Goal: Task Accomplishment & Management: Use online tool/utility

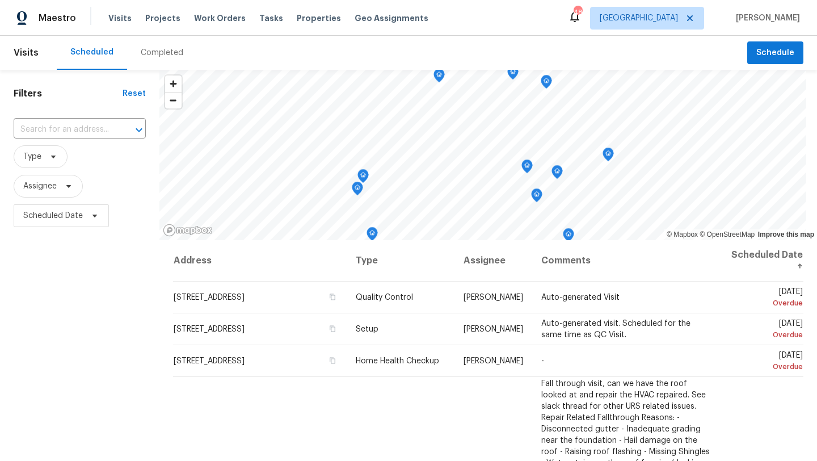
click at [211, 11] on div "Visits Projects Work Orders Tasks Properties Geo Assignments" at bounding box center [275, 18] width 334 height 23
click at [211, 15] on span "Work Orders" at bounding box center [220, 17] width 52 height 11
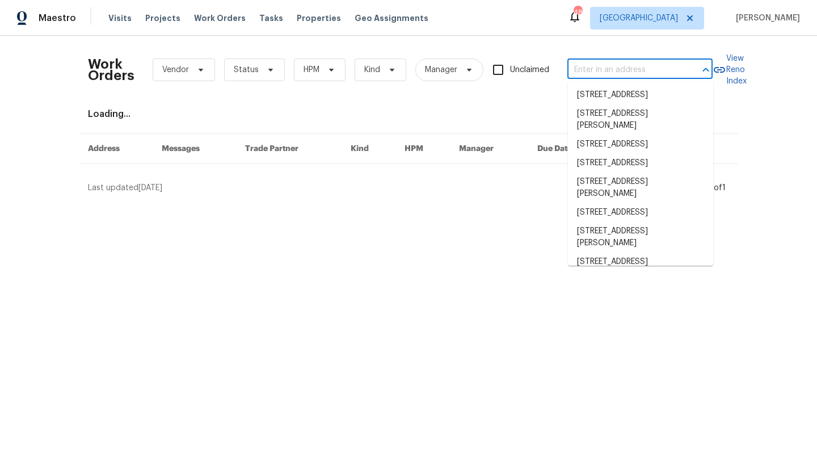
click at [595, 74] on input "text" at bounding box center [625, 70] width 114 height 18
type input "1"
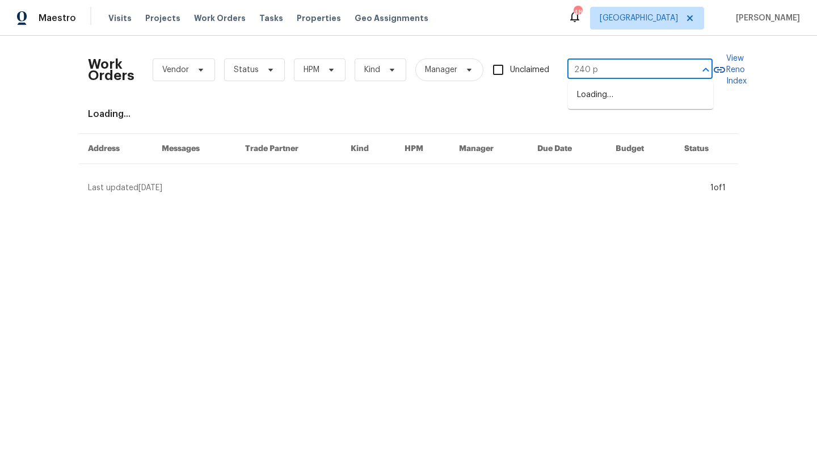
type input "240 pr"
click at [586, 103] on li "[STREET_ADDRESS][PERSON_NAME][PERSON_NAME]" at bounding box center [640, 101] width 145 height 31
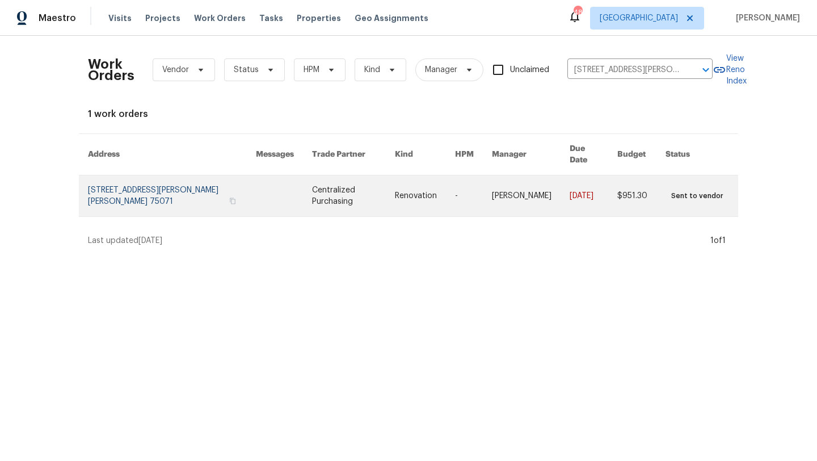
click at [172, 187] on link at bounding box center [172, 195] width 168 height 41
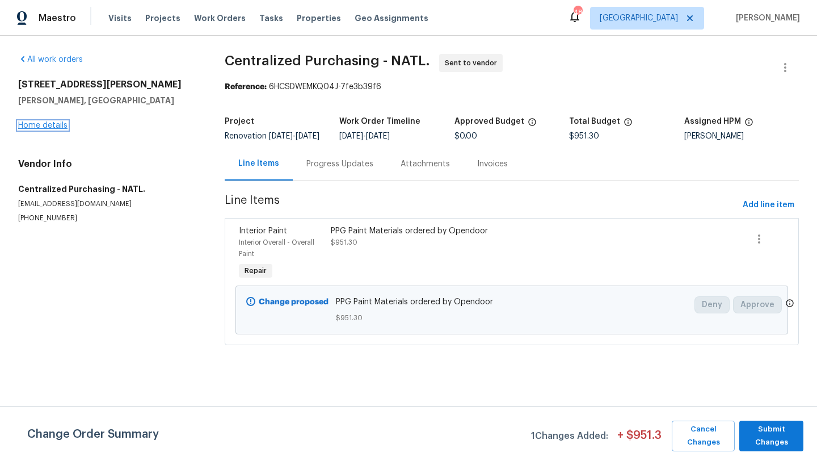
click at [50, 126] on link "Home details" at bounding box center [42, 125] width 49 height 8
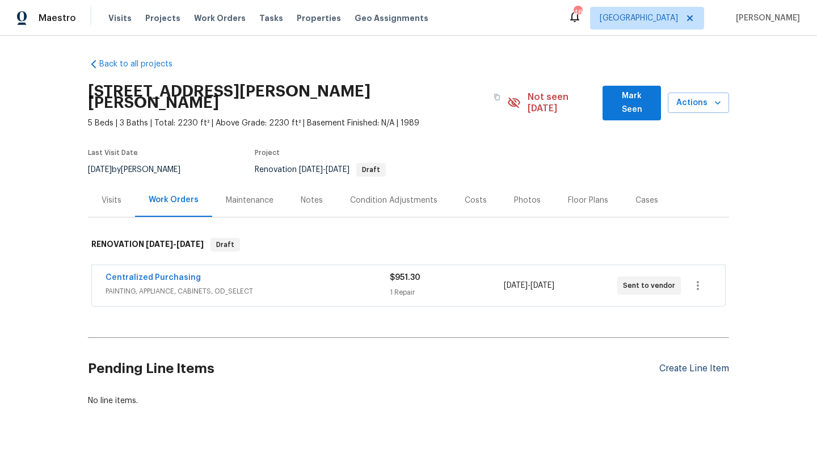
click at [690, 363] on div "Create Line Item" at bounding box center [695, 368] width 70 height 11
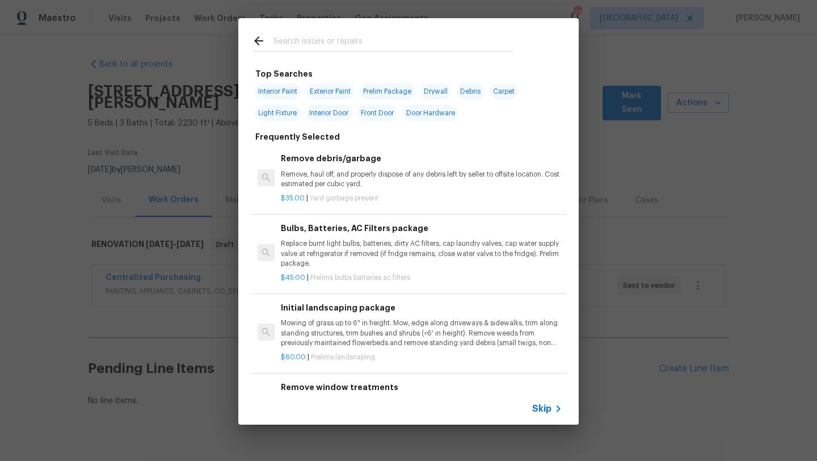
click at [389, 33] on div at bounding box center [382, 40] width 289 height 45
click at [389, 40] on input "text" at bounding box center [394, 42] width 241 height 17
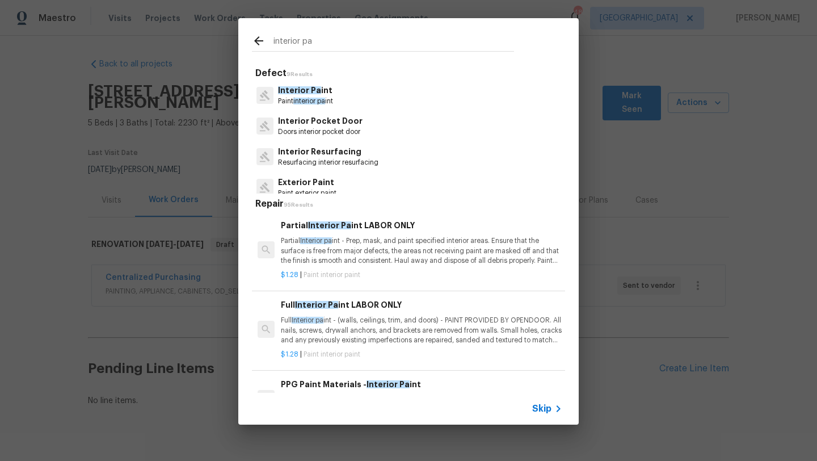
type input "interior pa"
click at [325, 106] on div "Interior Pa int Paint interior pa int" at bounding box center [408, 95] width 313 height 31
click at [323, 99] on span "interior pa" at bounding box center [309, 101] width 32 height 7
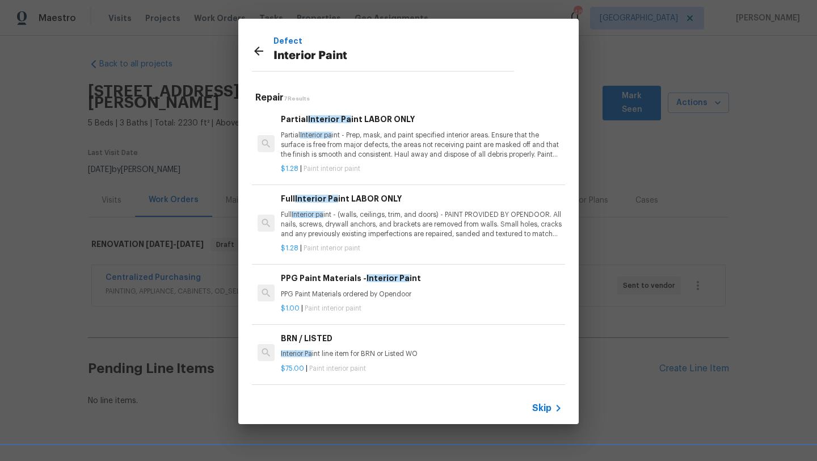
click at [309, 149] on p "Partial Interior pa int - Prep, mask, and paint specified interior areas. Ensur…" at bounding box center [422, 145] width 282 height 29
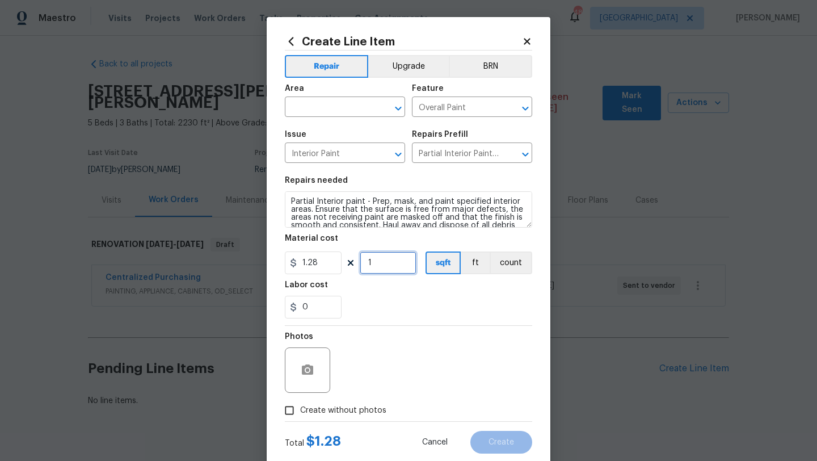
click at [391, 266] on input "1" at bounding box center [388, 262] width 57 height 23
type input "2230"
click at [326, 410] on span "Create without photos" at bounding box center [343, 411] width 86 height 12
click at [300, 410] on input "Create without photos" at bounding box center [290, 411] width 22 height 22
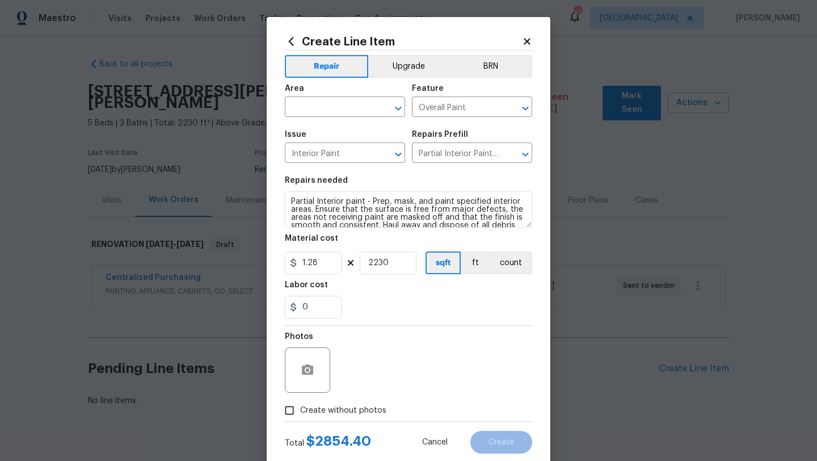
checkbox input "true"
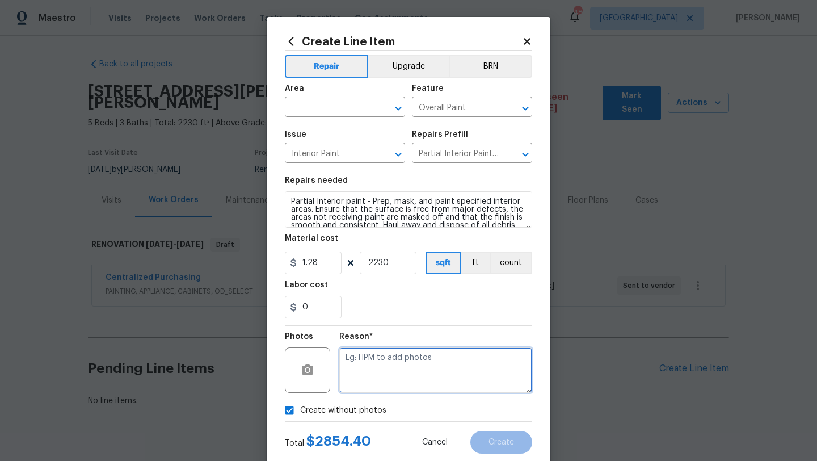
click at [379, 368] on textarea at bounding box center [435, 369] width 193 height 45
type textarea "scout"
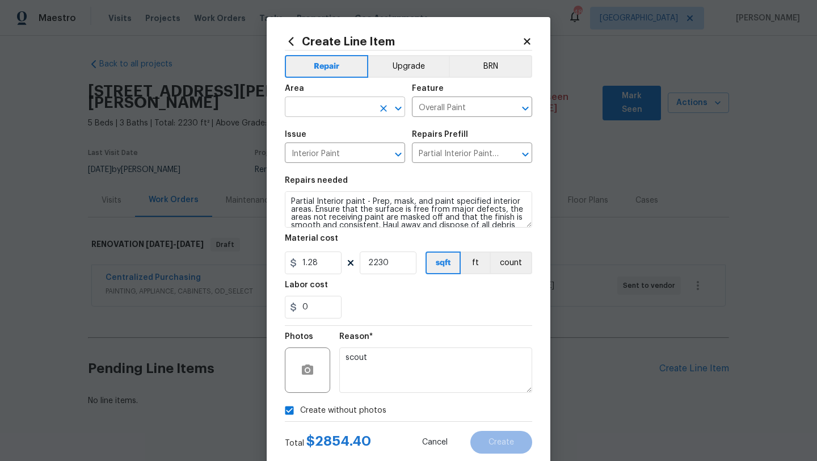
click at [322, 110] on input "text" at bounding box center [329, 108] width 89 height 18
click at [337, 152] on li "Interior Overall" at bounding box center [345, 152] width 120 height 19
type input "Interior Overall"
click at [507, 445] on span "Create" at bounding box center [502, 442] width 26 height 9
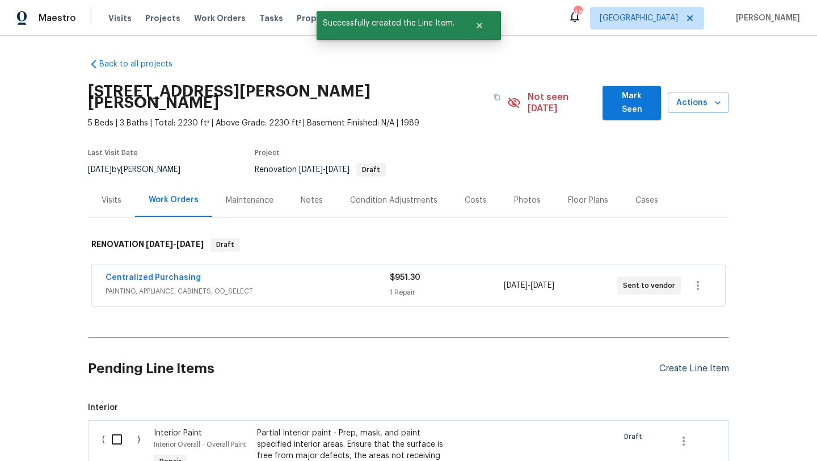
click at [685, 363] on div "Create Line Item" at bounding box center [695, 368] width 70 height 11
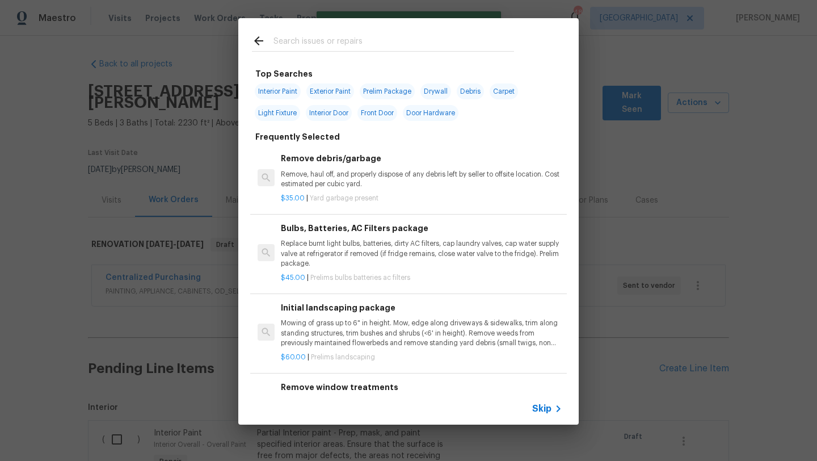
click at [349, 42] on input "text" at bounding box center [394, 42] width 241 height 17
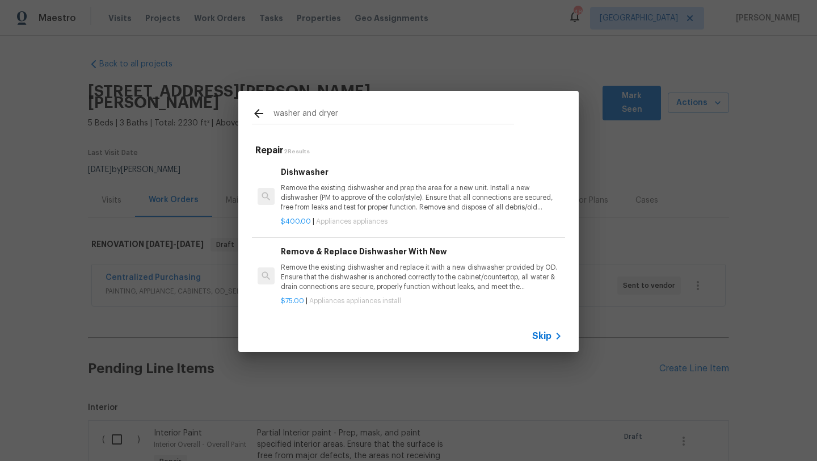
type input "washer and dryer"
click at [551, 343] on div "Skip" at bounding box center [408, 336] width 341 height 32
click at [548, 340] on span "Skip" at bounding box center [541, 335] width 19 height 11
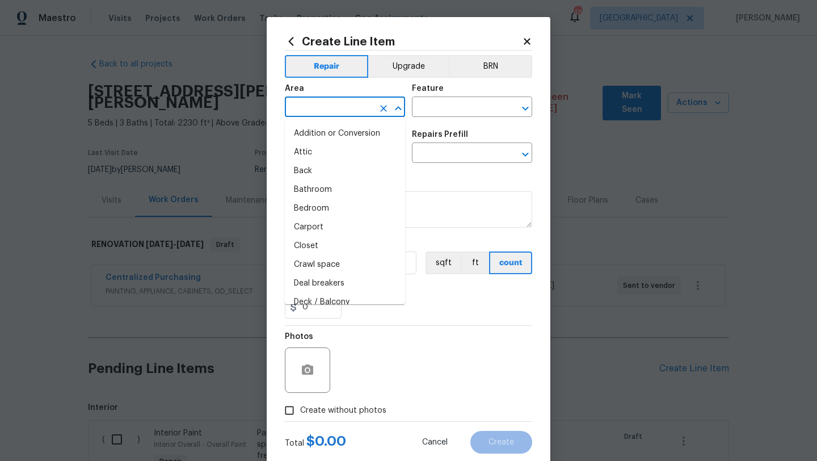
click at [310, 107] on input "text" at bounding box center [329, 108] width 89 height 18
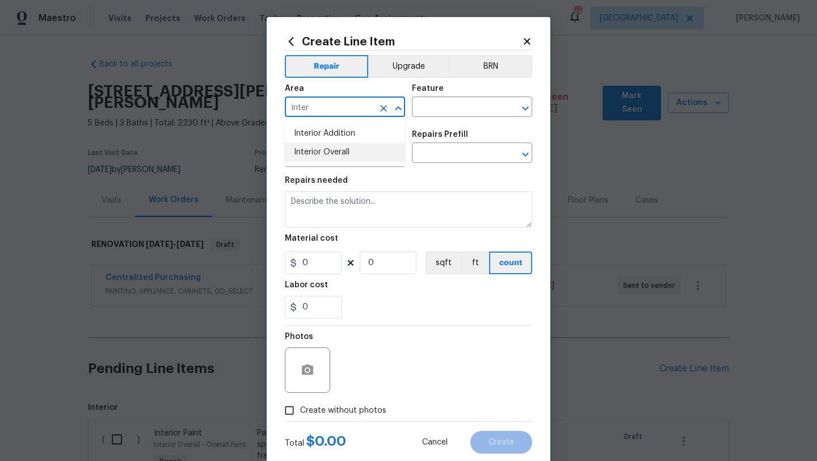
click at [335, 152] on li "Interior Overall" at bounding box center [345, 152] width 120 height 19
type input "Interior Overall"
click at [486, 102] on input "text" at bounding box center [456, 108] width 89 height 18
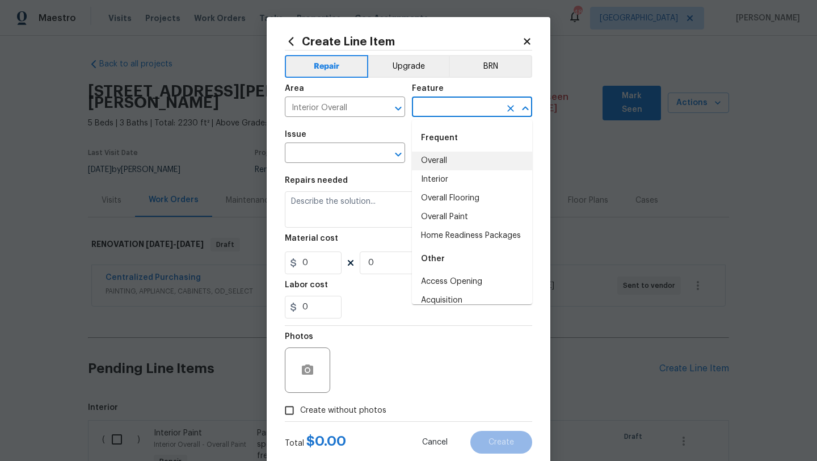
click at [466, 153] on li "Overall" at bounding box center [472, 161] width 120 height 19
type input "Overall"
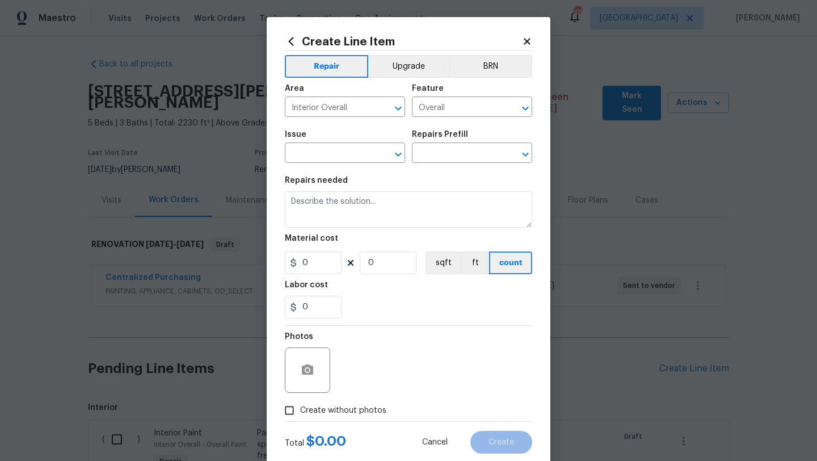
click at [375, 170] on section "Repairs needed Material cost 0 0 sqft ft count Labor cost 0" at bounding box center [408, 248] width 247 height 156
click at [375, 167] on span "Issue ​" at bounding box center [345, 147] width 120 height 46
click at [376, 155] on button "Clear" at bounding box center [384, 154] width 16 height 16
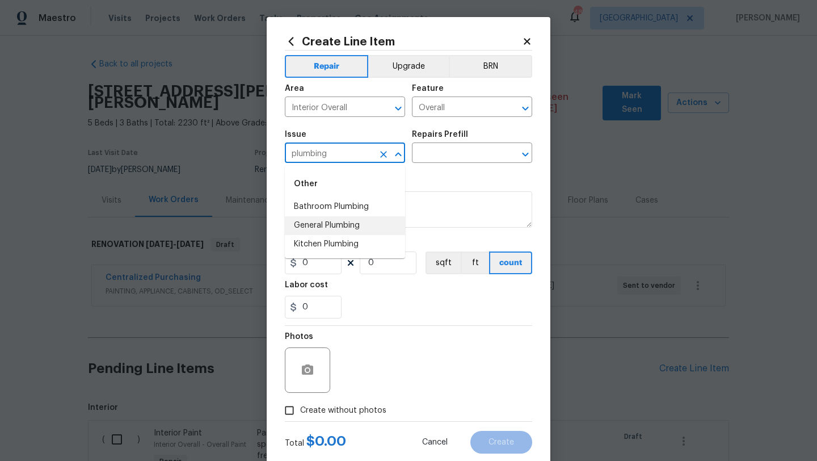
click at [352, 225] on li "General Plumbing" at bounding box center [345, 225] width 120 height 19
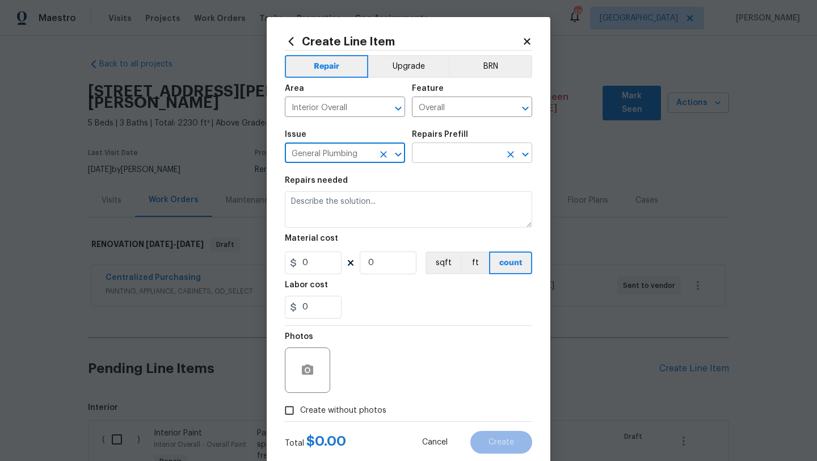
type input "General Plumbing"
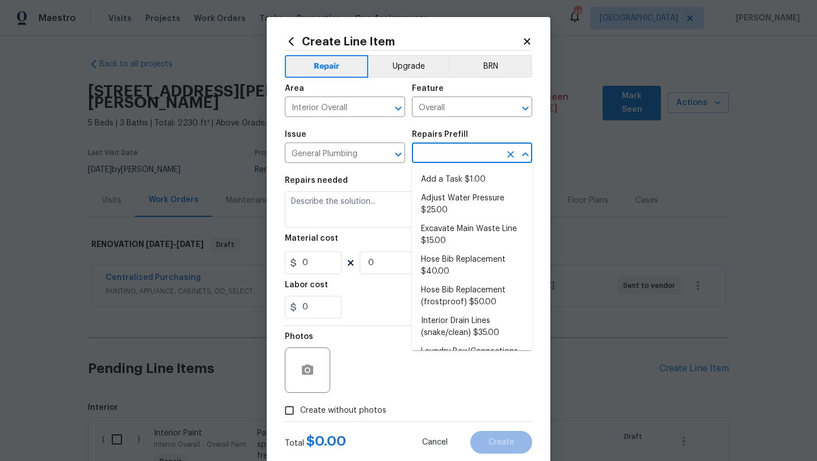
click at [438, 151] on input "text" at bounding box center [456, 154] width 89 height 18
click at [468, 265] on li "Hose Bib Replacement $40.00" at bounding box center [472, 265] width 120 height 31
type input "Plumbing"
type input "Hose Bib Replacement $40.00"
type textarea "Remove the existing hose bib and replace it with a new hose bib. Ensure that th…"
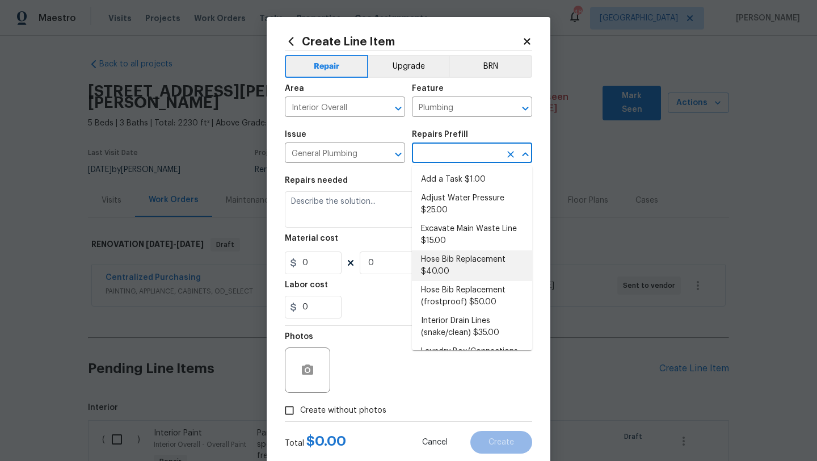
type input "40"
type input "1"
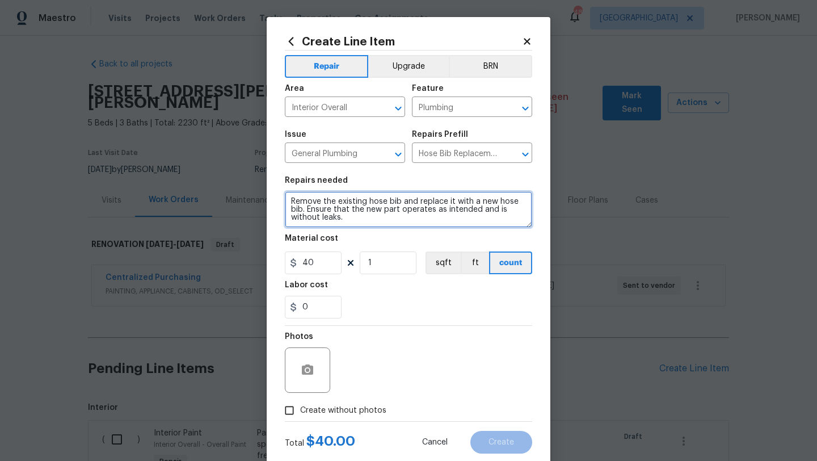
click at [292, 205] on textarea "Remove the existing hose bib and replace it with a new hose bib. Ensure that th…" at bounding box center [408, 209] width 247 height 36
type textarea "left of front door - Remove the existing hose bib and replace it with a new hos…"
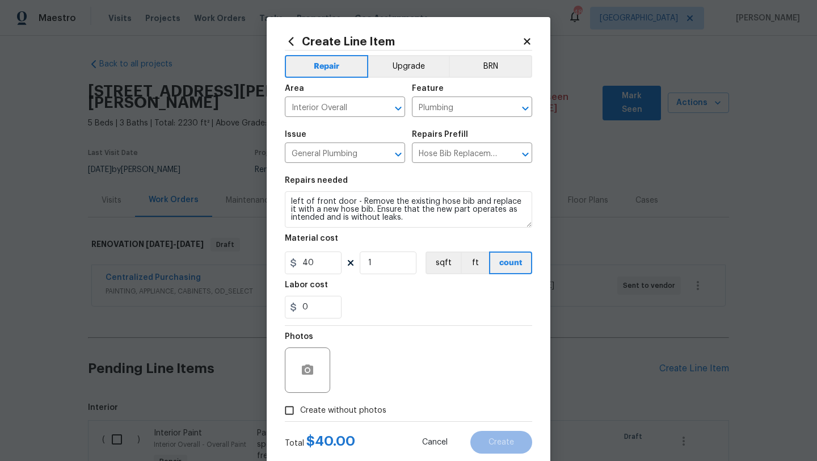
click at [349, 404] on label "Create without photos" at bounding box center [333, 411] width 108 height 22
click at [300, 404] on input "Create without photos" at bounding box center [290, 411] width 22 height 22
checkbox input "true"
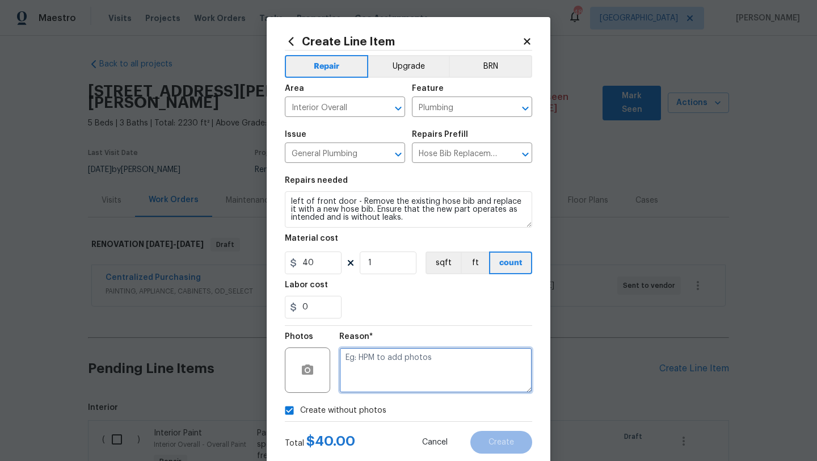
click at [388, 376] on textarea at bounding box center [435, 369] width 193 height 45
type textarea "scout"
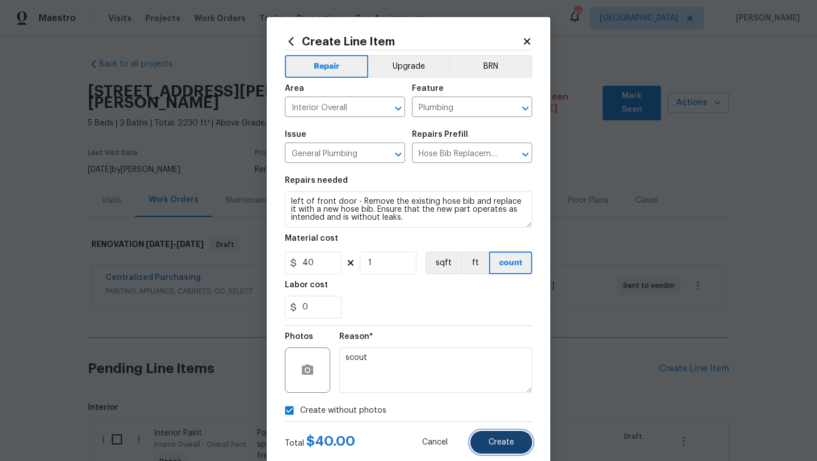
click at [493, 453] on button "Create" at bounding box center [502, 442] width 62 height 23
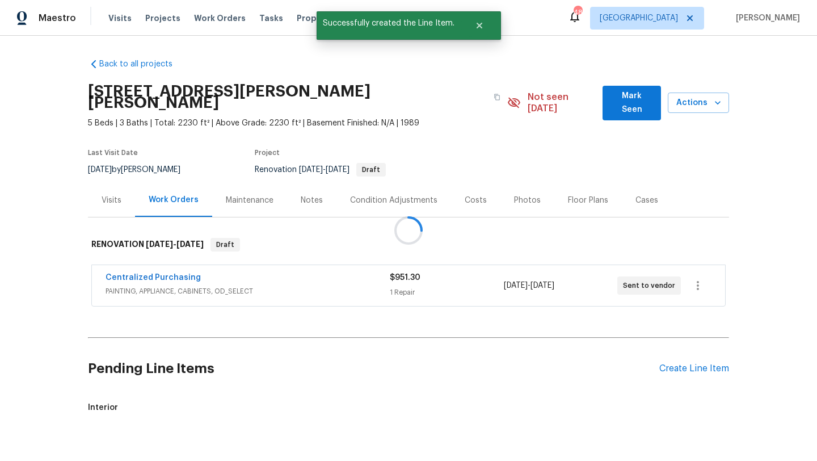
click at [699, 362] on div at bounding box center [408, 230] width 817 height 461
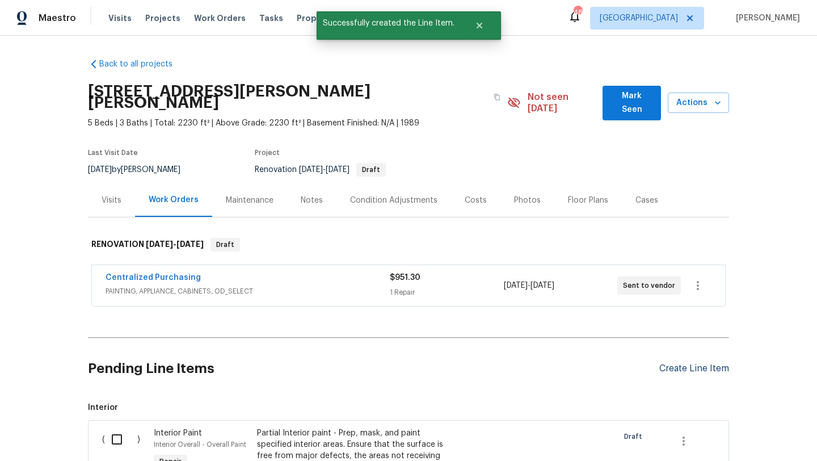
click at [698, 363] on div "Create Line Item" at bounding box center [695, 368] width 70 height 11
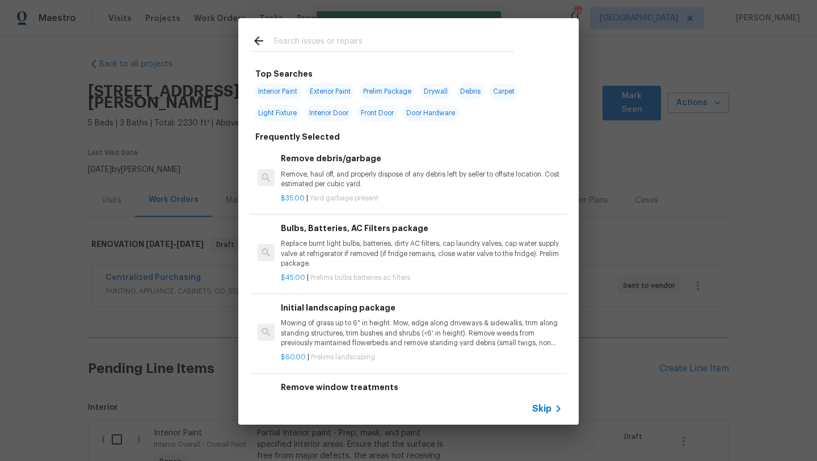
click at [391, 48] on input "text" at bounding box center [394, 42] width 241 height 17
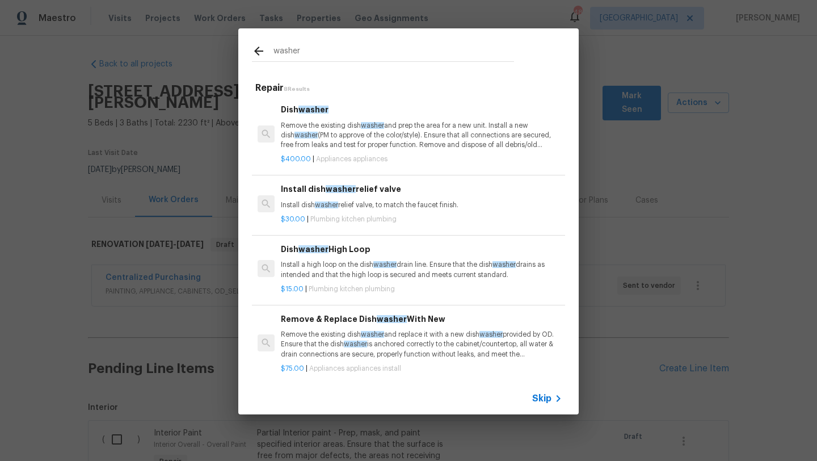
type input "washer"
click at [540, 396] on span "Skip" at bounding box center [541, 398] width 19 height 11
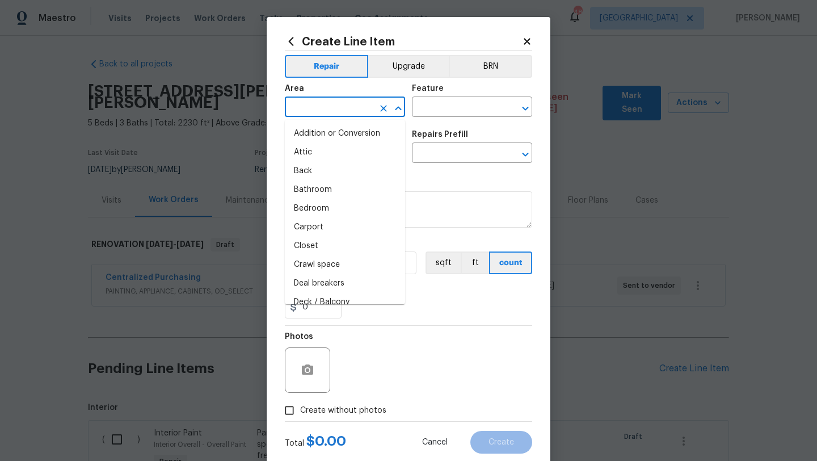
click at [321, 105] on input "text" at bounding box center [329, 108] width 89 height 18
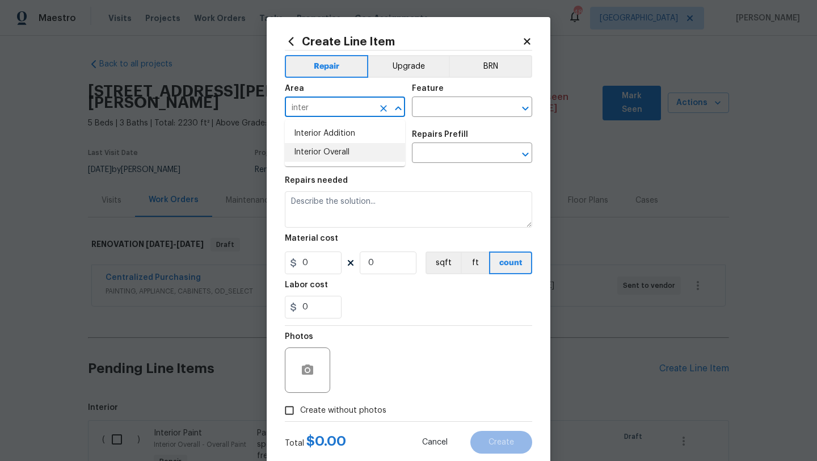
click at [341, 150] on li "Interior Overall" at bounding box center [345, 152] width 120 height 19
type input "Interior Overall"
click at [462, 112] on input "text" at bounding box center [456, 108] width 89 height 18
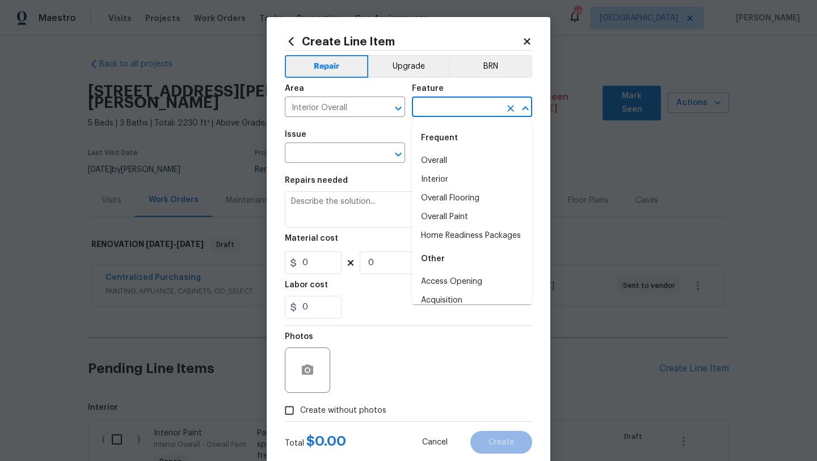
click at [446, 164] on li "Overall" at bounding box center [472, 161] width 120 height 19
type input "Overall"
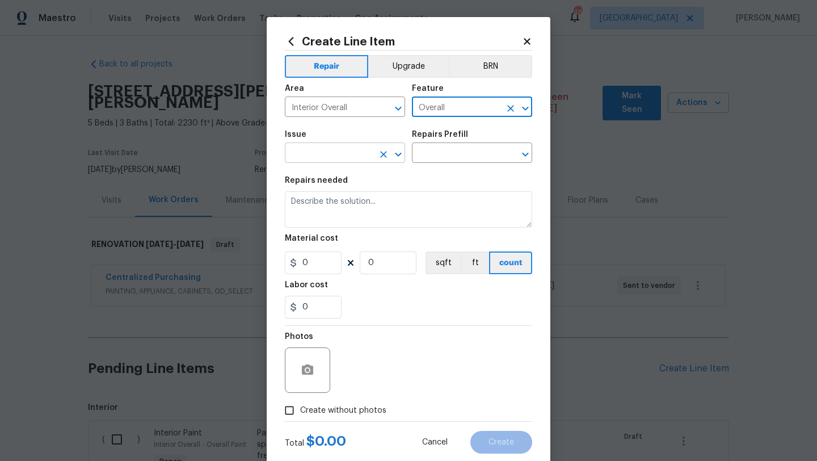
click at [365, 152] on input "text" at bounding box center [329, 154] width 89 height 18
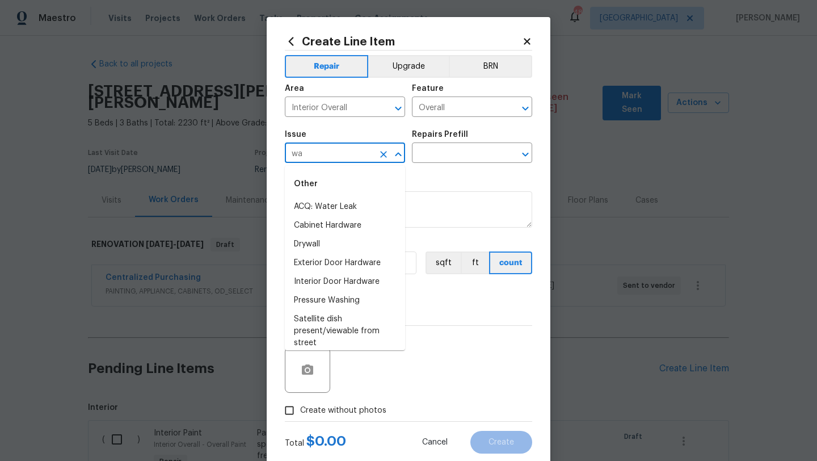
type input "w"
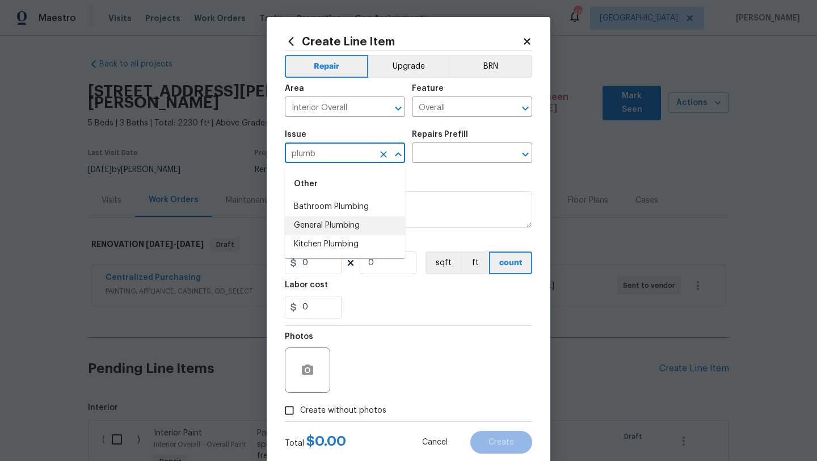
click at [361, 229] on li "General Plumbing" at bounding box center [345, 225] width 120 height 19
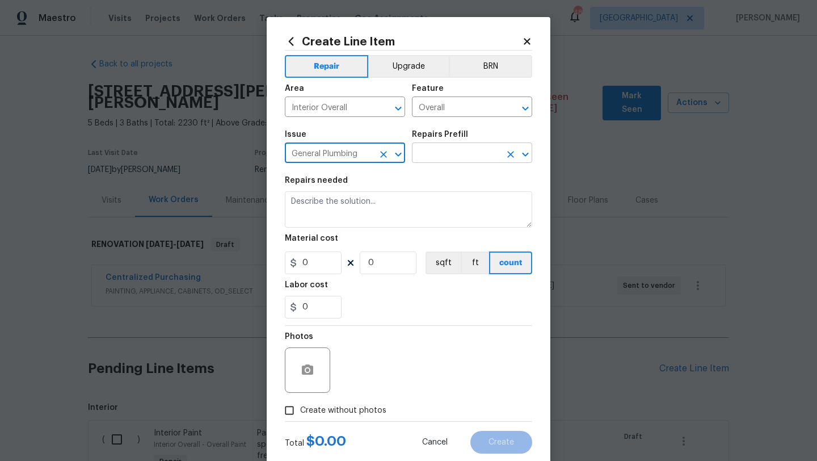
type input "General Plumbing"
click at [468, 157] on input "text" at bounding box center [456, 154] width 89 height 18
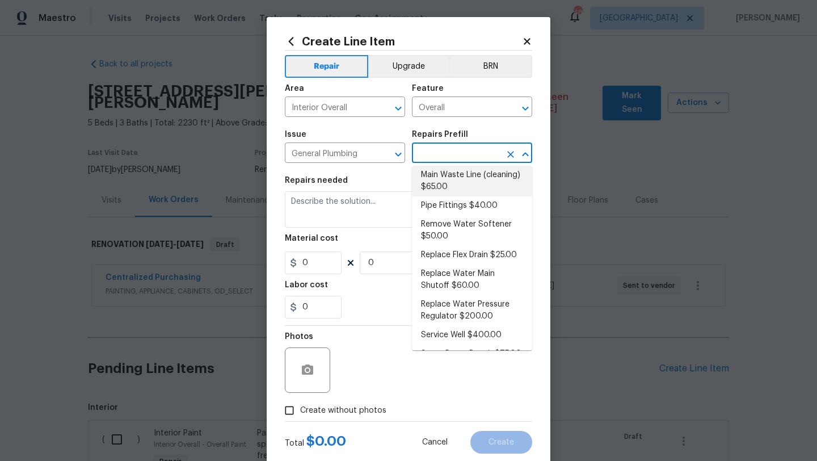
scroll to position [177, 0]
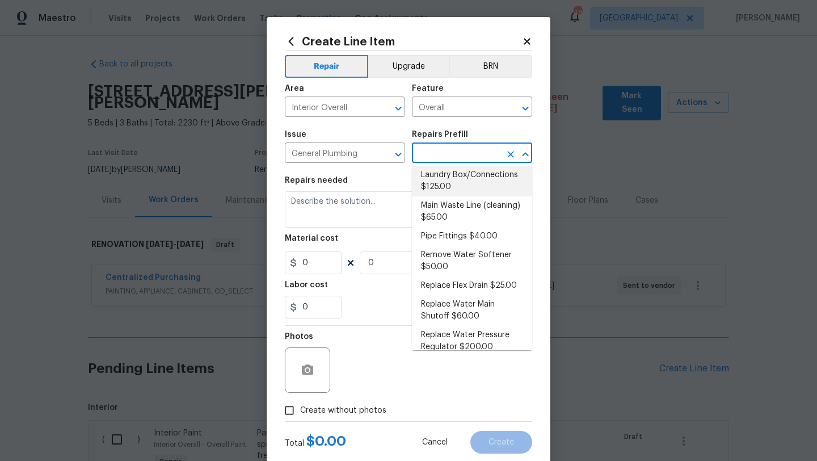
click at [470, 174] on li "Laundry Box/Connections $125.00" at bounding box center [472, 181] width 120 height 31
type input "Plumbing"
type input "Laundry Box/Connections $125.00"
type textarea "Remove the existing laundry supply box (if present) and install a new box. This…"
type input "125"
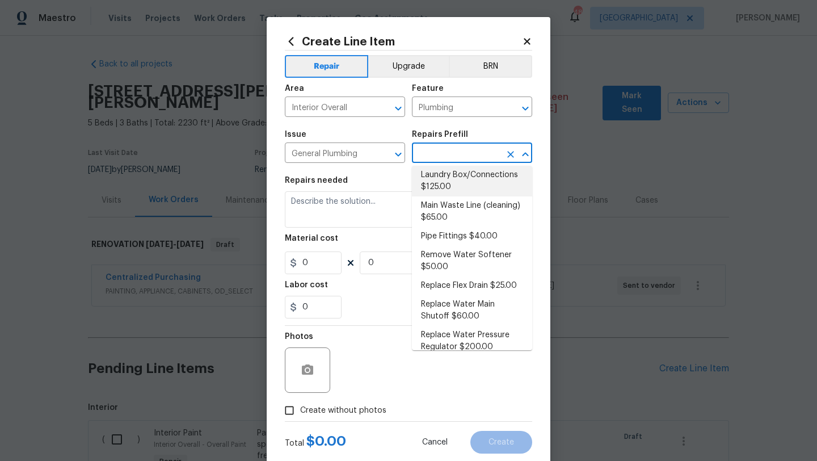
type input "1"
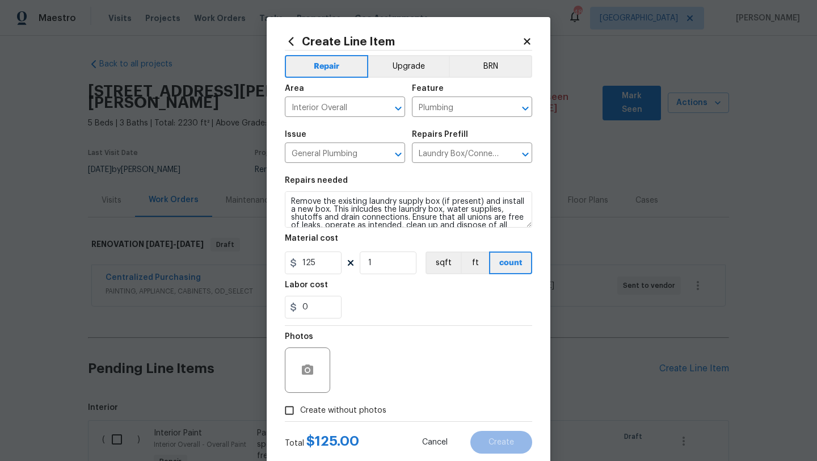
click at [346, 406] on span "Create without photos" at bounding box center [343, 411] width 86 height 12
click at [300, 406] on input "Create without photos" at bounding box center [290, 411] width 22 height 22
checkbox input "true"
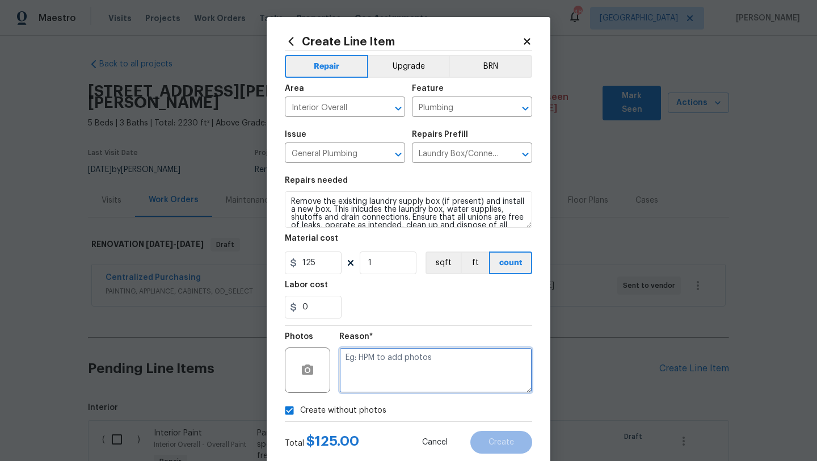
click at [394, 365] on textarea at bounding box center [435, 369] width 193 height 45
type textarea "scout"
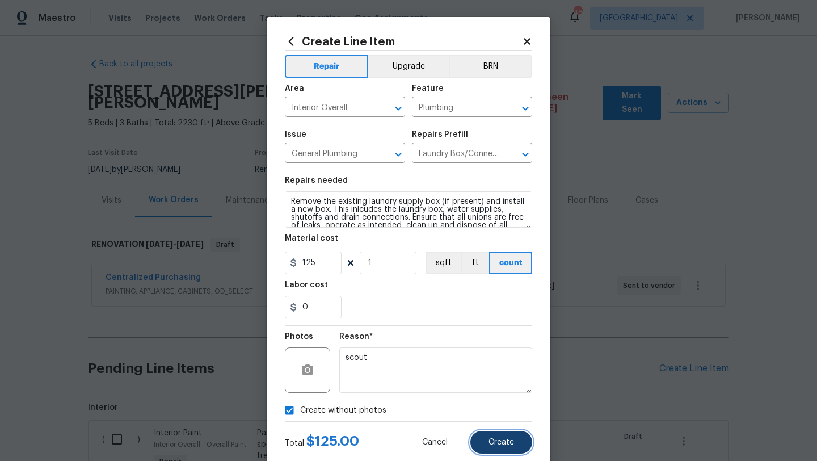
click at [499, 448] on button "Create" at bounding box center [502, 442] width 62 height 23
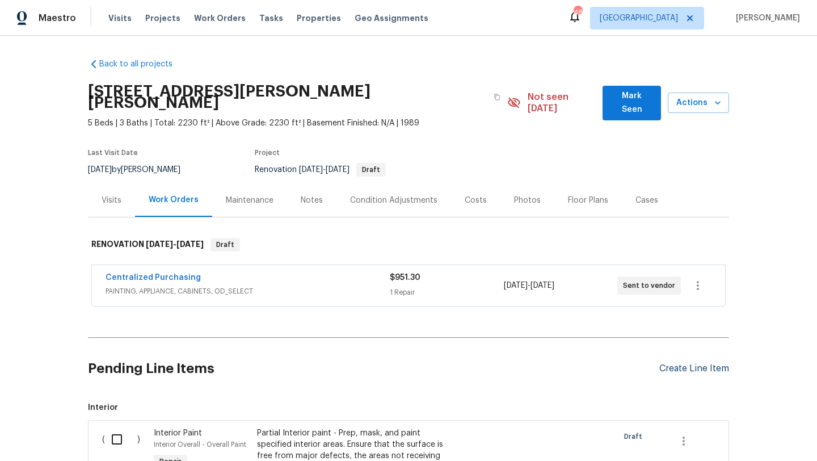
click at [689, 363] on div "Create Line Item" at bounding box center [695, 368] width 70 height 11
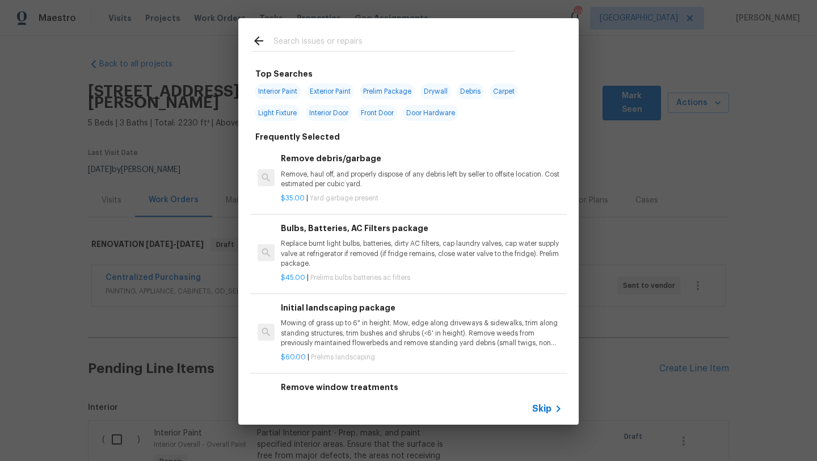
click at [376, 38] on input "text" at bounding box center [394, 42] width 241 height 17
type input "p"
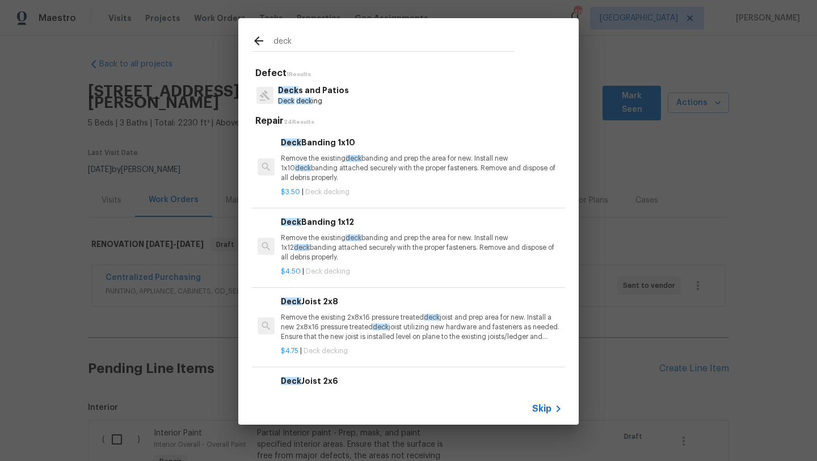
type input "deck"
click at [326, 99] on p "Deck deck ing" at bounding box center [313, 101] width 71 height 10
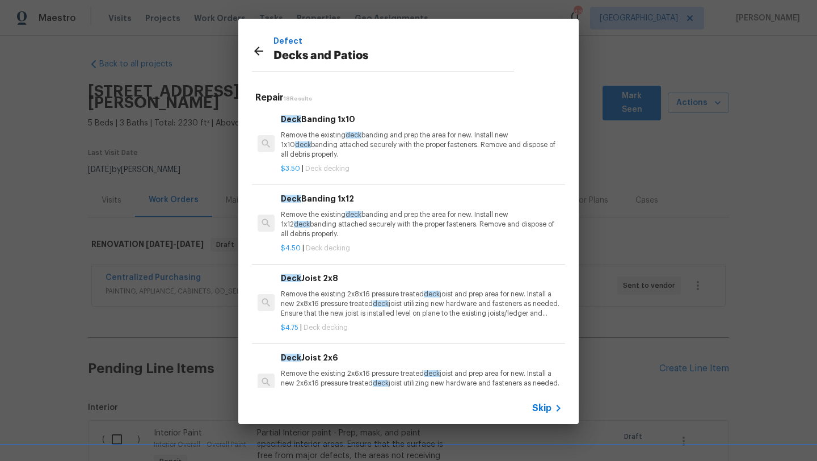
click at [543, 402] on div "Skip" at bounding box center [548, 408] width 33 height 14
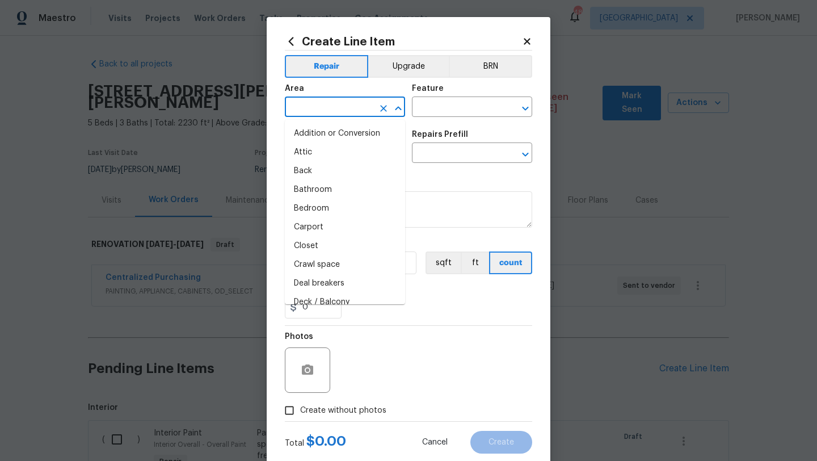
click at [334, 106] on input "text" at bounding box center [329, 108] width 89 height 18
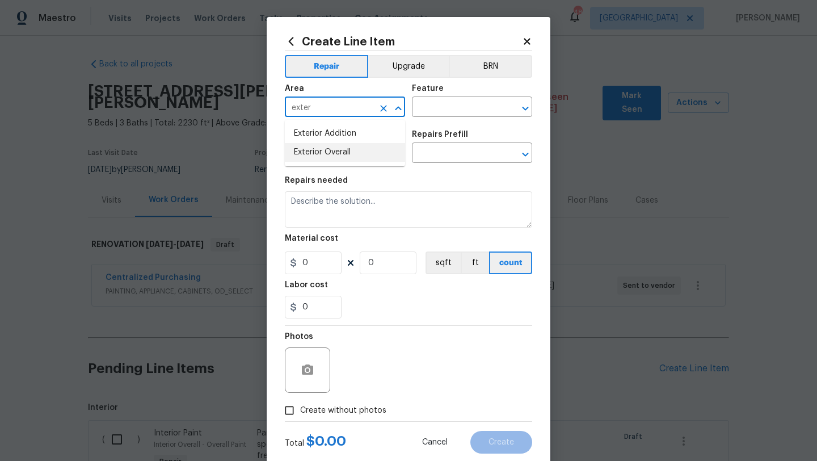
click at [371, 148] on li "Exterior Overall" at bounding box center [345, 152] width 120 height 19
type input "Exterior Overall"
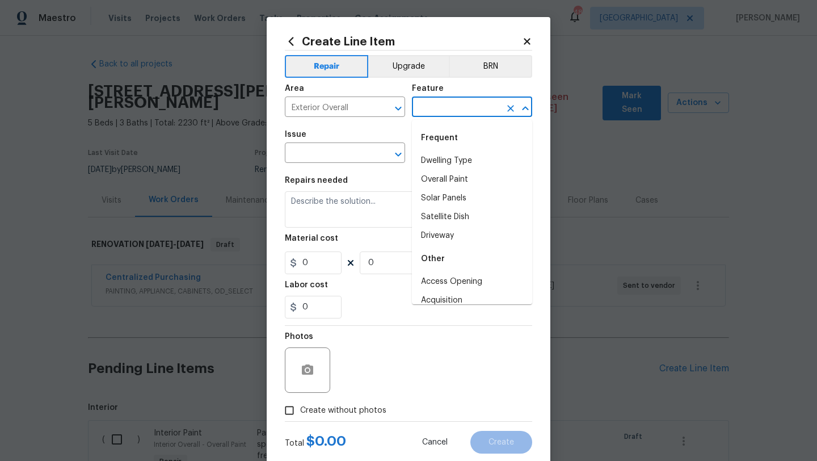
click at [438, 111] on input "text" at bounding box center [456, 108] width 89 height 18
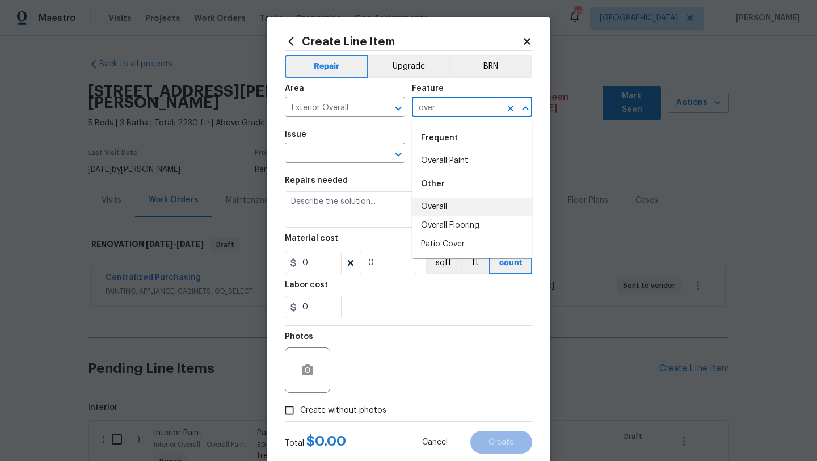
click at [443, 206] on li "Overall" at bounding box center [472, 207] width 120 height 19
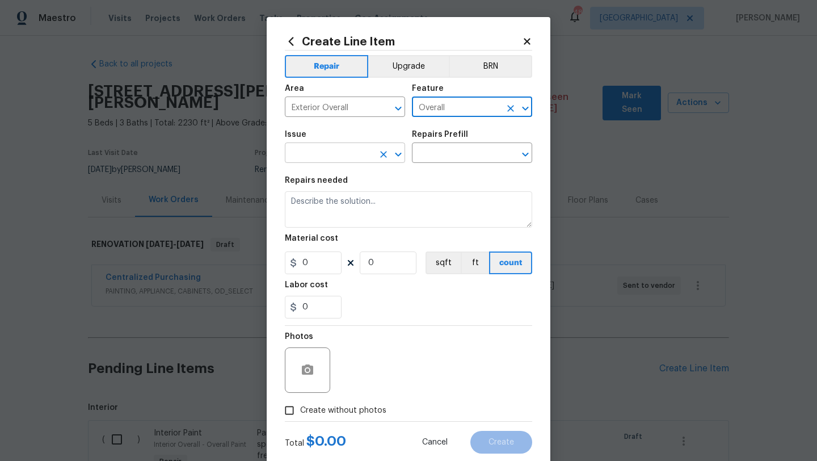
type input "Overall"
click at [369, 157] on input "text" at bounding box center [329, 154] width 89 height 18
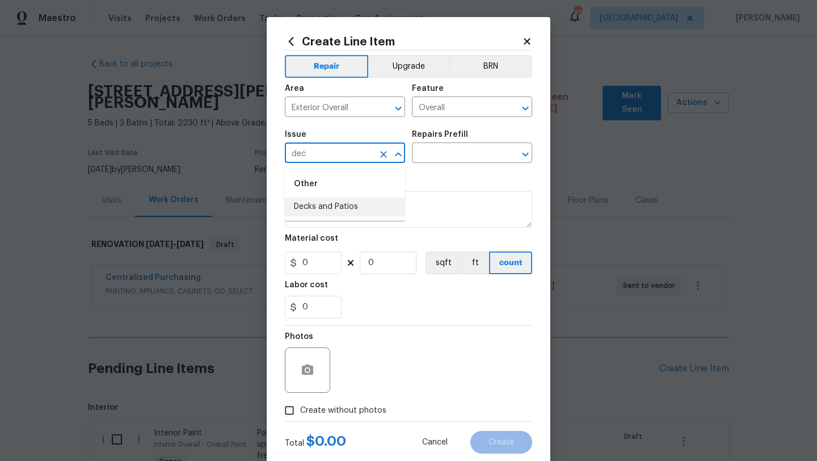
click at [342, 213] on li "Decks and Patios" at bounding box center [345, 207] width 120 height 19
type input "Decks and Patios"
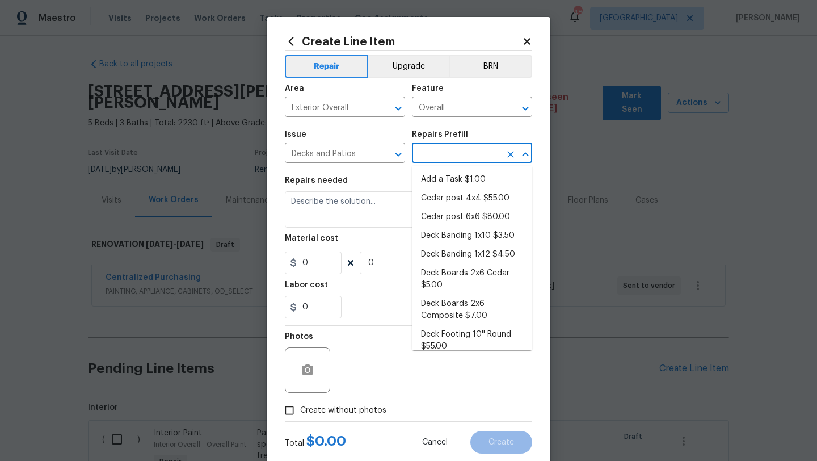
click at [438, 157] on input "text" at bounding box center [456, 154] width 89 height 18
click at [447, 167] on ul "Add a Task $1.00 Cedar post 4x4 $55.00 Cedar post 6x6 $80.00 Deck Banding 1x10 …" at bounding box center [472, 258] width 120 height 184
click at [438, 188] on li "Add a Task $1.00" at bounding box center [472, 179] width 120 height 19
type input "Deck"
type input "Add a Task $1.00"
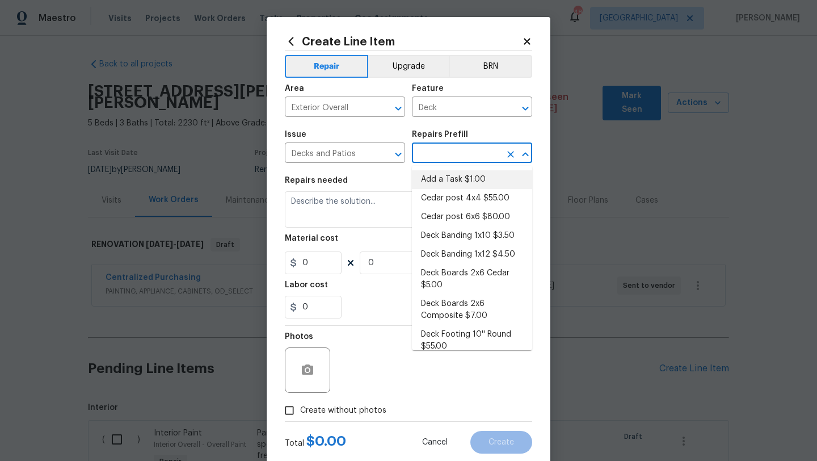
type textarea "HPM to detail"
type input "1"
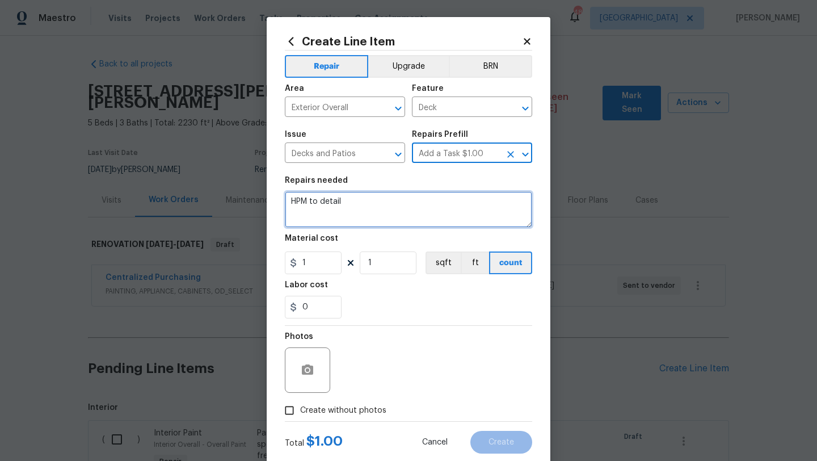
click at [359, 207] on textarea "HPM to detail" at bounding box center [408, 209] width 247 height 36
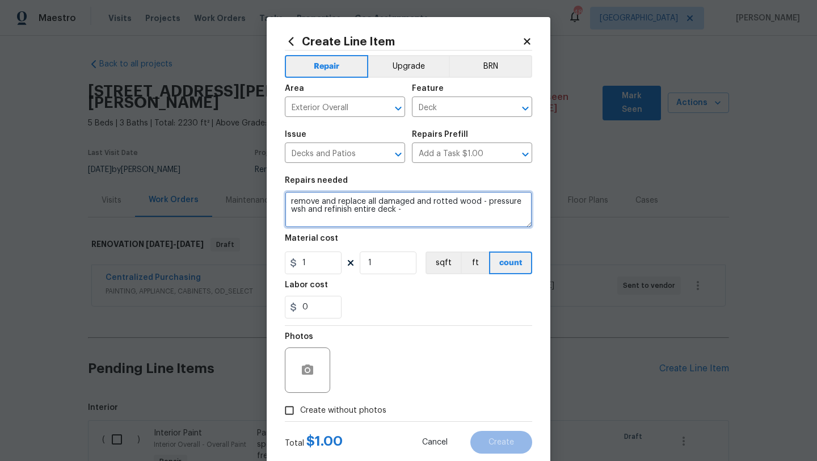
type textarea "remove and replace all damaged and rotted wood - pressure wsh and refinish enti…"
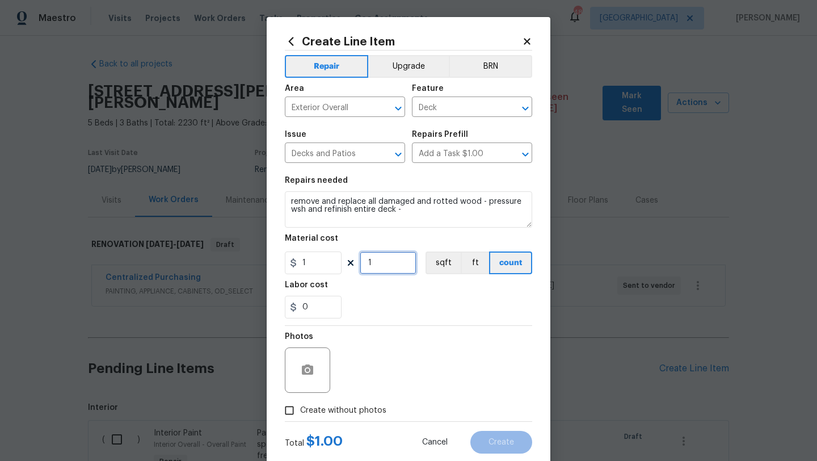
click at [380, 270] on input "1" at bounding box center [388, 262] width 57 height 23
type input "1750"
click at [329, 424] on div "Total $ 1750.00 Cancel Create" at bounding box center [408, 438] width 247 height 32
click at [333, 419] on label "Create without photos" at bounding box center [333, 411] width 108 height 22
click at [300, 419] on input "Create without photos" at bounding box center [290, 411] width 22 height 22
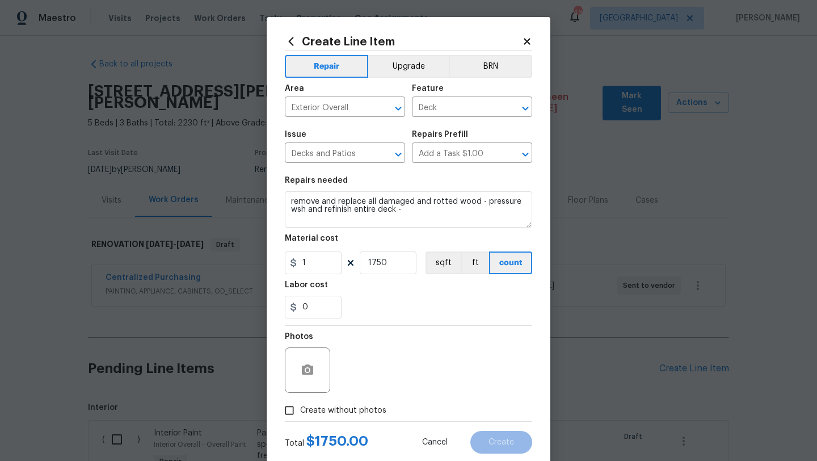
checkbox input "true"
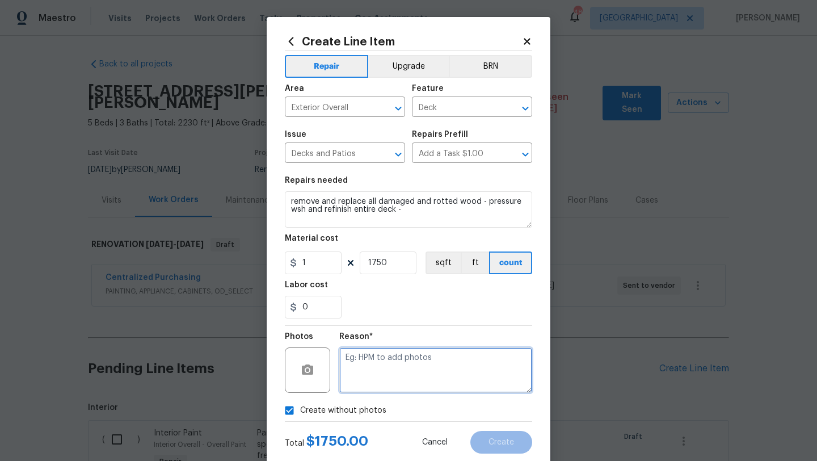
click at [372, 375] on textarea at bounding box center [435, 369] width 193 height 45
type textarea "scout"
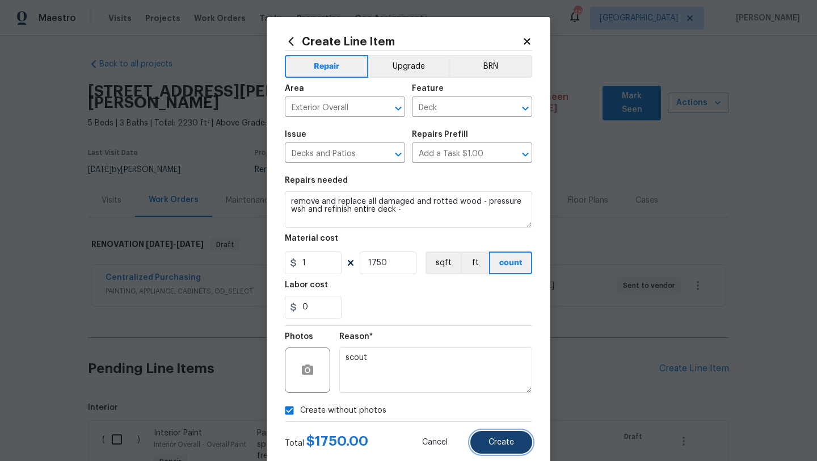
click at [494, 445] on span "Create" at bounding box center [502, 442] width 26 height 9
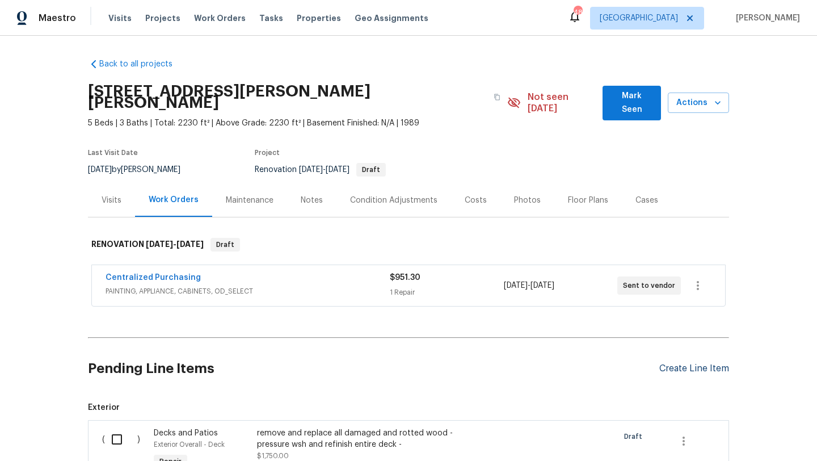
click at [678, 363] on div "Create Line Item" at bounding box center [695, 368] width 70 height 11
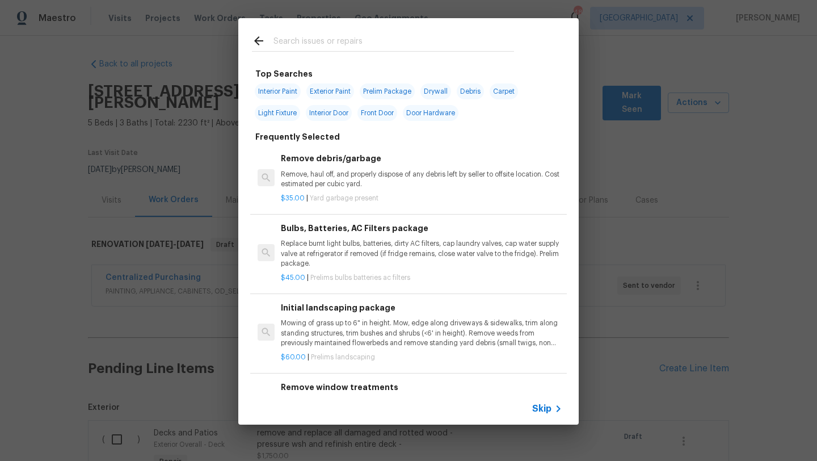
click at [420, 49] on input "text" at bounding box center [394, 42] width 241 height 17
click at [418, 49] on input "text" at bounding box center [394, 42] width 241 height 17
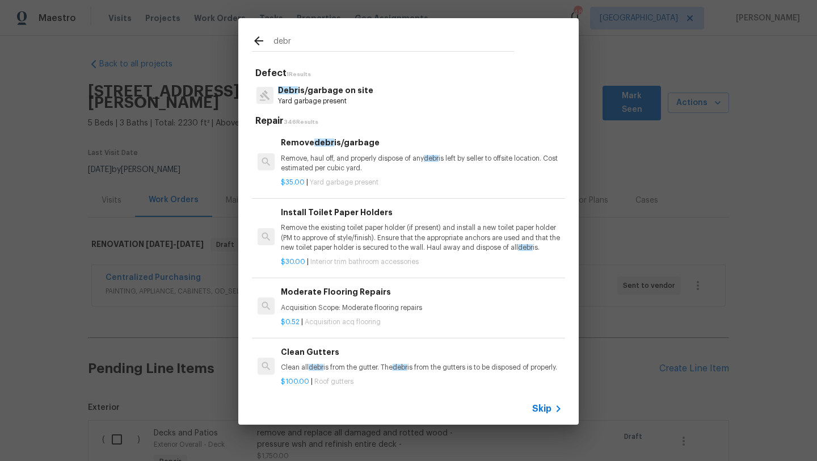
type input "debr"
click at [339, 162] on p "Remove, haul off, and properly dispose of any debr is left by seller to offsite…" at bounding box center [422, 163] width 282 height 19
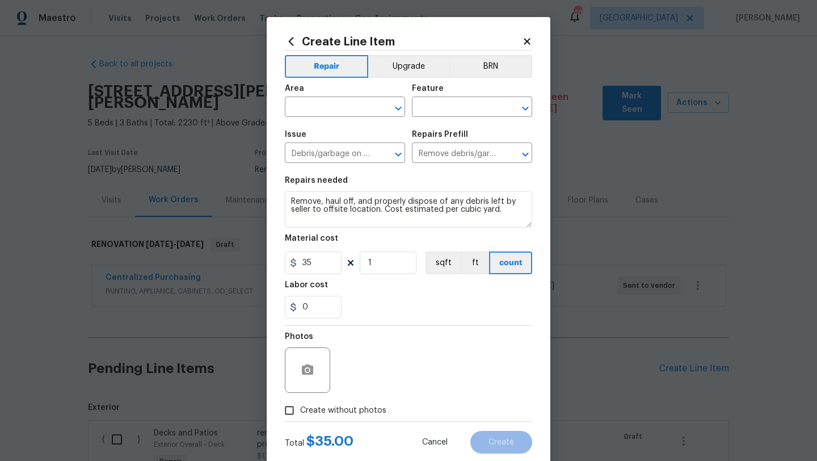
click at [355, 99] on div "Area" at bounding box center [345, 92] width 120 height 15
click at [355, 107] on input "text" at bounding box center [329, 108] width 89 height 18
click at [372, 156] on li "Exterior Overall" at bounding box center [345, 152] width 120 height 19
type input "Exterior Overall"
click at [458, 93] on div "Feature" at bounding box center [472, 92] width 120 height 15
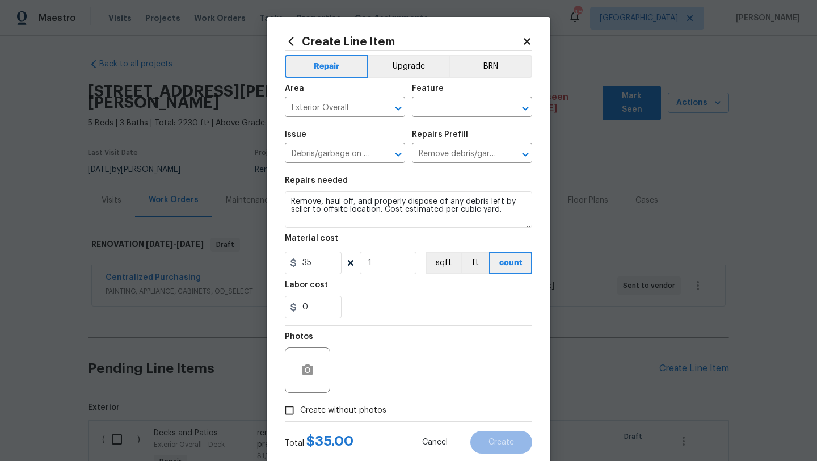
click at [458, 98] on div "Feature" at bounding box center [472, 92] width 120 height 15
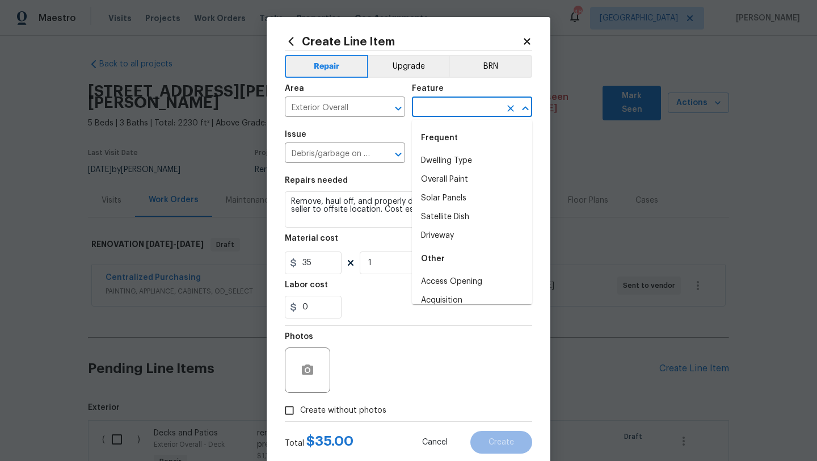
click at [457, 108] on input "text" at bounding box center [456, 108] width 89 height 18
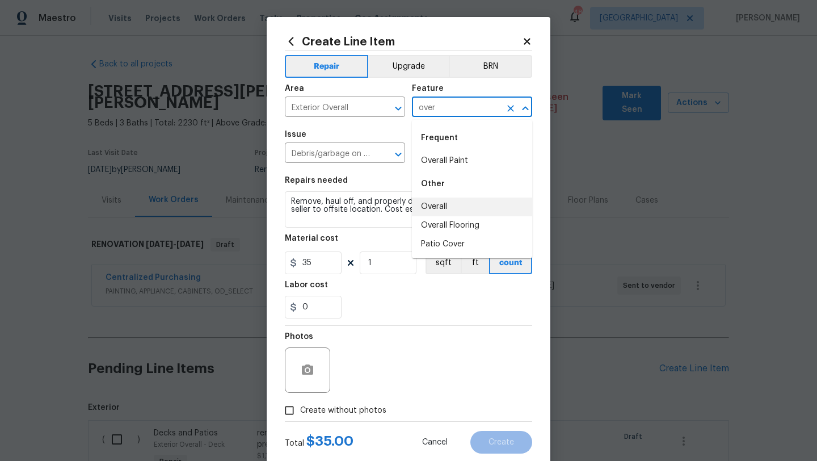
click at [433, 203] on li "Overall" at bounding box center [472, 207] width 120 height 19
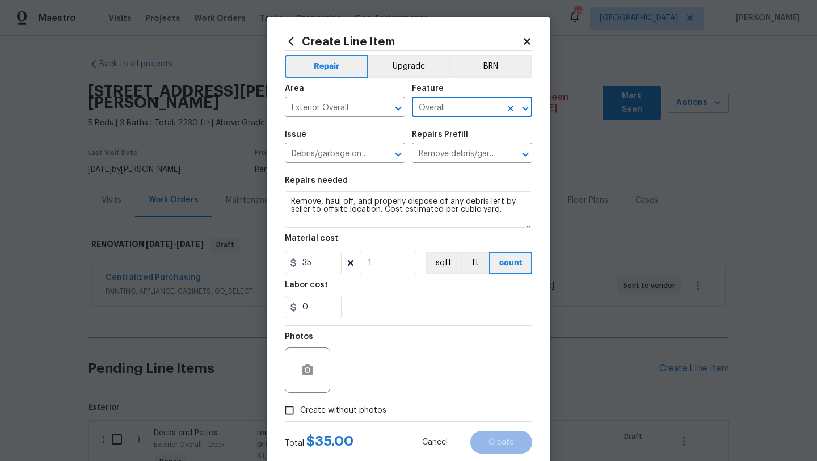
type input "Overall"
click at [367, 263] on input "1" at bounding box center [388, 262] width 57 height 23
type input "30"
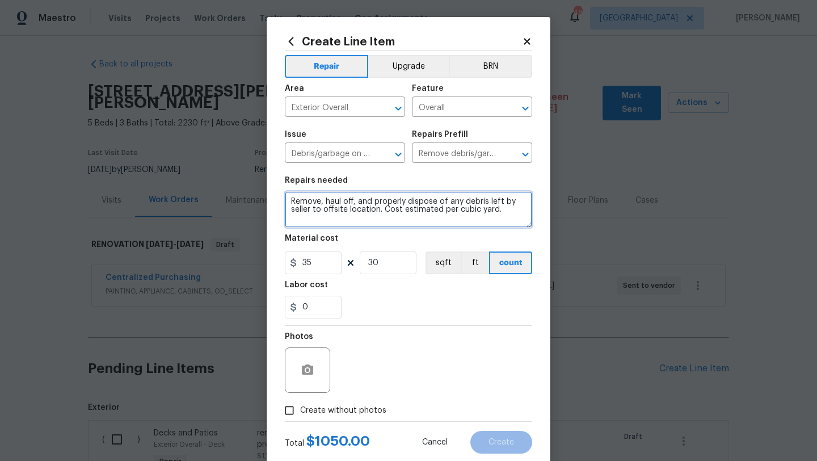
click at [289, 202] on textarea "Remove, haul off, and properly dispose of any debris left by seller to offsite …" at bounding box center [408, 209] width 247 height 36
type textarea "remove all interior, exterior, garage, attic, yard - including fridge in garage…"
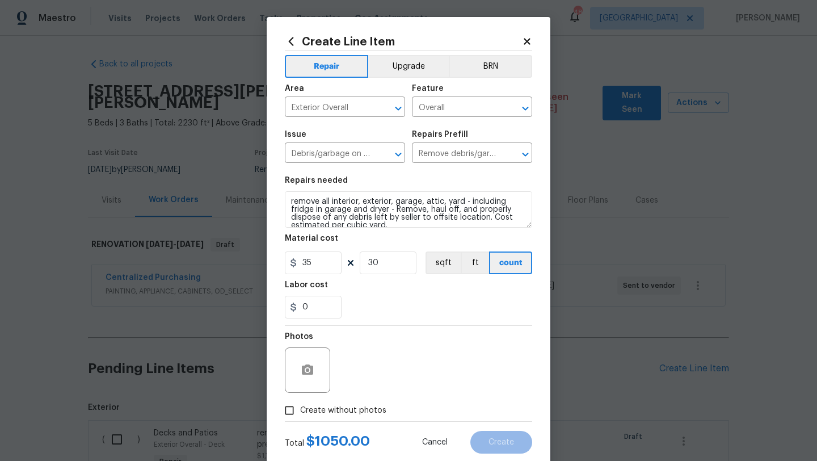
click at [343, 409] on span "Create without photos" at bounding box center [343, 411] width 86 height 12
click at [300, 409] on input "Create without photos" at bounding box center [290, 411] width 22 height 22
checkbox input "true"
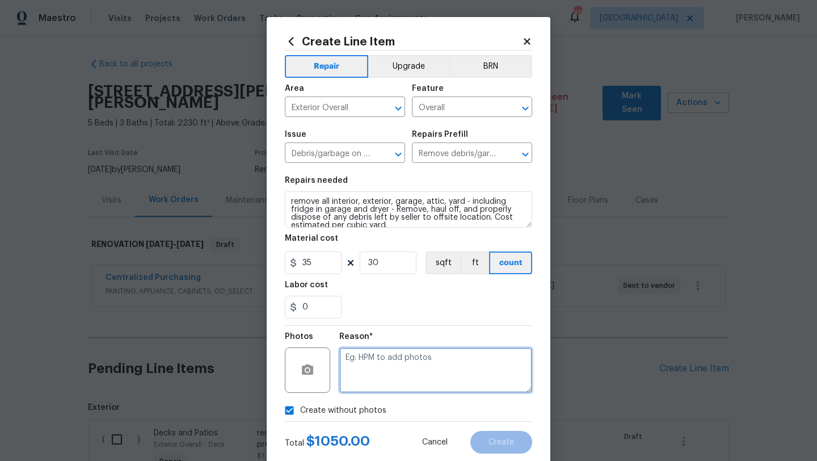
click at [381, 380] on textarea at bounding box center [435, 369] width 193 height 45
type textarea "scout"
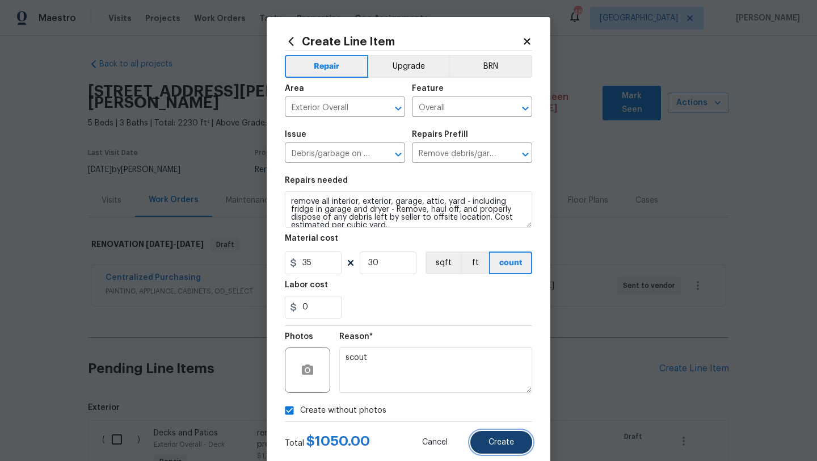
click at [522, 444] on button "Create" at bounding box center [502, 442] width 62 height 23
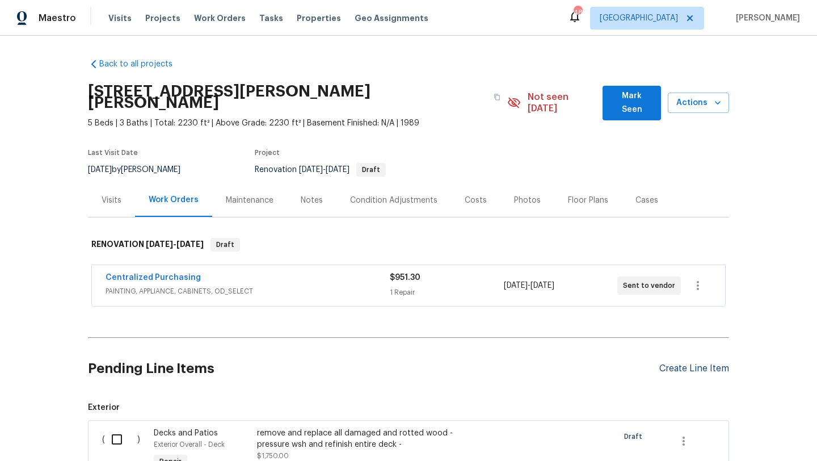
click at [676, 363] on div "Create Line Item" at bounding box center [695, 368] width 70 height 11
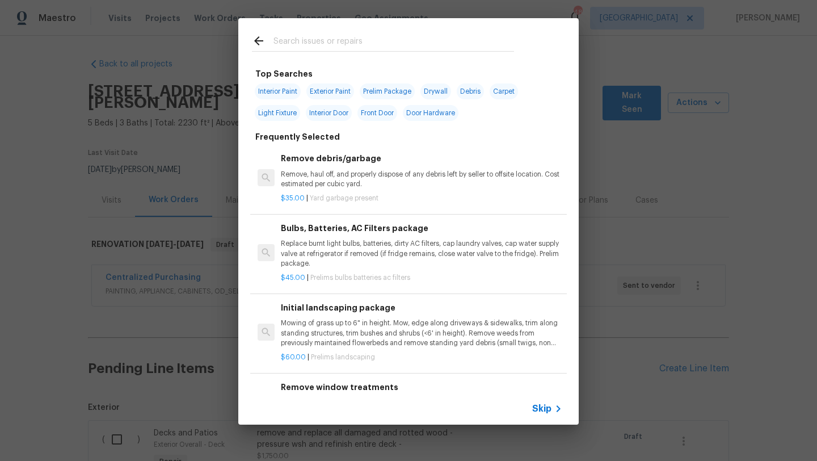
click at [440, 59] on div at bounding box center [382, 40] width 289 height 45
click at [440, 43] on input "text" at bounding box center [394, 42] width 241 height 17
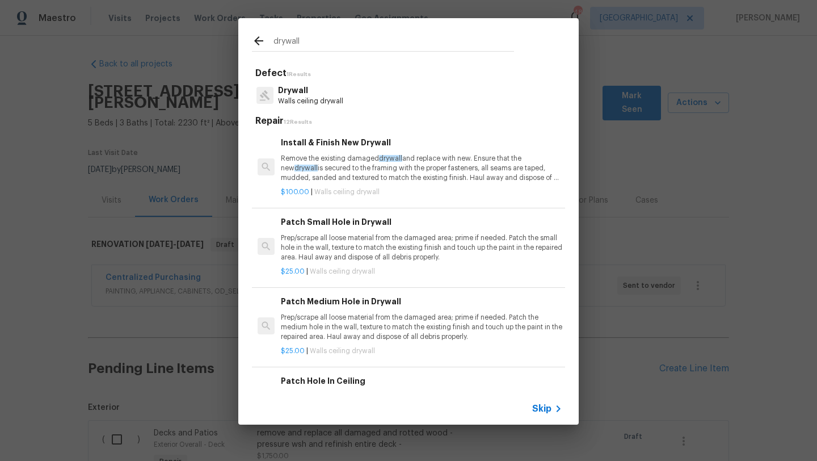
type input "drywall"
click at [397, 348] on p "$25.00 | Walls ceiling drywall" at bounding box center [422, 351] width 282 height 10
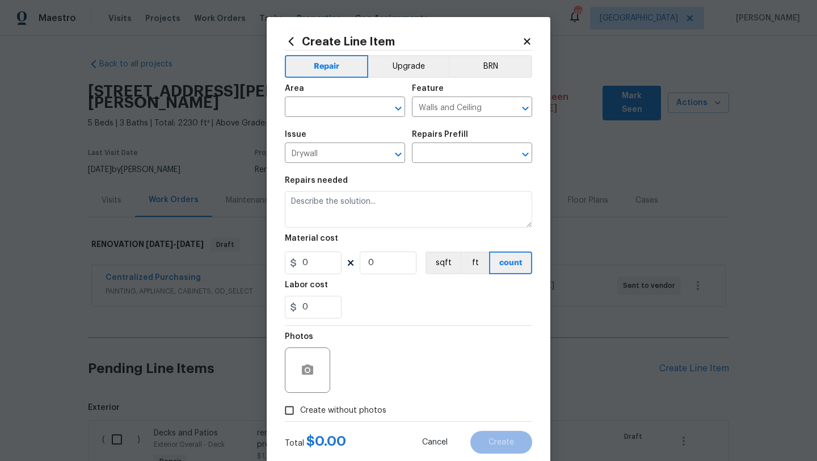
type input "Patch Medium Hole in Drywall $25.00"
type textarea "Prep/scrape all loose material from the damaged area; prime if needed. Patch th…"
type input "25"
type input "1"
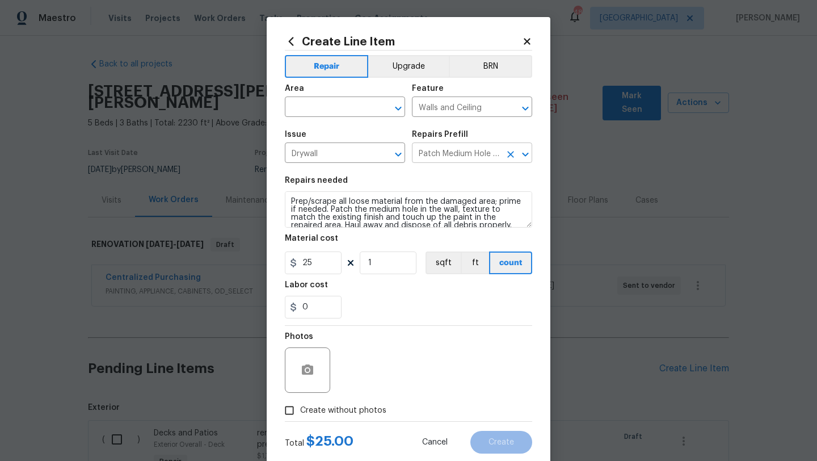
click at [472, 153] on input "Patch Medium Hole in Drywall $25.00" at bounding box center [456, 154] width 89 height 18
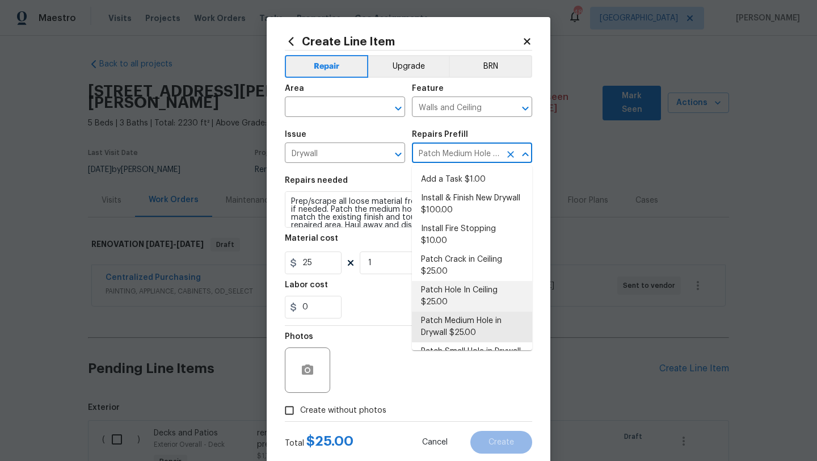
drag, startPoint x: 457, startPoint y: 310, endPoint x: 459, endPoint y: 338, distance: 28.4
click at [459, 338] on ul "Add a Task $1.00 Install & Finish New Drywall $100.00 Install Fire Stopping $10…" at bounding box center [472, 258] width 120 height 184
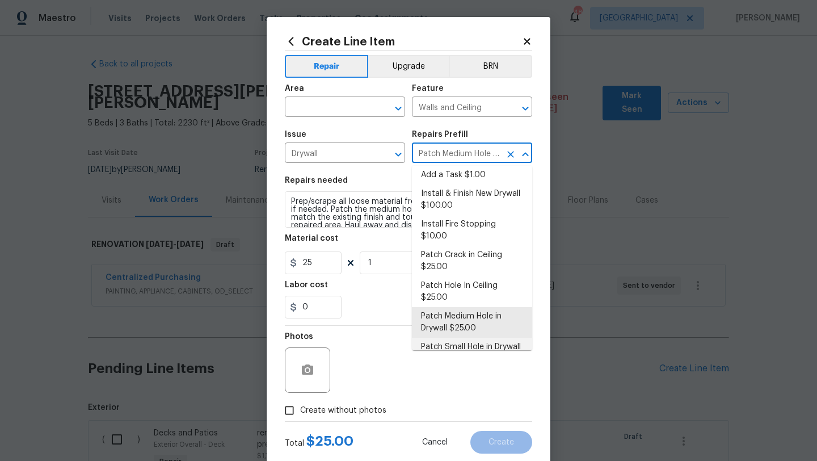
scroll to position [11, 0]
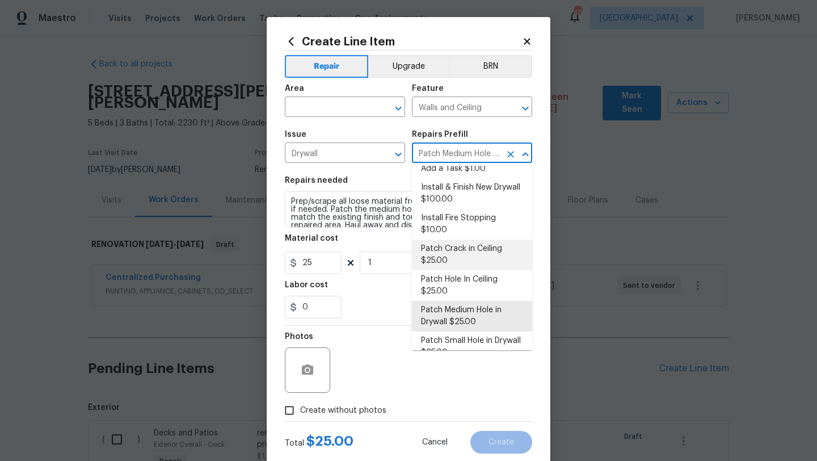
click at [488, 250] on li "Patch Crack in Ceiling $25.00" at bounding box center [472, 255] width 120 height 31
type input "Patch Crack in Ceiling $25.00"
type textarea "Prep/scrape all loose material from the damaged area; prime if needed. Patch th…"
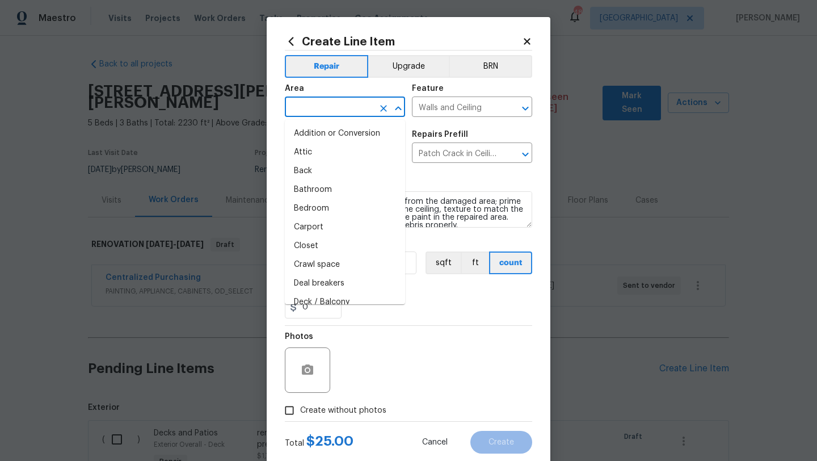
click at [334, 115] on input "text" at bounding box center [329, 108] width 89 height 18
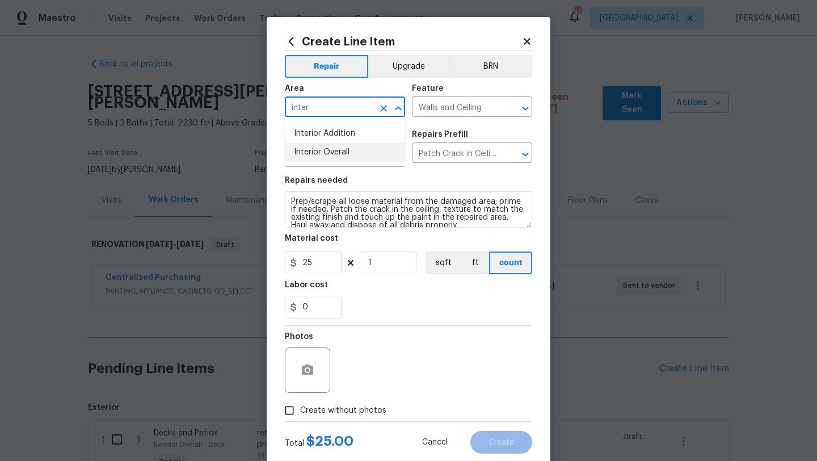
click at [335, 151] on li "Interior Overall" at bounding box center [345, 152] width 120 height 19
type input "Interior Overall"
click at [389, 268] on input "1" at bounding box center [388, 262] width 57 height 23
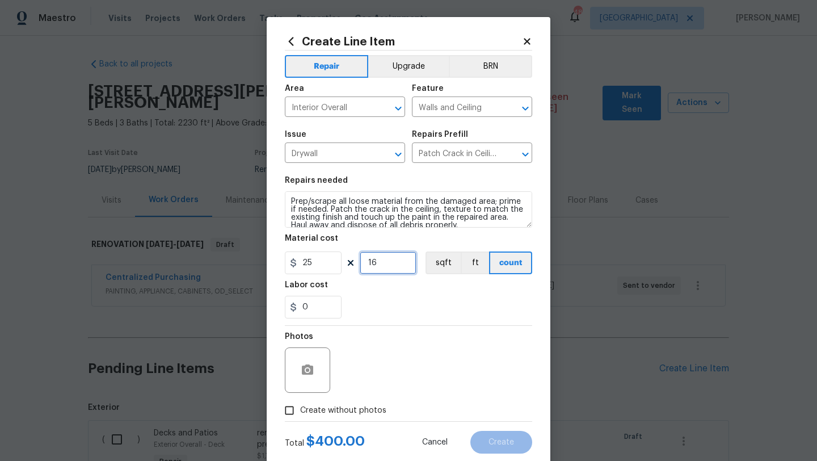
type input "16"
click at [352, 414] on span "Create without photos" at bounding box center [343, 411] width 86 height 12
click at [300, 414] on input "Create without photos" at bounding box center [290, 411] width 22 height 22
checkbox input "true"
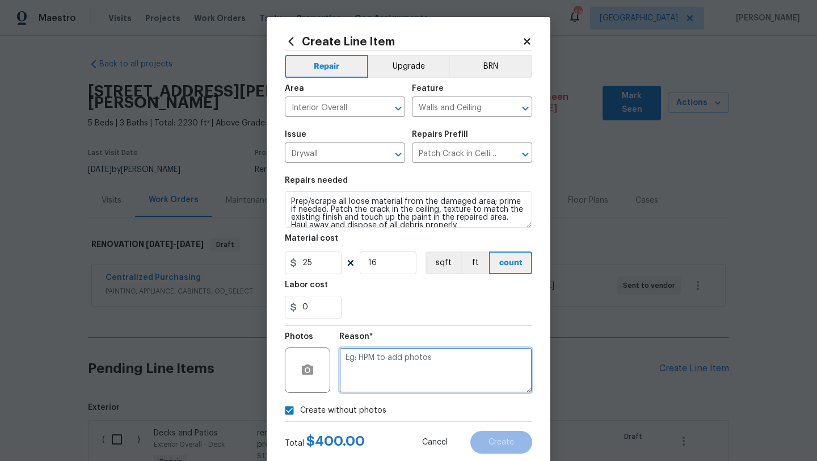
click at [382, 360] on textarea at bounding box center [435, 369] width 193 height 45
type textarea "scout"
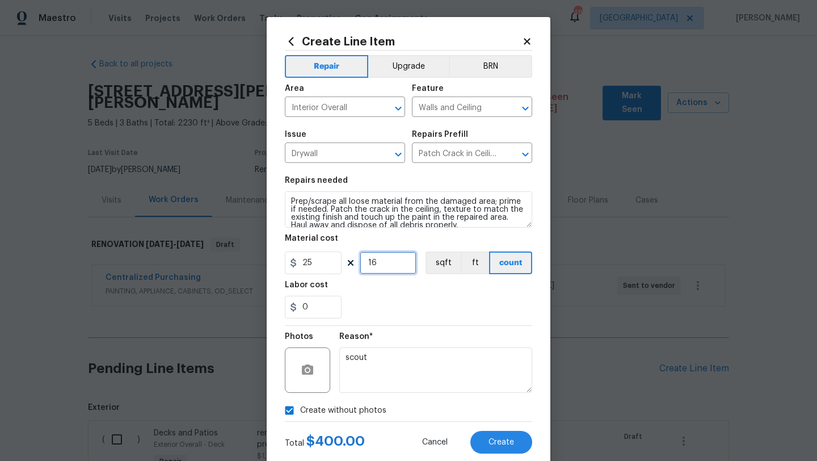
click at [401, 270] on input "16" at bounding box center [388, 262] width 57 height 23
type input "12"
click at [491, 434] on button "Create" at bounding box center [502, 442] width 62 height 23
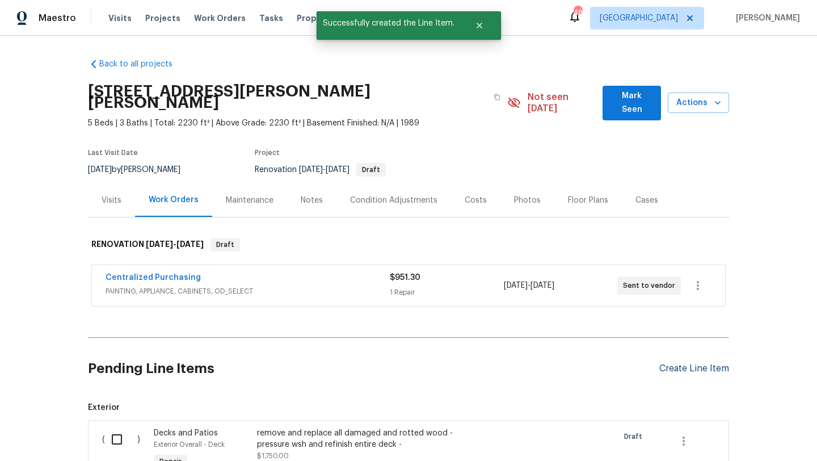
click at [694, 363] on div "Create Line Item" at bounding box center [695, 368] width 70 height 11
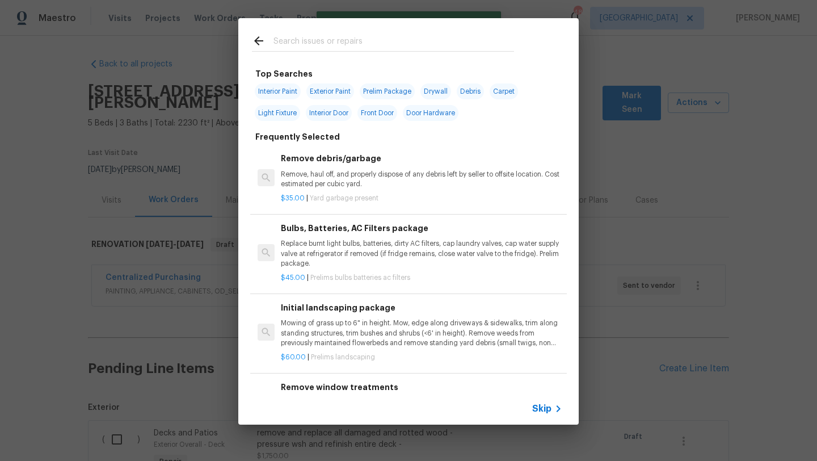
click at [385, 46] on input "text" at bounding box center [394, 42] width 241 height 17
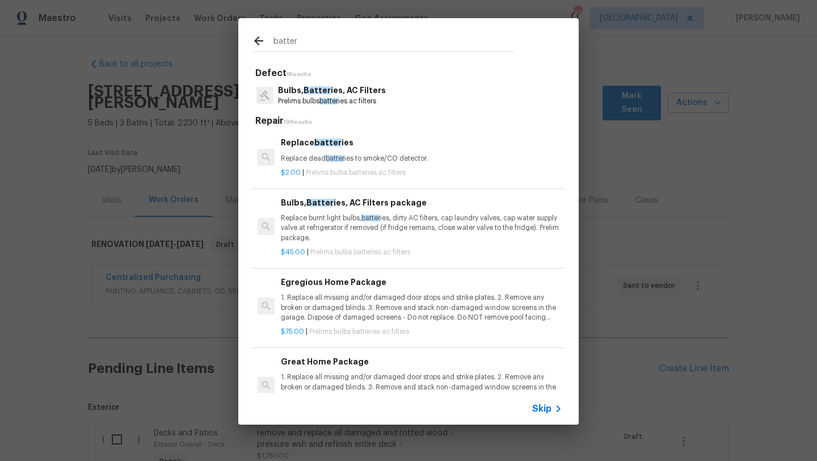
type input "batter"
click at [328, 99] on span "batter" at bounding box center [329, 101] width 19 height 7
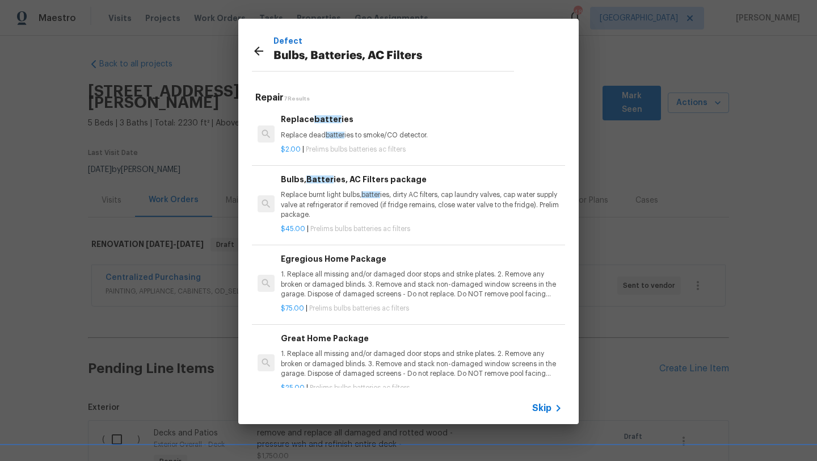
click at [328, 291] on p "1. Replace all missing and/or damaged door stops and strike plates. 2. Remove a…" at bounding box center [422, 284] width 282 height 29
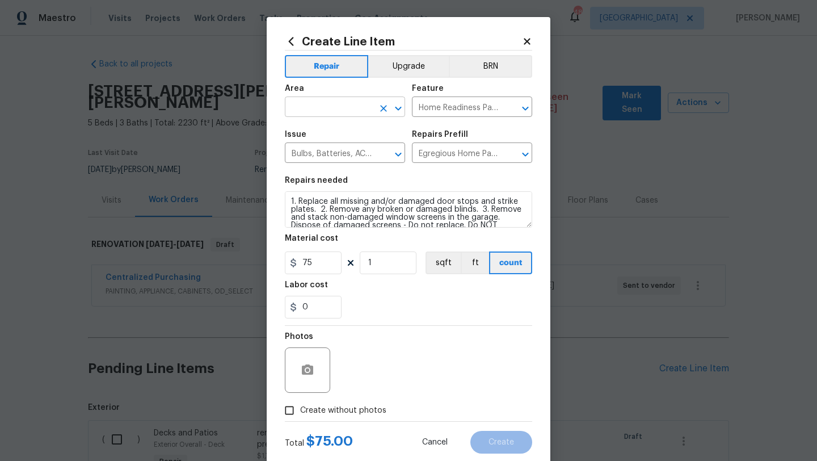
click at [346, 104] on input "text" at bounding box center [329, 108] width 89 height 18
click at [356, 147] on li "Interior Overall" at bounding box center [345, 152] width 120 height 19
type input "Interior Overall"
click at [352, 417] on label "Create without photos" at bounding box center [333, 411] width 108 height 22
click at [300, 417] on input "Create without photos" at bounding box center [290, 411] width 22 height 22
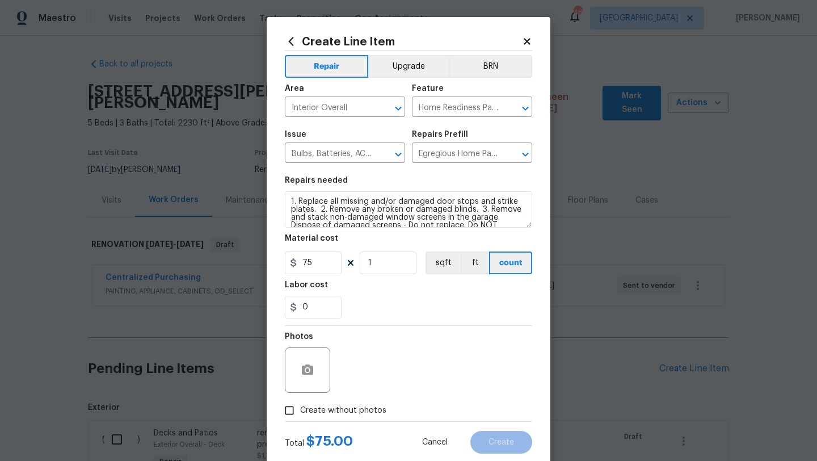
checkbox input "true"
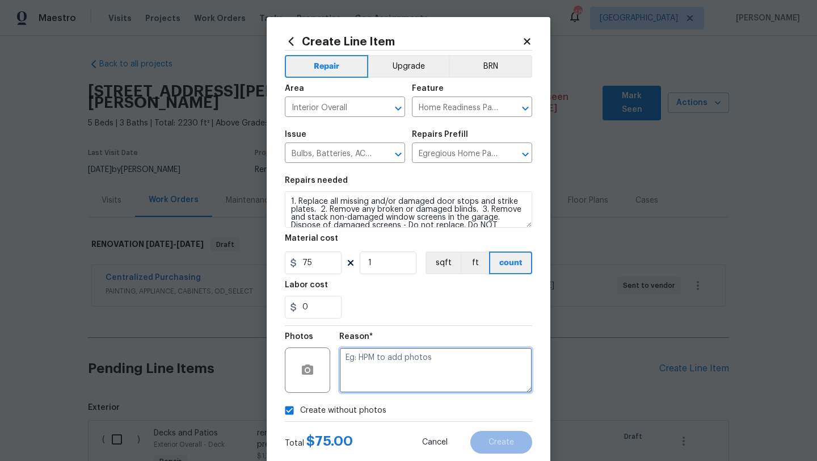
click at [370, 383] on textarea at bounding box center [435, 369] width 193 height 45
type textarea "scout"
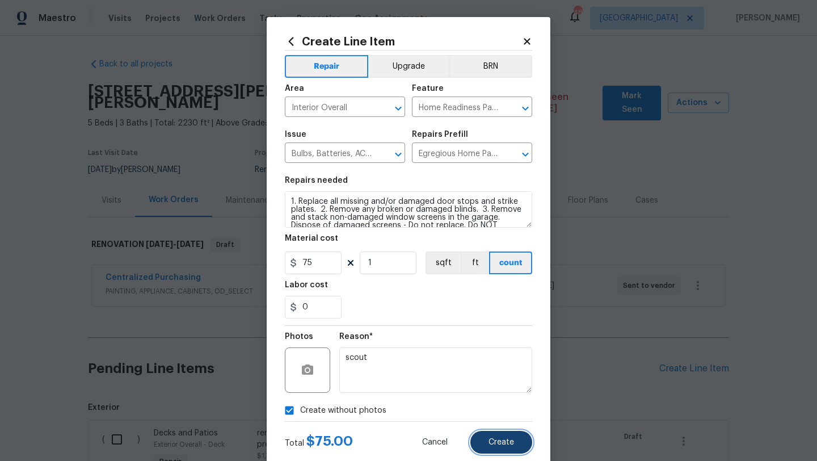
click at [506, 443] on span "Create" at bounding box center [502, 442] width 26 height 9
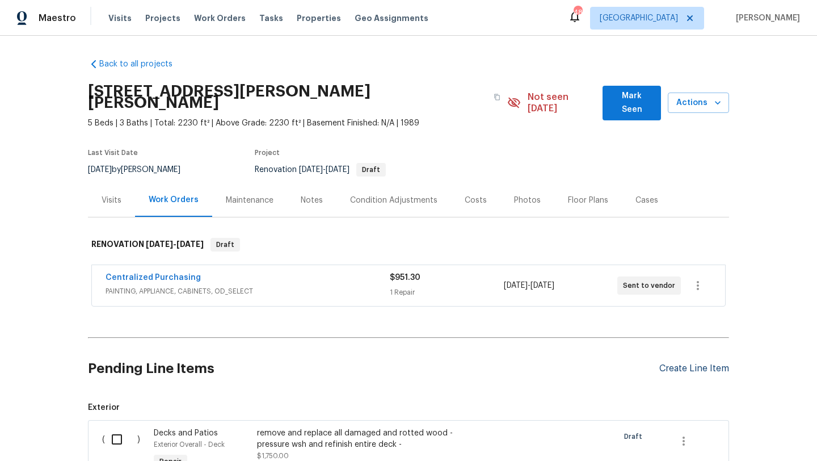
click at [686, 363] on div "Create Line Item" at bounding box center [695, 368] width 70 height 11
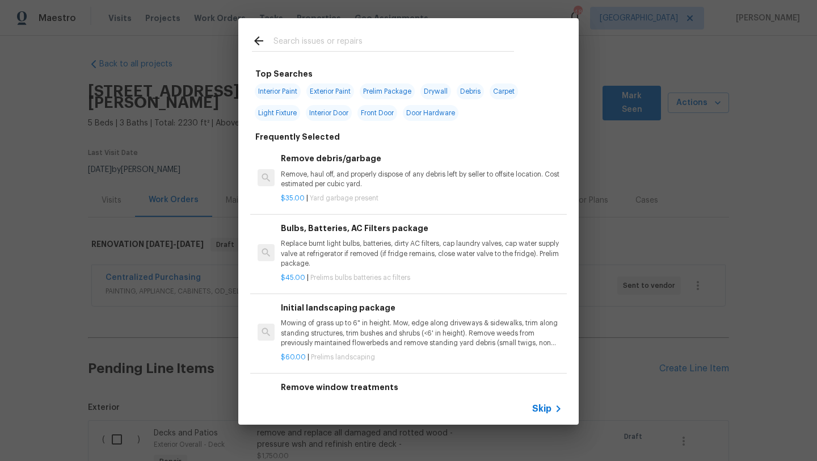
click at [428, 37] on input "text" at bounding box center [394, 42] width 241 height 17
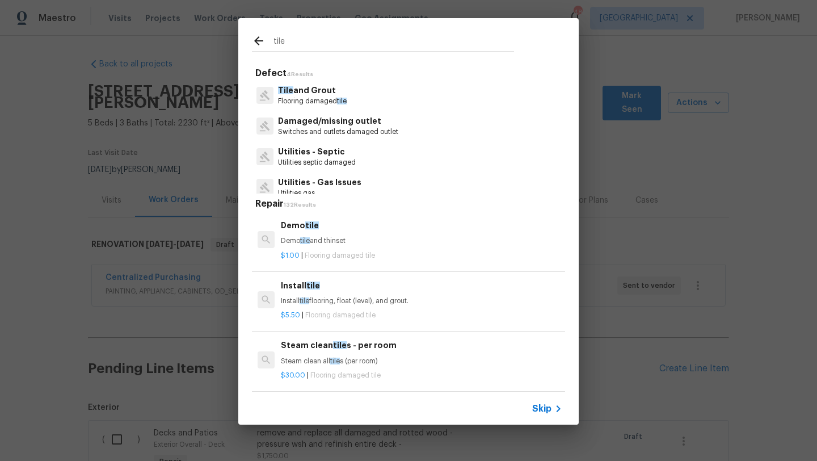
type input "tile"
click at [335, 103] on p "Flooring damaged tile" at bounding box center [312, 101] width 69 height 10
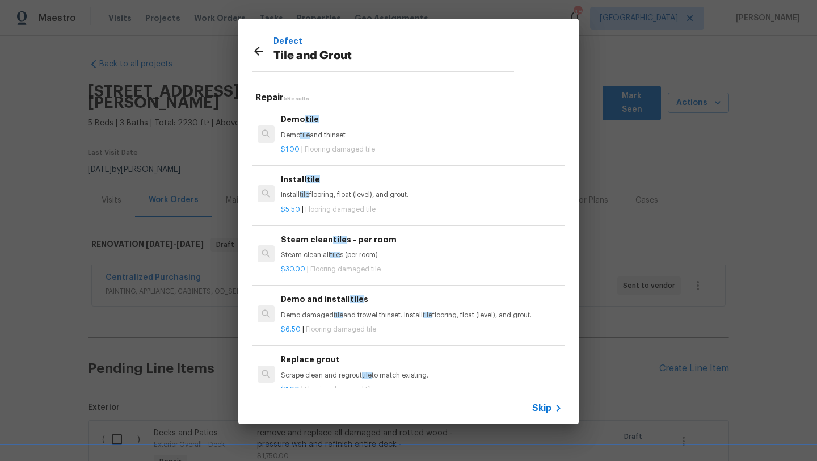
click at [300, 198] on p "Install tile flooring, float (level), and grout." at bounding box center [422, 195] width 282 height 10
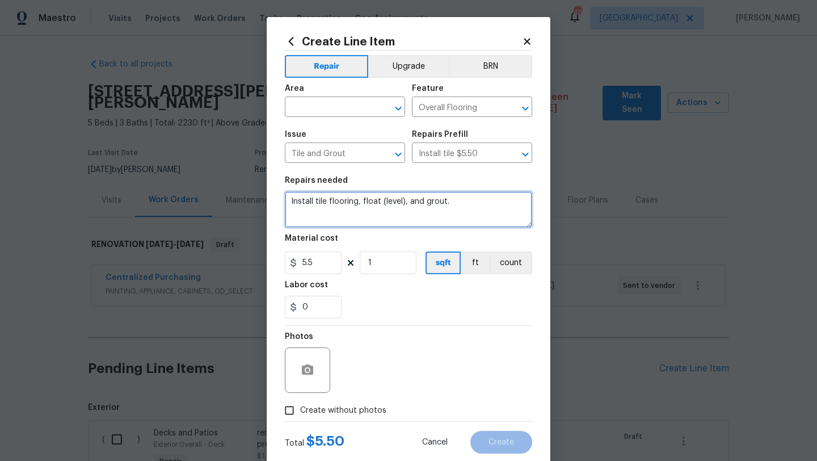
click at [320, 202] on textarea "Install tile flooring, float (level), and grout." at bounding box center [408, 209] width 247 height 36
click at [480, 208] on textarea "Install tile flooring, float (level), and grout." at bounding box center [408, 209] width 247 height 36
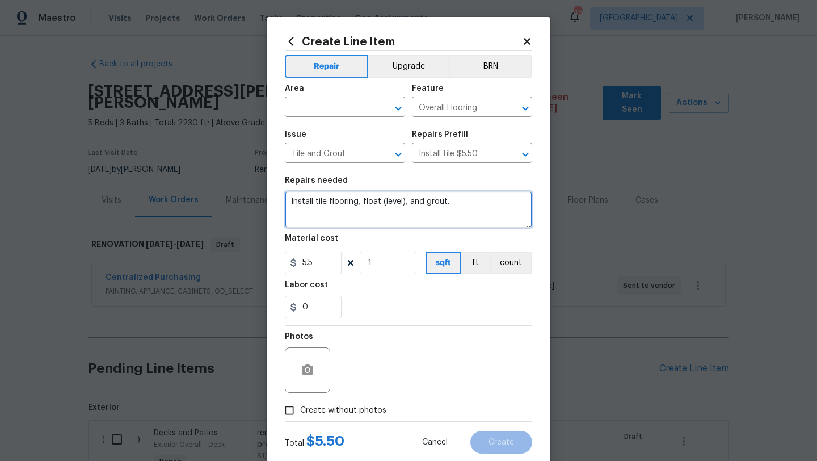
click at [480, 208] on textarea "Install tile flooring, float (level), and grout." at bounding box center [408, 209] width 247 height 36
type textarea "laundry room"
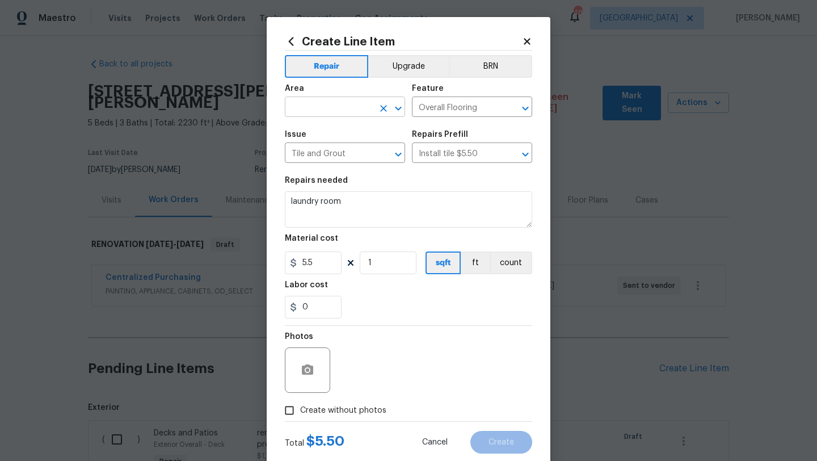
click at [338, 100] on input "text" at bounding box center [329, 108] width 89 height 18
click at [350, 145] on li "Interior Overall" at bounding box center [345, 152] width 120 height 19
type input "Interior Overall"
click at [382, 264] on input "1" at bounding box center [388, 262] width 57 height 23
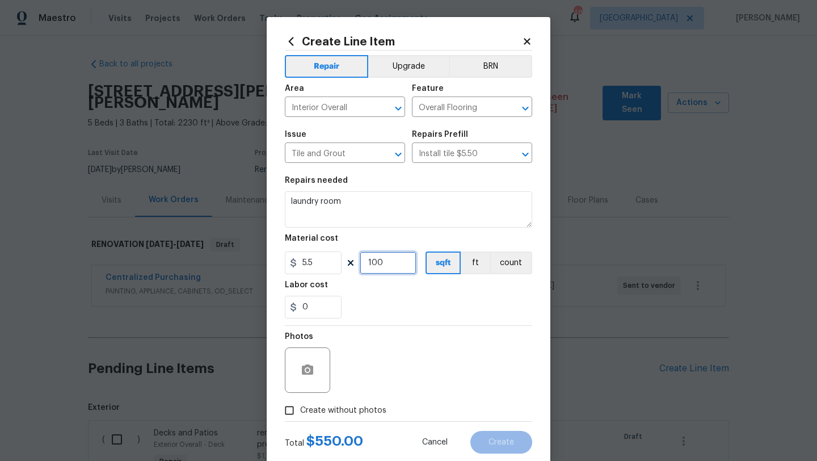
type input "100"
click at [330, 410] on span "Create without photos" at bounding box center [343, 411] width 86 height 12
click at [300, 410] on input "Create without photos" at bounding box center [290, 411] width 22 height 22
checkbox input "true"
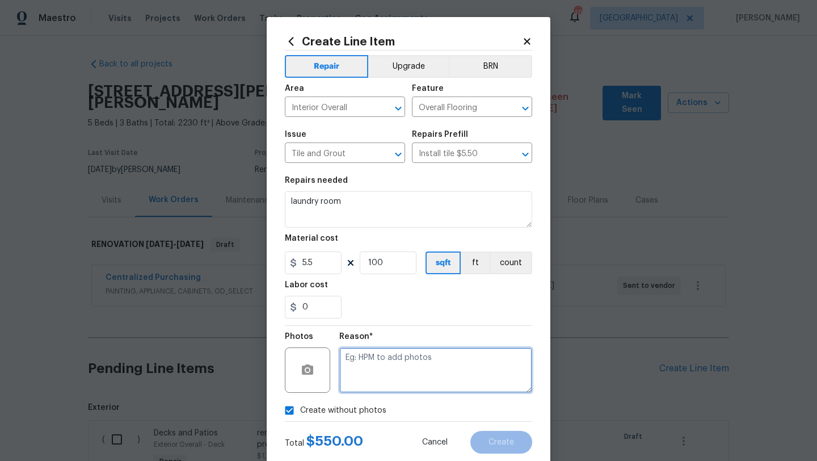
click at [376, 373] on textarea at bounding box center [435, 369] width 193 height 45
type textarea "scout"
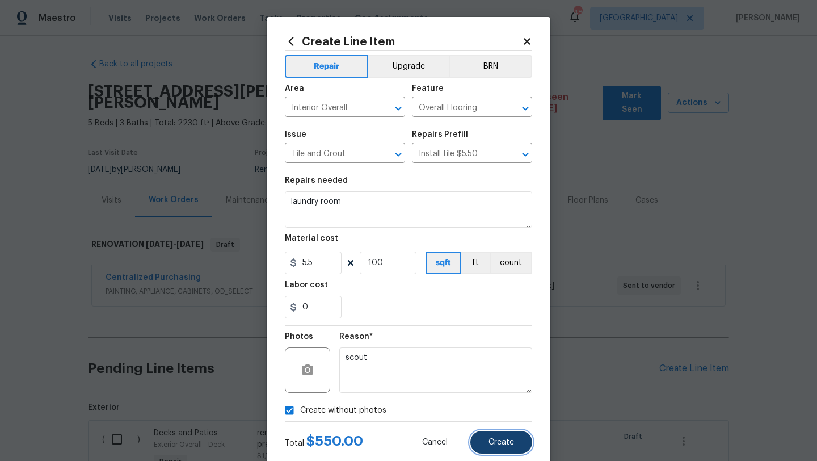
click at [489, 439] on button "Create" at bounding box center [502, 442] width 62 height 23
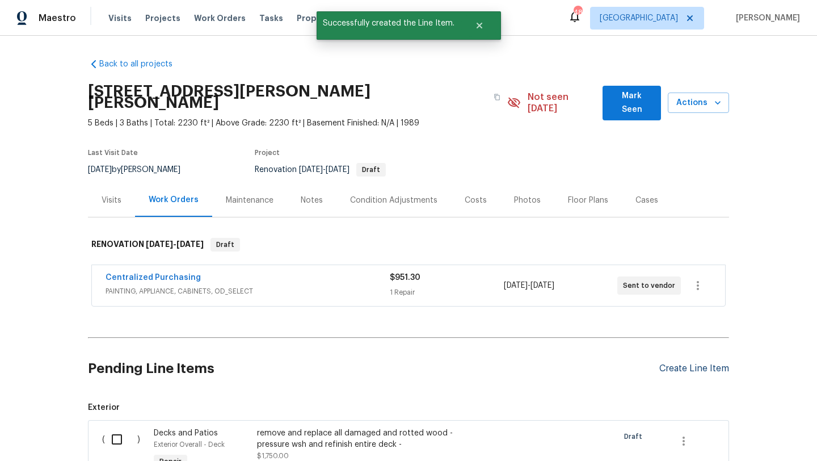
click at [668, 363] on div "Create Line Item" at bounding box center [695, 368] width 70 height 11
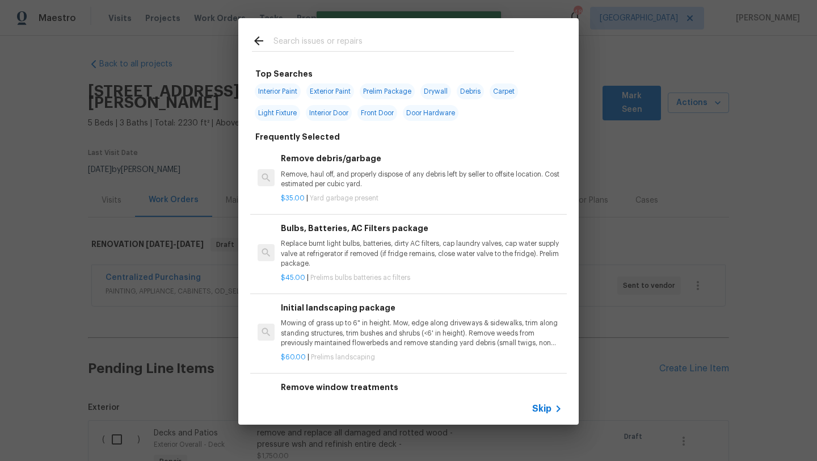
click at [322, 52] on div at bounding box center [382, 40] width 289 height 45
click at [326, 41] on input "text" at bounding box center [394, 42] width 241 height 17
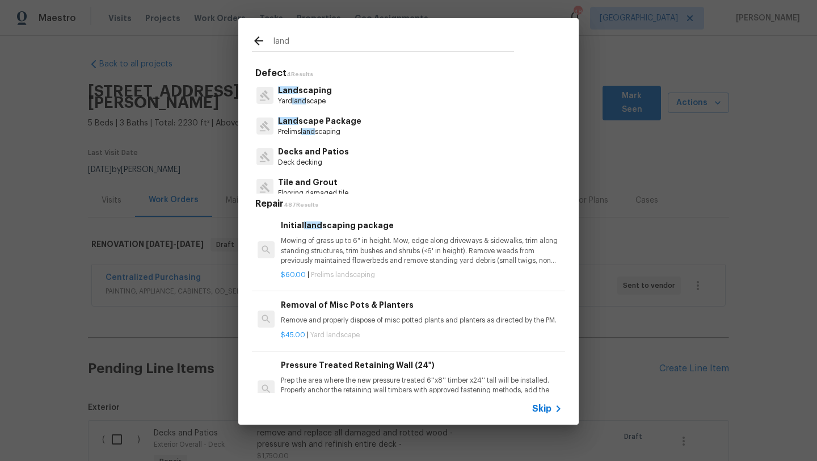
type input "land"
click at [323, 129] on p "Prelims land scaping" at bounding box center [319, 132] width 83 height 10
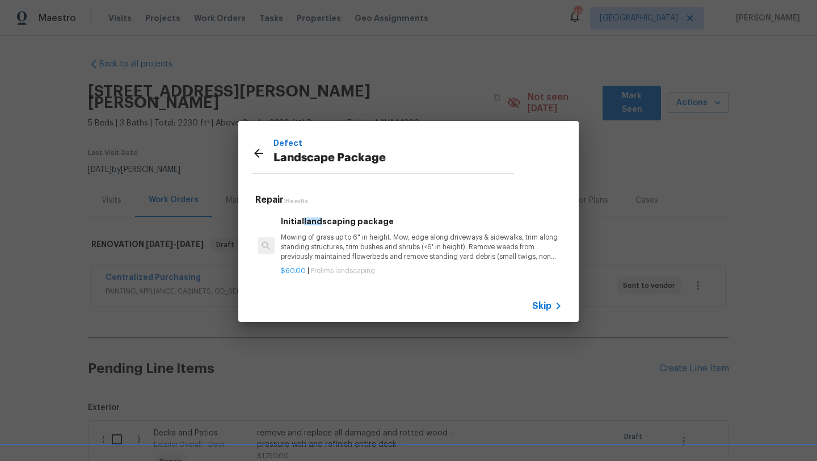
click at [316, 239] on p "Mowing of grass up to 6" in height. Mow, edge along driveways & sidewalks, trim…" at bounding box center [422, 247] width 282 height 29
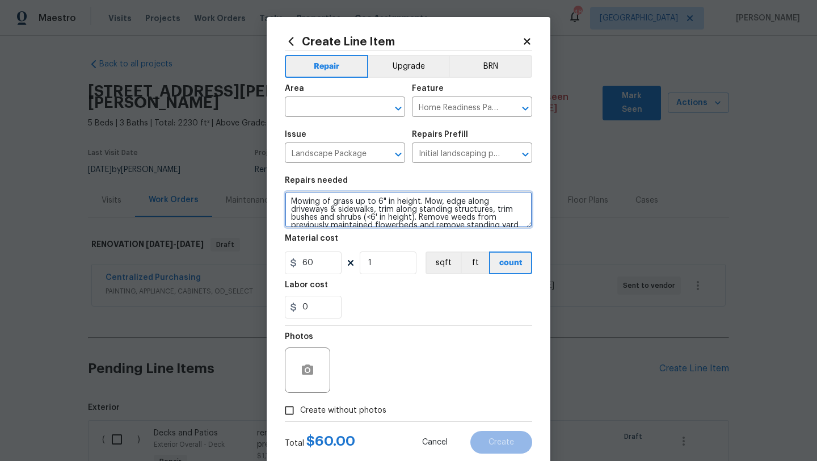
click at [293, 200] on textarea "Mowing of grass up to 6" in height. Mow, edge along driveways & sidewalks, trim…" at bounding box center [408, 209] width 247 height 36
type textarea "remove all weeds, trim back all overgrowth on property - and Mowing of grass up…"
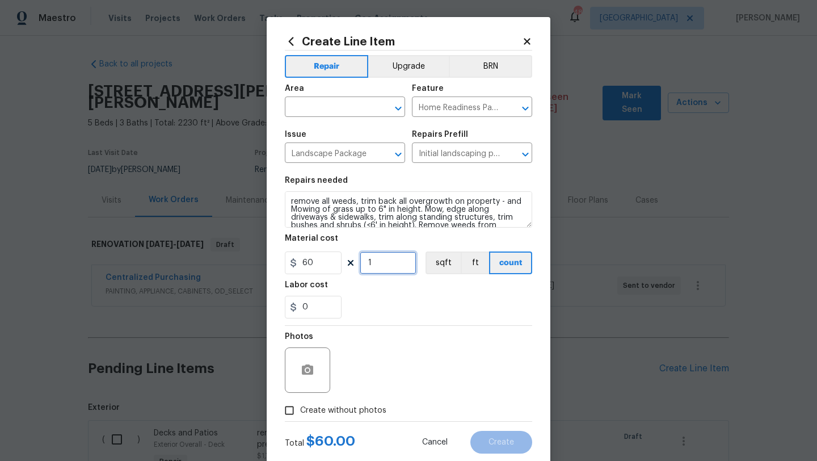
click at [392, 267] on input "1" at bounding box center [388, 262] width 57 height 23
type input "25"
click at [352, 405] on span "Create without photos" at bounding box center [343, 411] width 86 height 12
click at [300, 405] on input "Create without photos" at bounding box center [290, 411] width 22 height 22
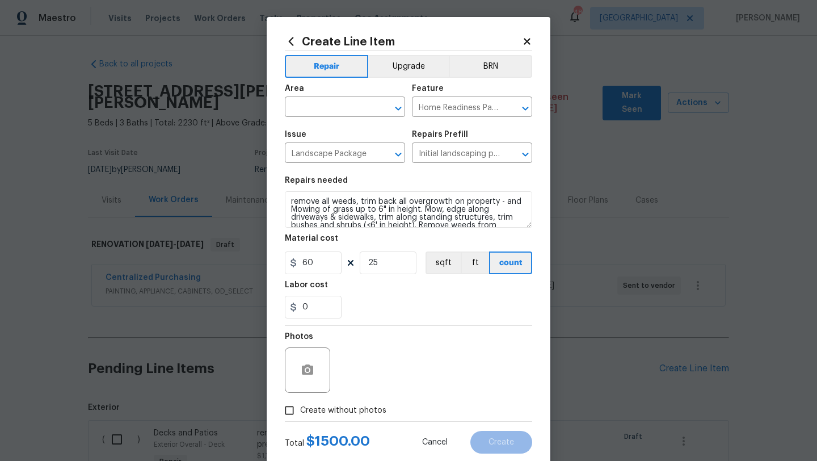
checkbox input "true"
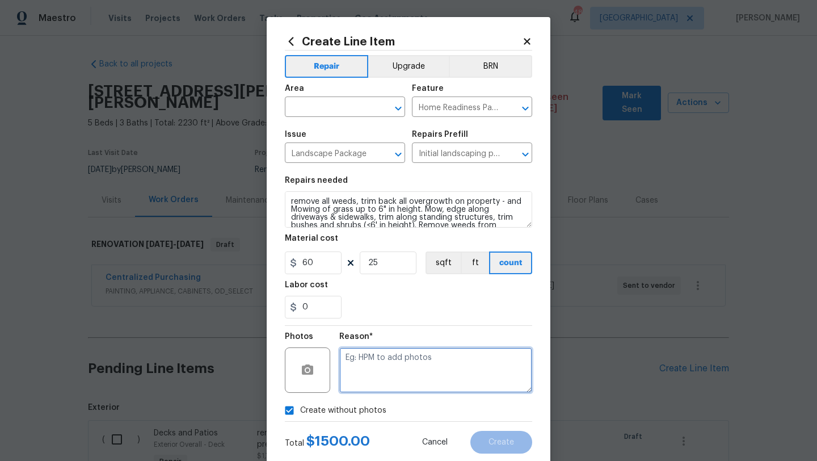
click at [380, 370] on textarea at bounding box center [435, 369] width 193 height 45
type textarea "scout"
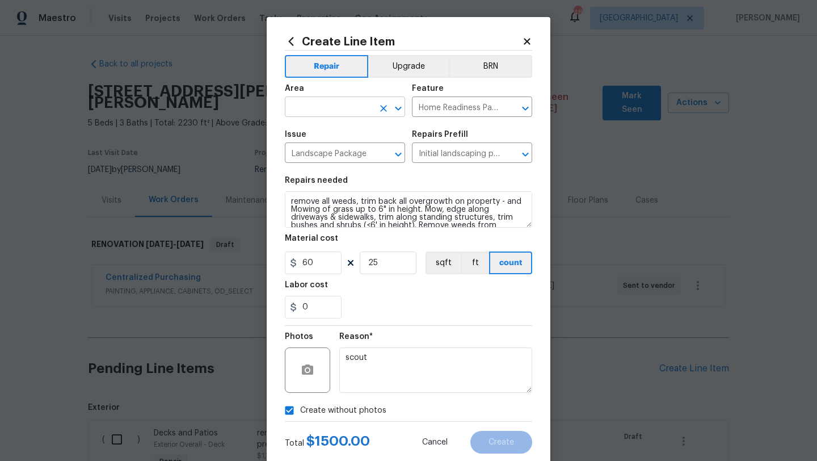
click at [352, 111] on input "text" at bounding box center [329, 108] width 89 height 18
click at [346, 153] on li "Exterior Overall" at bounding box center [345, 152] width 120 height 19
type input "Exterior Overall"
click at [519, 439] on button "Create" at bounding box center [502, 442] width 62 height 23
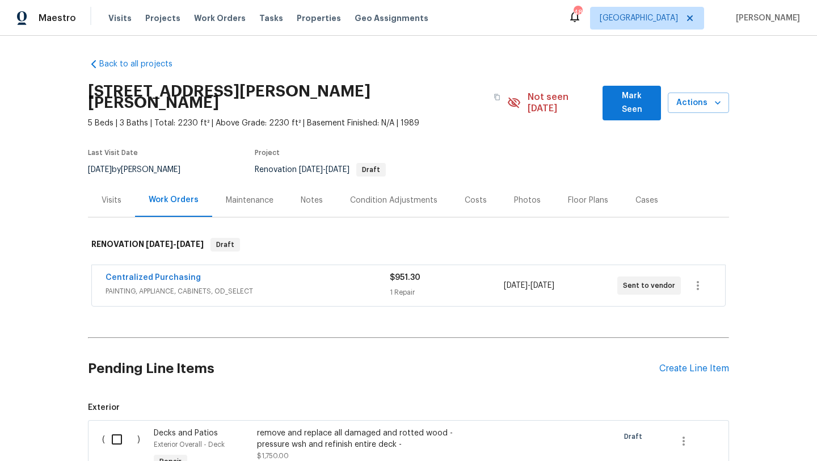
click at [115, 427] on input "checkbox" at bounding box center [121, 439] width 32 height 24
checkbox input "true"
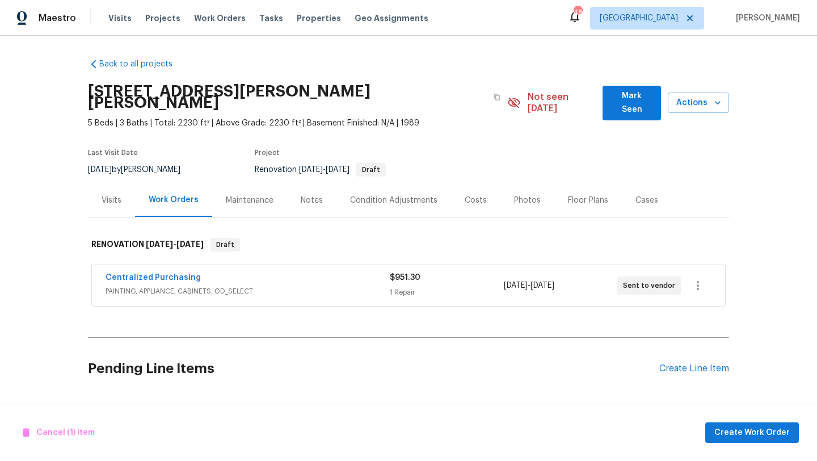
click at [54, 338] on div "Back to all projects [STREET_ADDRESS][PERSON_NAME][PERSON_NAME] 5 Beds | 3 Bath…" at bounding box center [408, 248] width 817 height 425
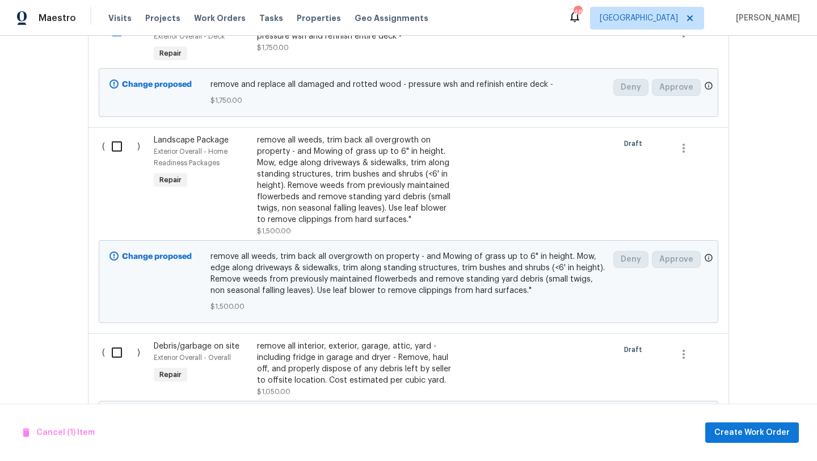
scroll to position [409, 0]
click at [114, 137] on input "checkbox" at bounding box center [121, 146] width 32 height 24
checkbox input "true"
click at [111, 340] on input "checkbox" at bounding box center [121, 352] width 32 height 24
checkbox input "true"
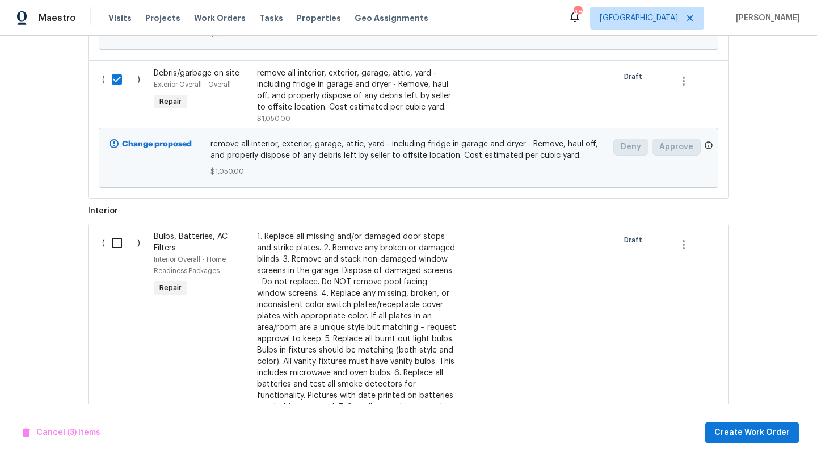
click at [125, 231] on input "checkbox" at bounding box center [121, 243] width 32 height 24
checkbox input "true"
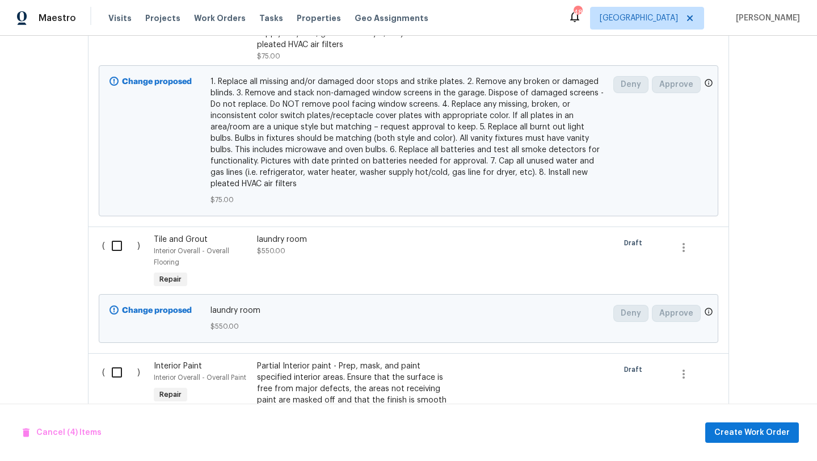
scroll to position [1090, 0]
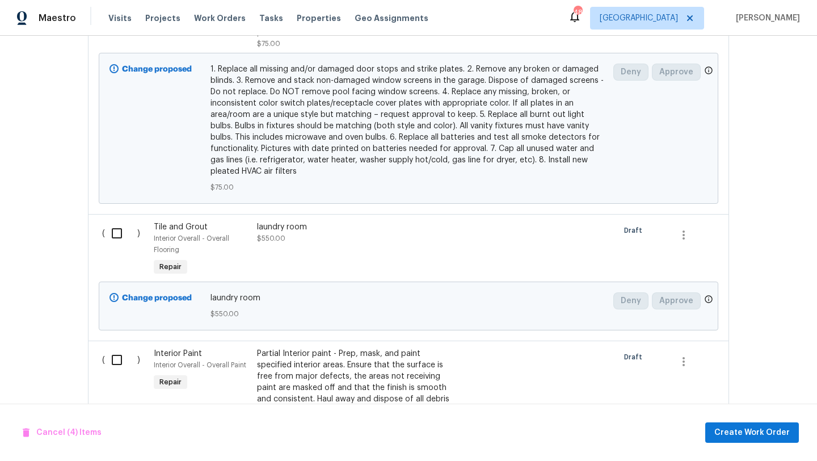
click at [124, 226] on input "checkbox" at bounding box center [121, 233] width 32 height 24
checkbox input "true"
click at [119, 349] on input "checkbox" at bounding box center [121, 360] width 32 height 24
checkbox input "true"
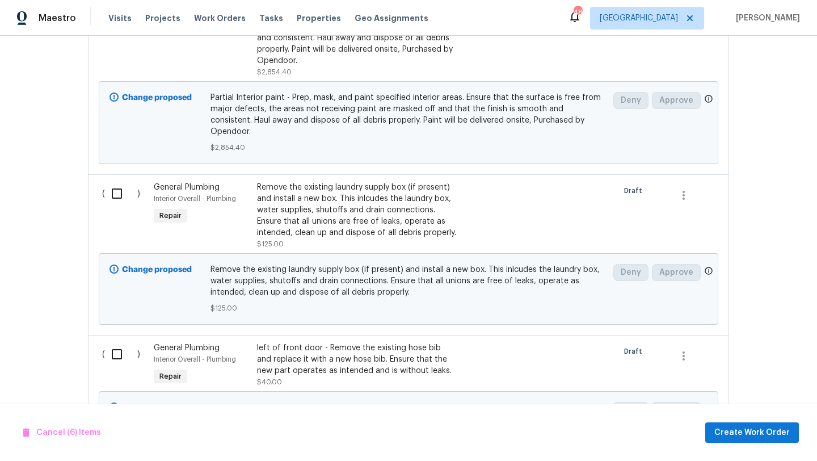
scroll to position [1453, 0]
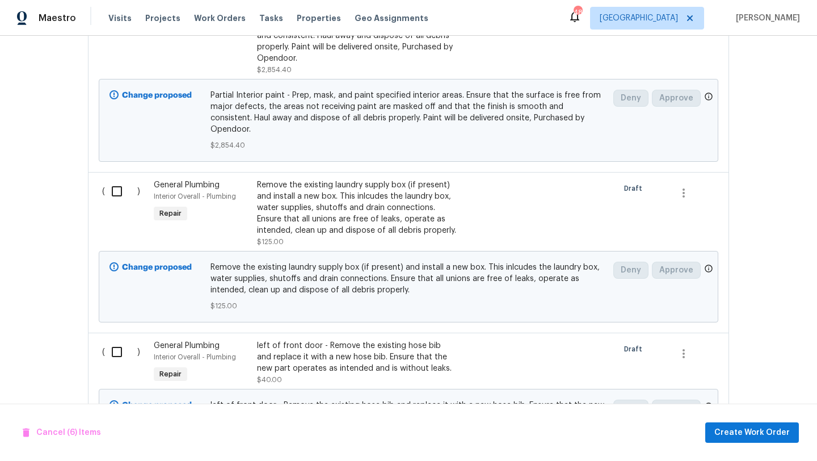
click at [120, 179] on input "checkbox" at bounding box center [121, 191] width 32 height 24
checkbox input "true"
click at [115, 340] on input "checkbox" at bounding box center [121, 352] width 32 height 24
checkbox input "true"
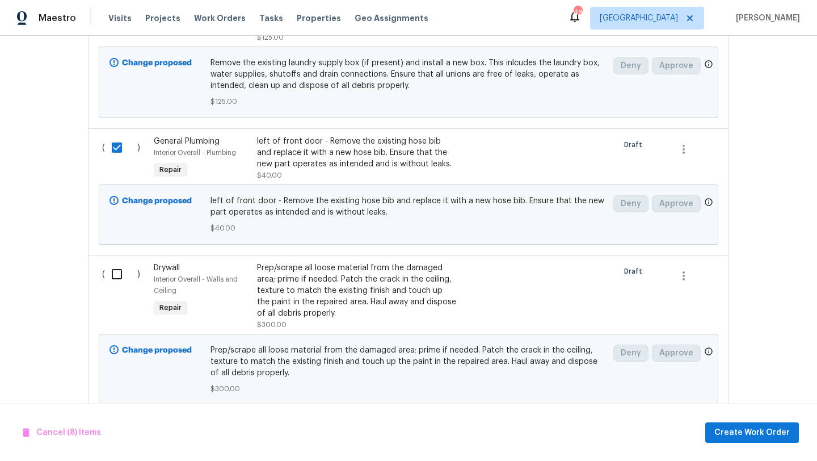
scroll to position [1670, 0]
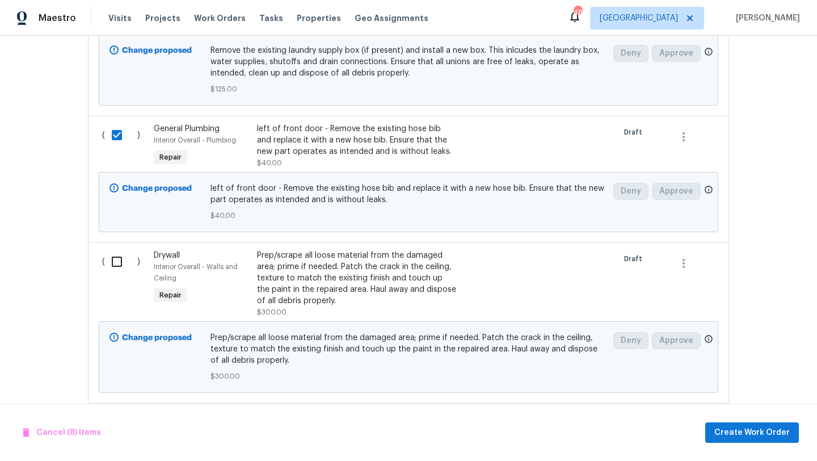
click at [115, 250] on input "checkbox" at bounding box center [121, 262] width 32 height 24
checkbox input "true"
click at [765, 436] on span "Create Work Order" at bounding box center [752, 433] width 75 height 14
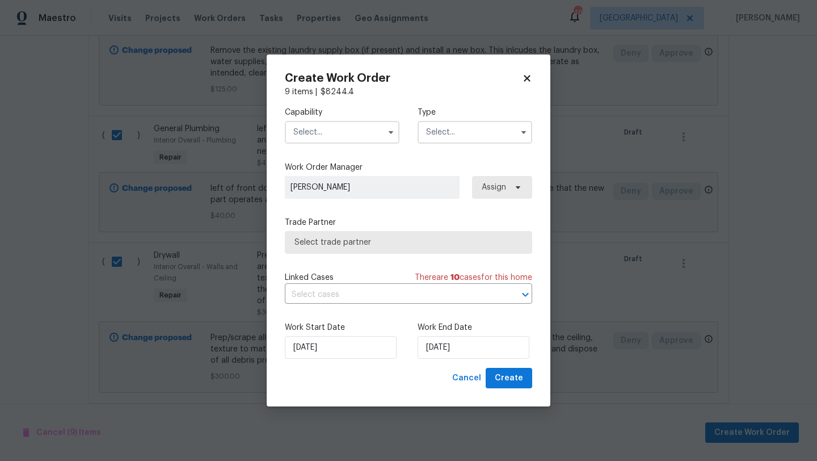
click at [355, 132] on input "text" at bounding box center [342, 132] width 115 height 23
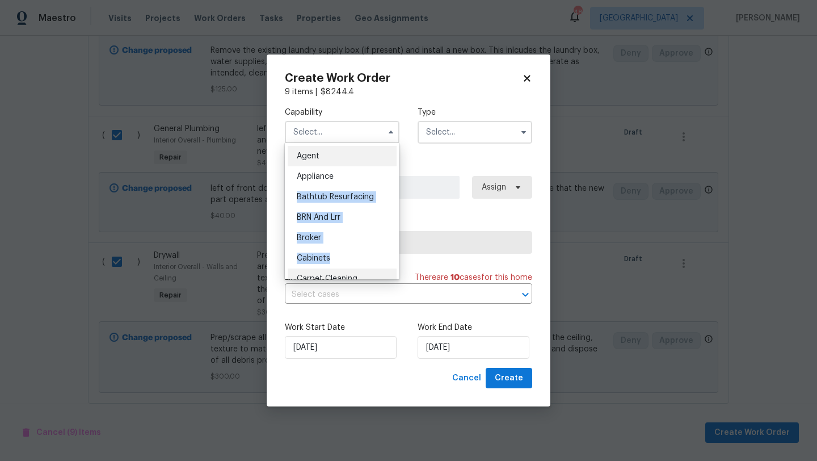
drag, startPoint x: 356, startPoint y: 184, endPoint x: 354, endPoint y: 270, distance: 85.7
click at [354, 270] on ul "Agent Appliance Bathtub Resurfacing BRN And Lrr Broker Cabinets Carpet Cleaning…" at bounding box center [342, 211] width 115 height 136
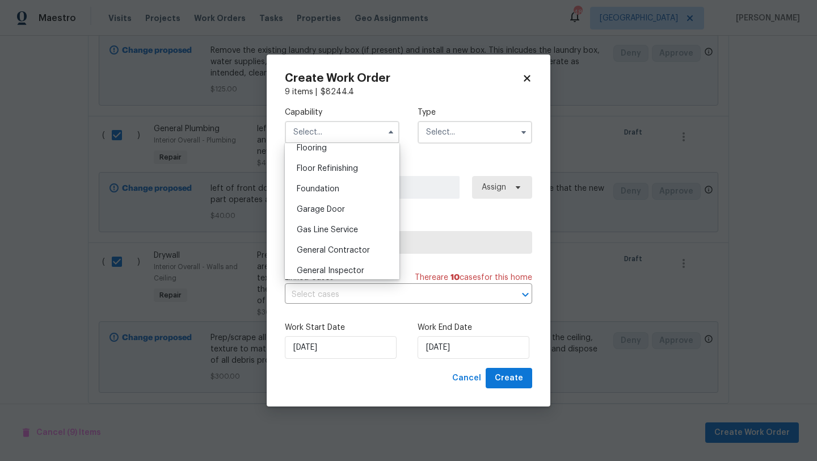
scroll to position [454, 0]
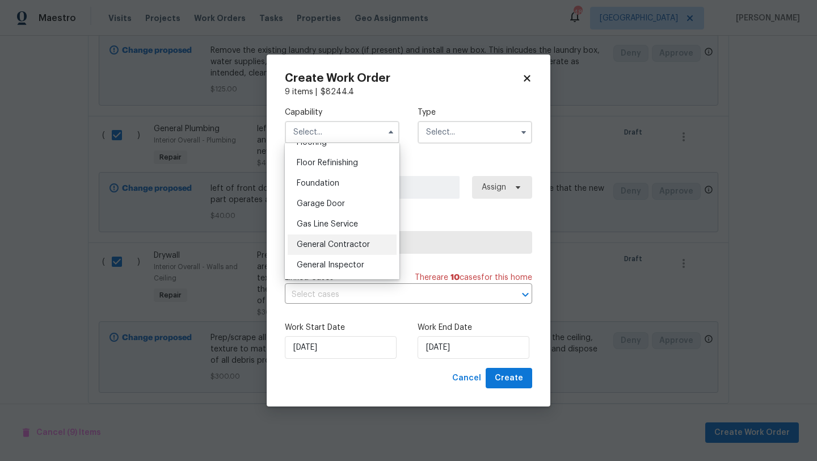
click at [379, 246] on div "General Contractor" at bounding box center [342, 244] width 109 height 20
type input "General Contractor"
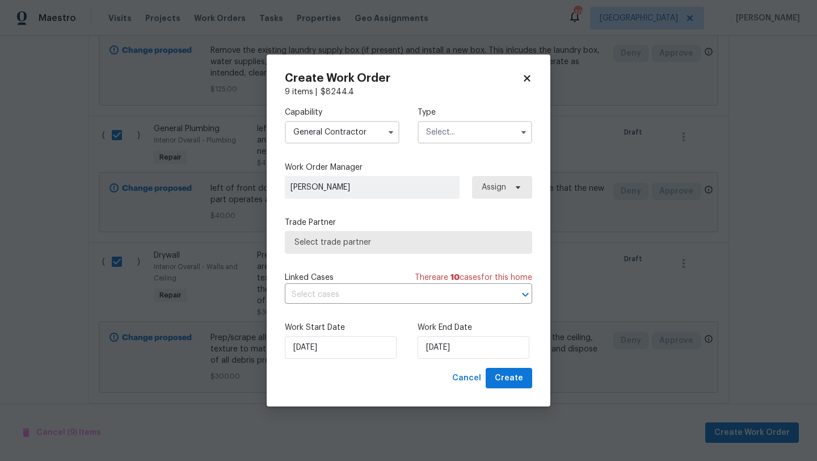
click at [475, 129] on input "text" at bounding box center [475, 132] width 115 height 23
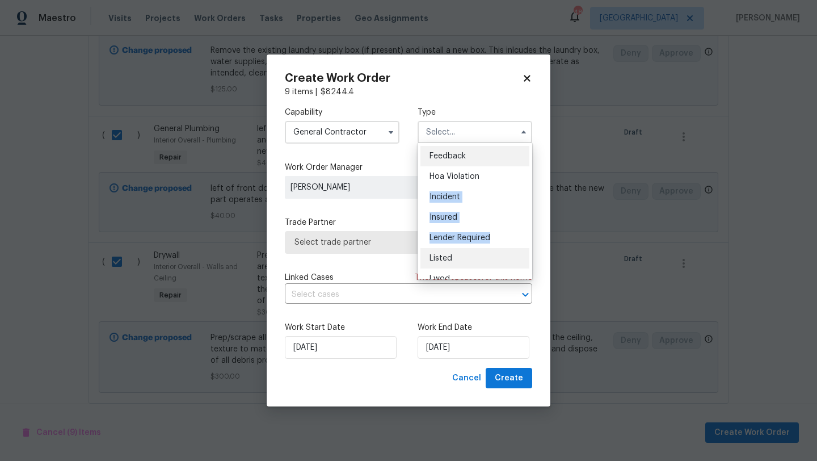
drag, startPoint x: 469, startPoint y: 183, endPoint x: 468, endPoint y: 258, distance: 74.9
click at [468, 258] on ul "Feedback Hoa Violation Incident Insured Lender Required Listed Lwod Other Reit …" at bounding box center [475, 211] width 115 height 136
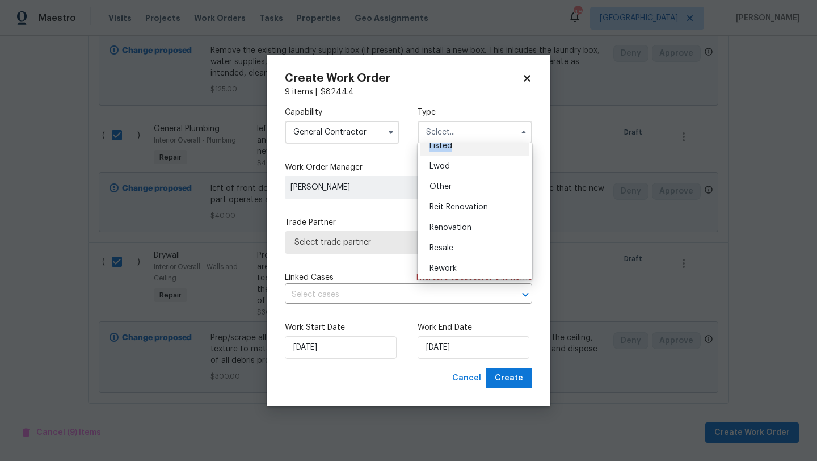
scroll to position [114, 0]
click at [484, 229] on div "Renovation" at bounding box center [475, 226] width 109 height 20
type input "Renovation"
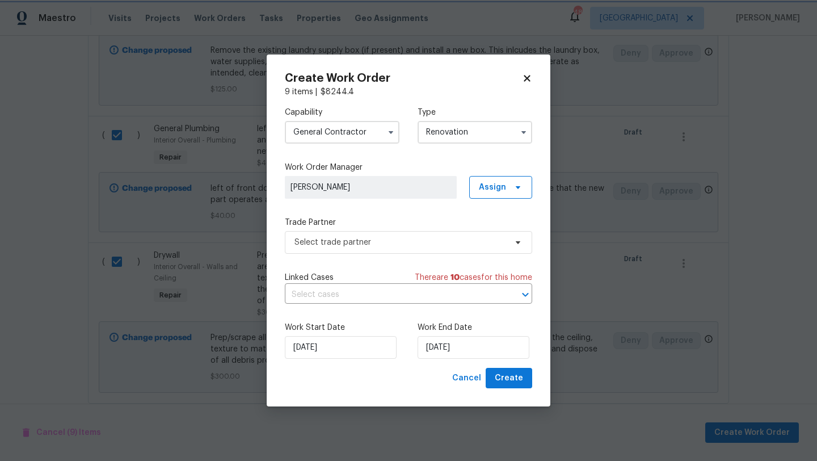
scroll to position [0, 0]
click at [427, 290] on input "text" at bounding box center [393, 295] width 216 height 18
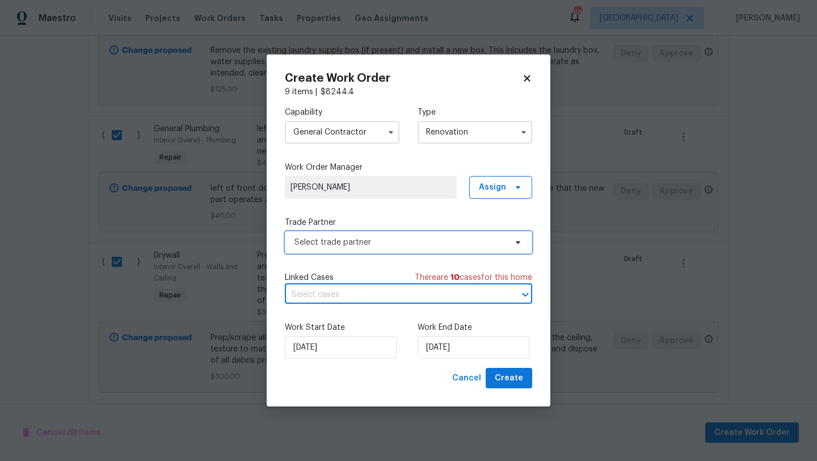
click at [420, 250] on span "Select trade partner" at bounding box center [408, 242] width 247 height 23
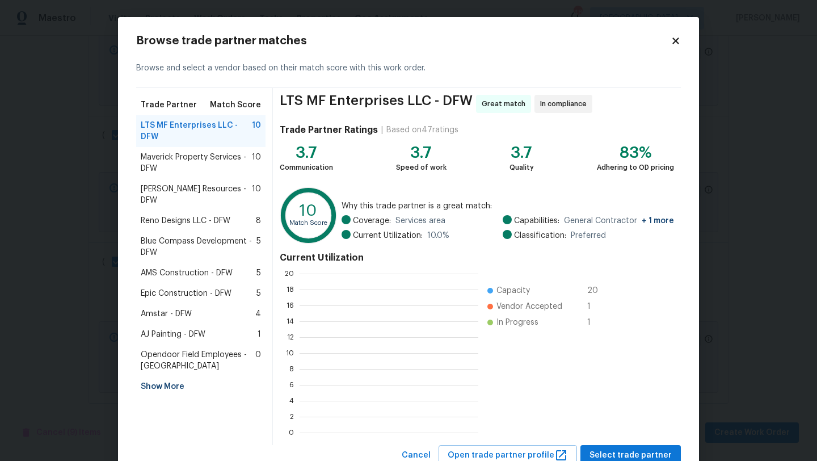
scroll to position [159, 179]
click at [186, 144] on div "LTS MF Enterprises LLC - DFW 10" at bounding box center [200, 131] width 129 height 32
click at [190, 158] on span "Maverick Property Services - DFW" at bounding box center [196, 163] width 111 height 23
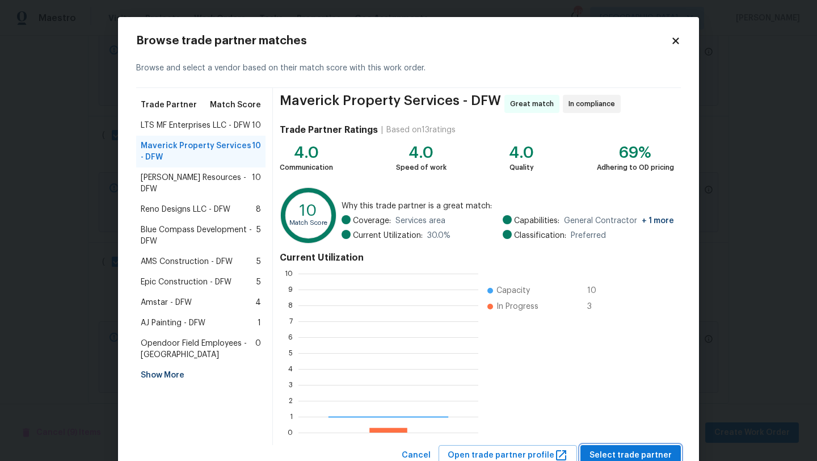
click at [621, 402] on div "Browse trade partner matches Browse and select a vendor based on their match sc…" at bounding box center [408, 250] width 545 height 431
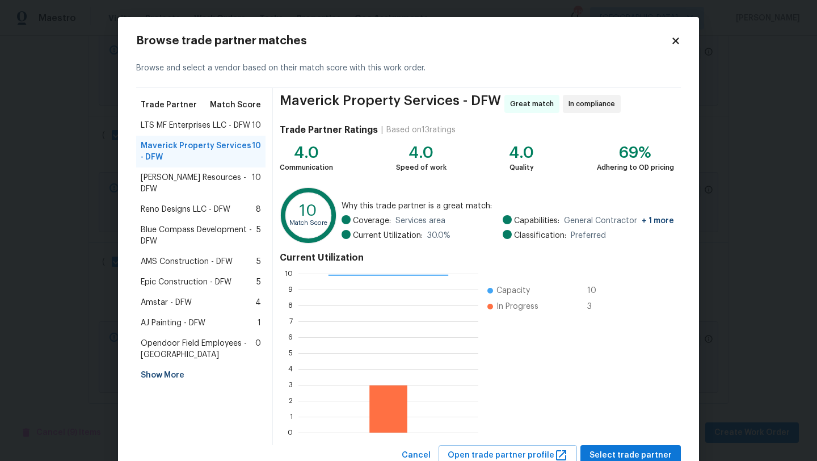
click at [634, 443] on div "Maverick Property Services - DFW Great match In compliance Trade Partner Rating…" at bounding box center [477, 266] width 408 height 357
click at [634, 454] on span "Select trade partner" at bounding box center [631, 455] width 82 height 14
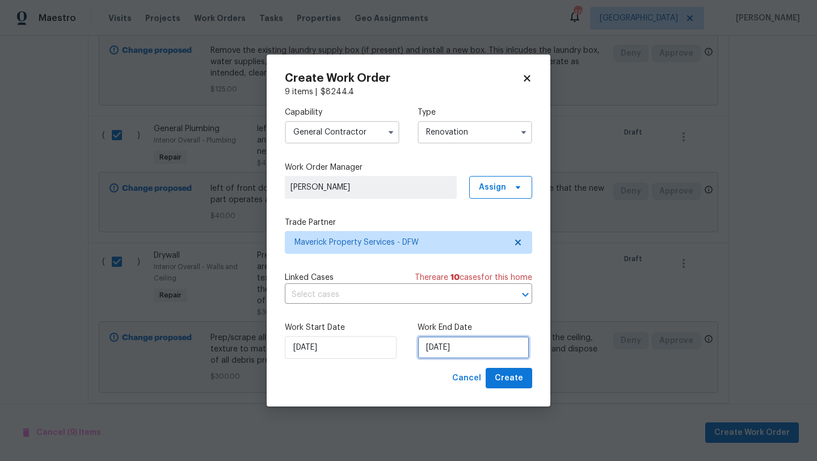
click at [482, 341] on input "[DATE]" at bounding box center [474, 347] width 112 height 23
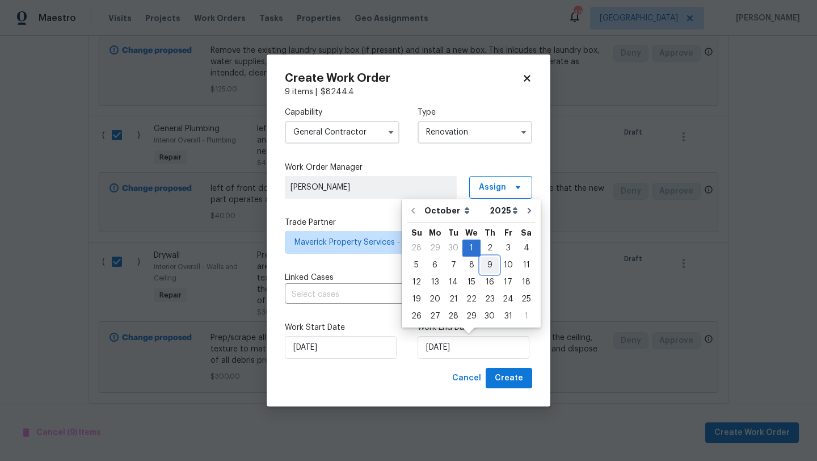
click at [488, 265] on div "9" at bounding box center [490, 265] width 18 height 16
type input "[DATE]"
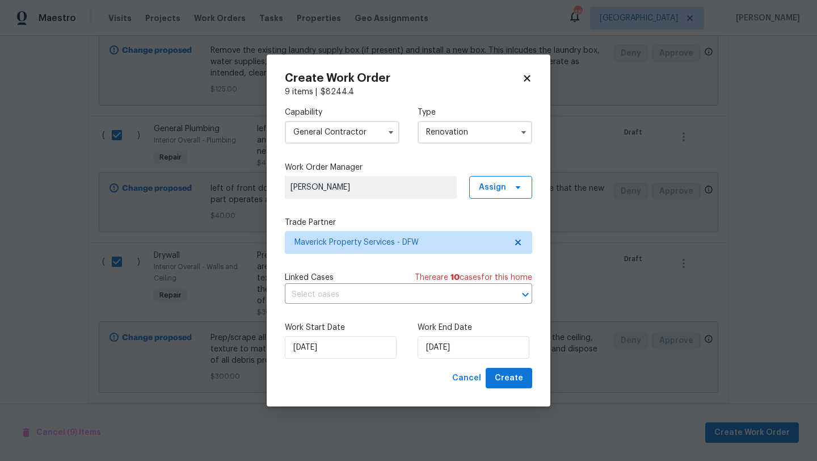
click at [534, 385] on div "Create Work Order 9 items | $ 8244.4 Capability General [DEMOGRAPHIC_DATA] Type…" at bounding box center [409, 230] width 284 height 352
click at [515, 377] on span "Create" at bounding box center [509, 378] width 28 height 14
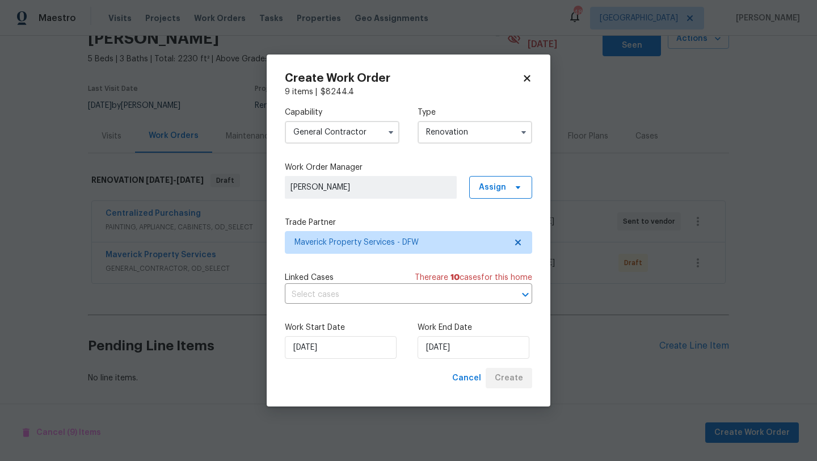
scroll to position [53, 0]
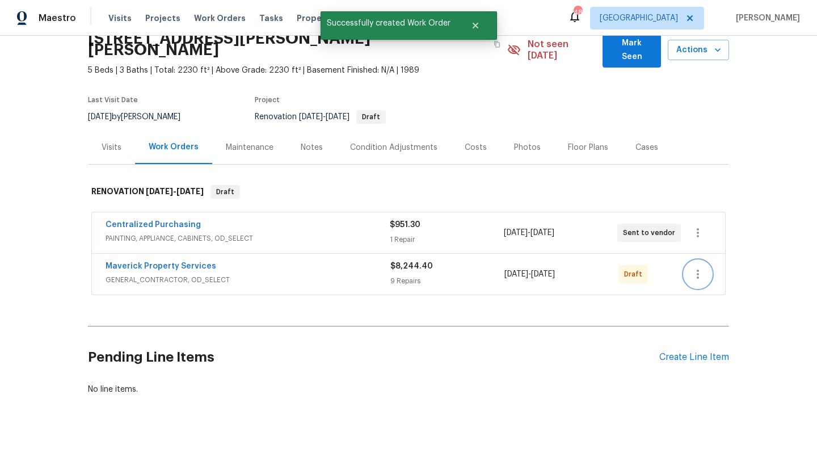
click at [693, 272] on button "button" at bounding box center [698, 274] width 27 height 27
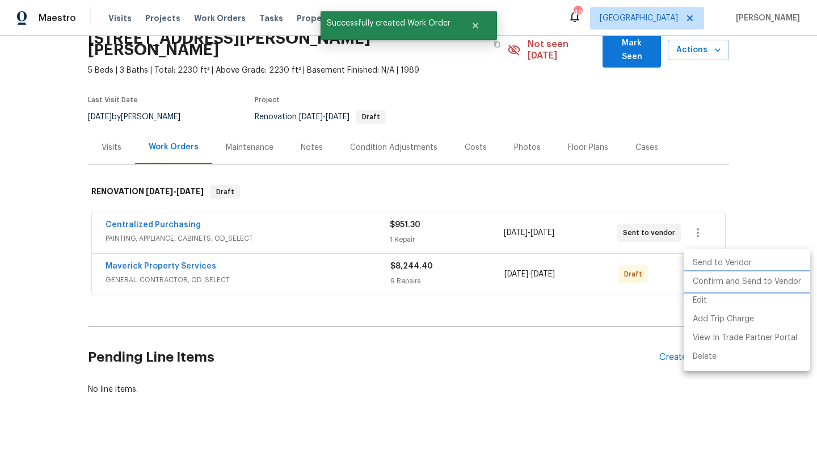
click at [708, 288] on li "Confirm and Send to Vendor" at bounding box center [747, 281] width 127 height 19
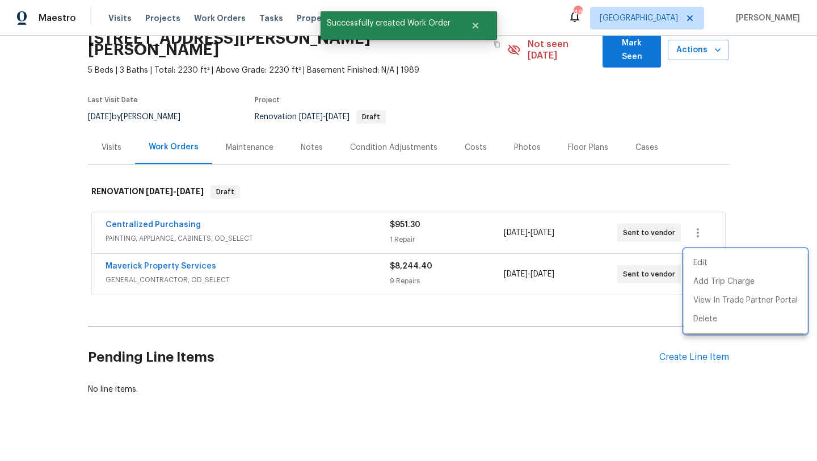
click at [182, 254] on div at bounding box center [408, 230] width 817 height 461
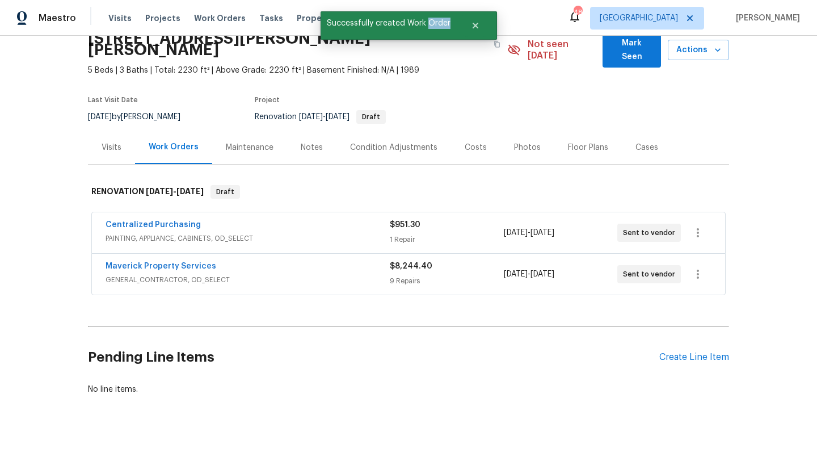
click at [182, 254] on div "Edit Add Trip Charge View In Trade Partner Portal Delete" at bounding box center [408, 230] width 817 height 461
click at [182, 262] on link "Maverick Property Services" at bounding box center [161, 266] width 111 height 8
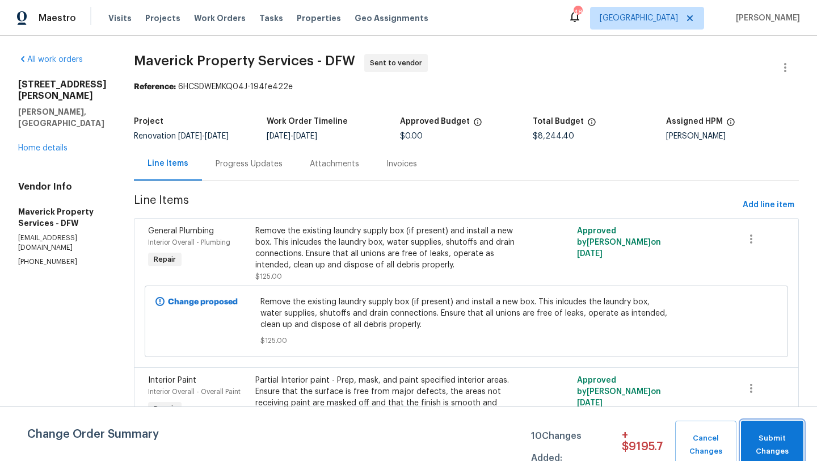
click at [800, 460] on button "Submit Changes" at bounding box center [772, 445] width 62 height 49
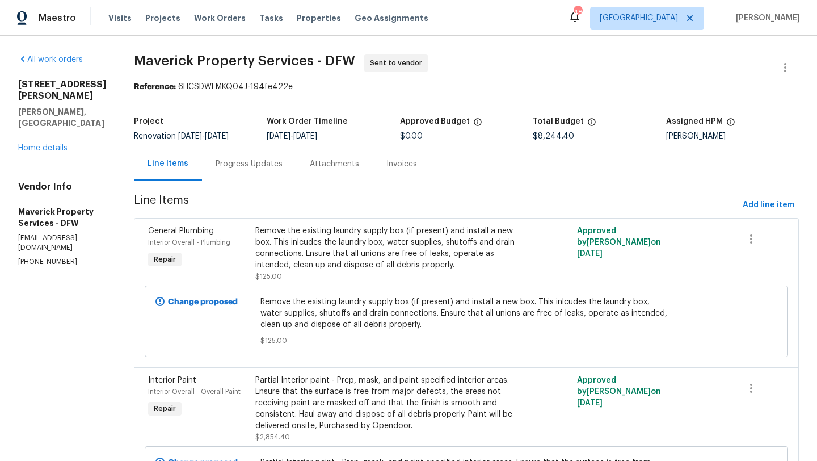
click at [296, 180] on div "Progress Updates" at bounding box center [249, 163] width 94 height 33
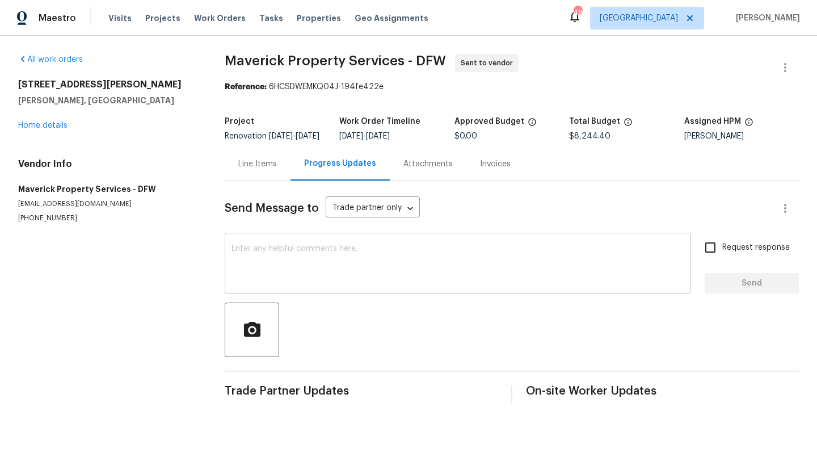
click at [337, 265] on textarea at bounding box center [458, 265] width 453 height 40
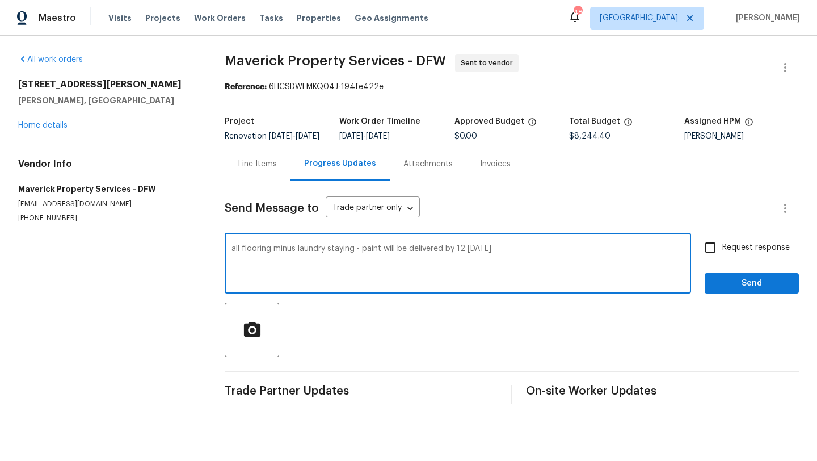
type textarea "all flooring minus laundry staying - paint will be delivered by 12 [DATE]"
click at [765, 290] on span "Send" at bounding box center [752, 283] width 76 height 14
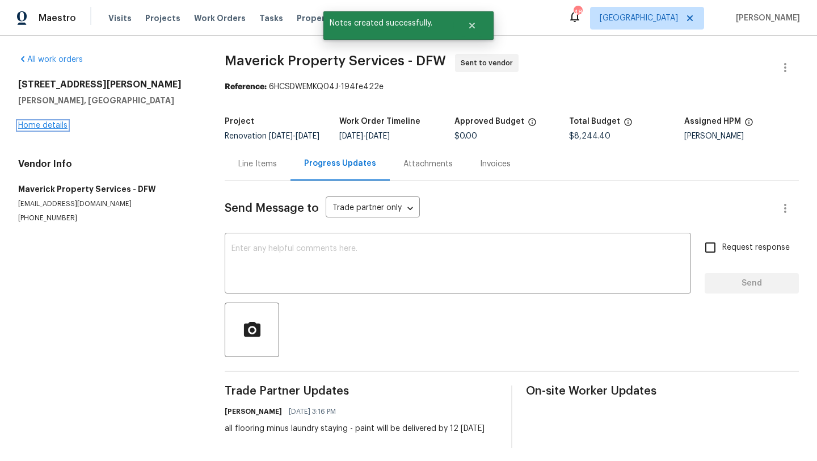
click at [53, 128] on link "Home details" at bounding box center [42, 125] width 49 height 8
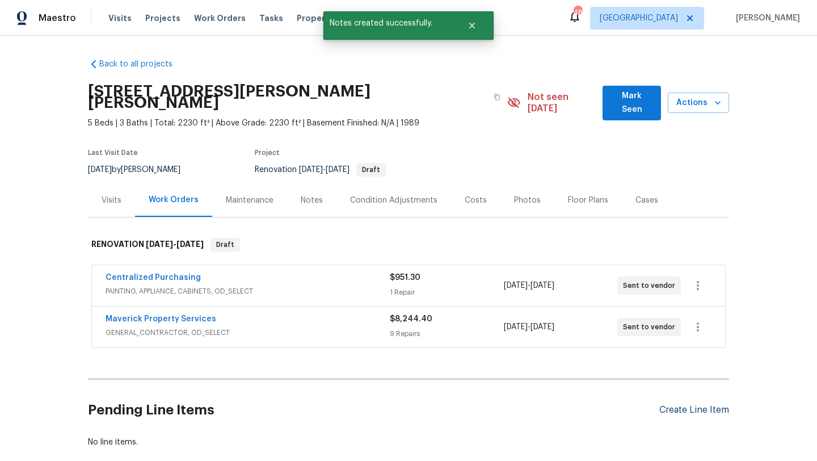
click at [681, 405] on div "Create Line Item" at bounding box center [695, 410] width 70 height 11
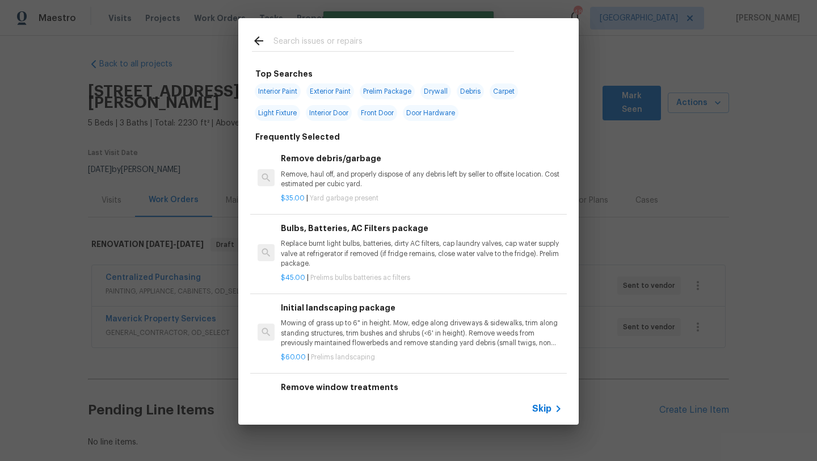
click at [380, 43] on input "text" at bounding box center [394, 42] width 241 height 17
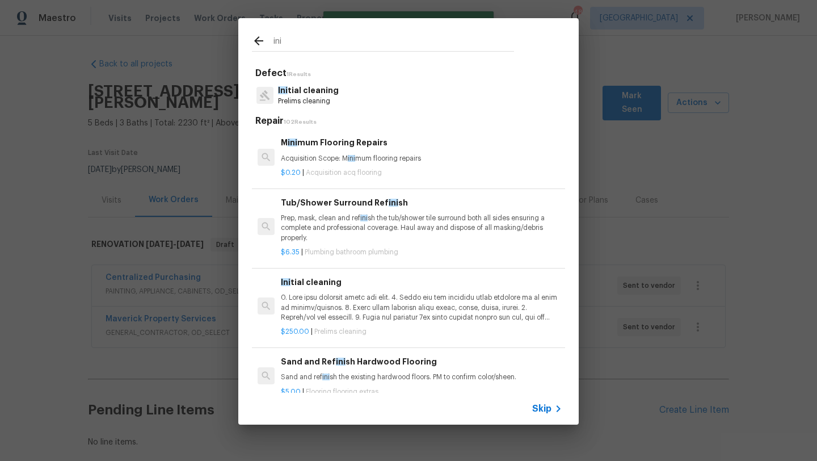
type input "ini"
click at [314, 96] on p "Prelims cleaning" at bounding box center [308, 101] width 61 height 10
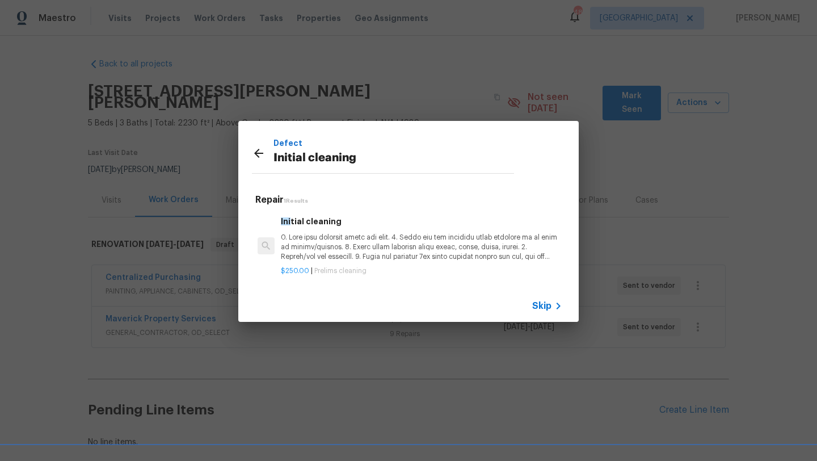
click at [312, 255] on p at bounding box center [422, 247] width 282 height 29
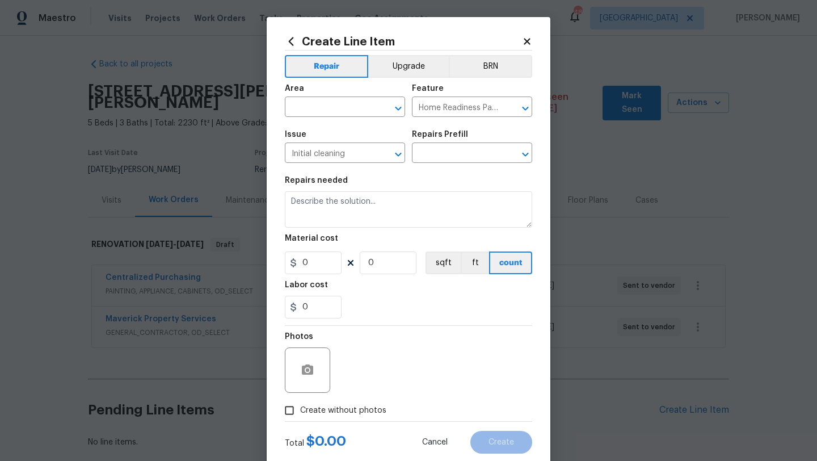
type input "Initial cleaning $250.00"
type textarea "1. Wipe down exterior doors and trim. 2. Clean out all exterior light fixtures …"
type input "250"
type input "1"
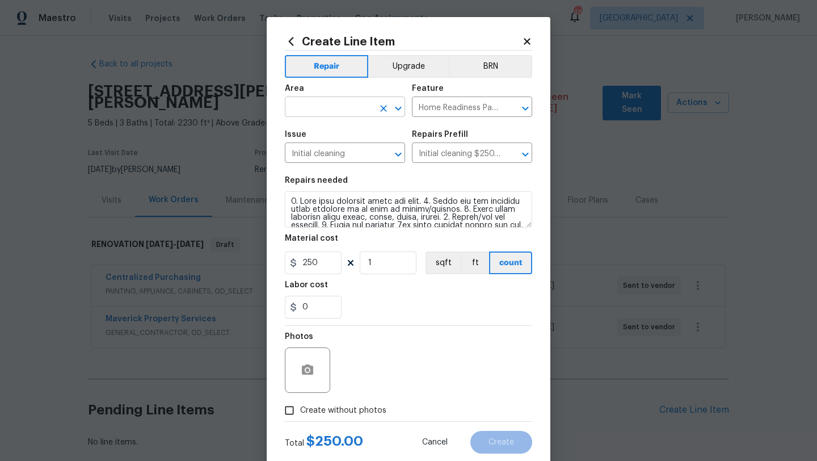
click at [320, 108] on input "text" at bounding box center [329, 108] width 89 height 18
click at [351, 150] on li "Interior Overall" at bounding box center [345, 152] width 120 height 19
type input "Interior Overall"
click at [344, 407] on span "Create without photos" at bounding box center [343, 411] width 86 height 12
click at [300, 407] on input "Create without photos" at bounding box center [290, 411] width 22 height 22
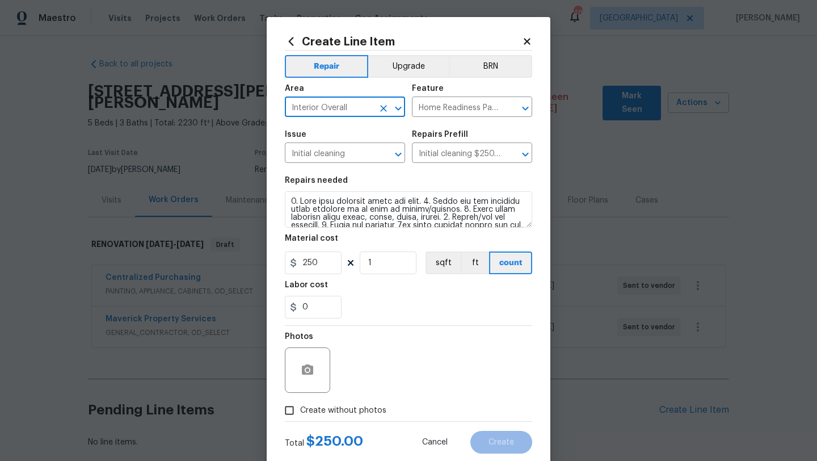
checkbox input "true"
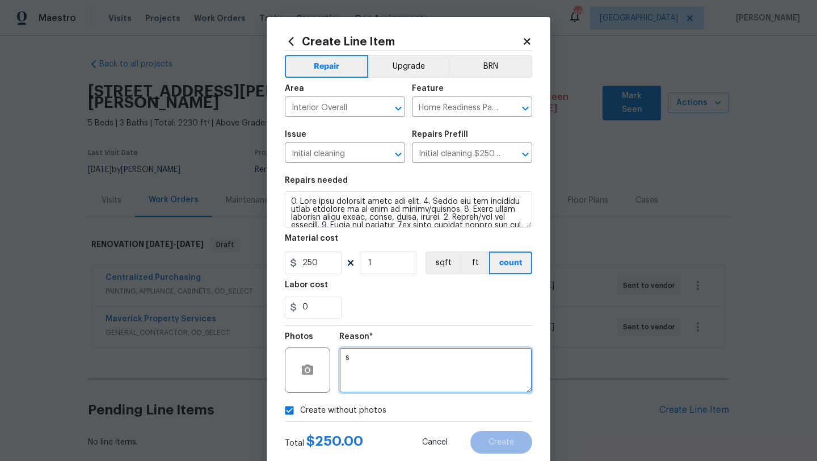
click at [378, 381] on textarea "s" at bounding box center [435, 369] width 193 height 45
type textarea "scout"
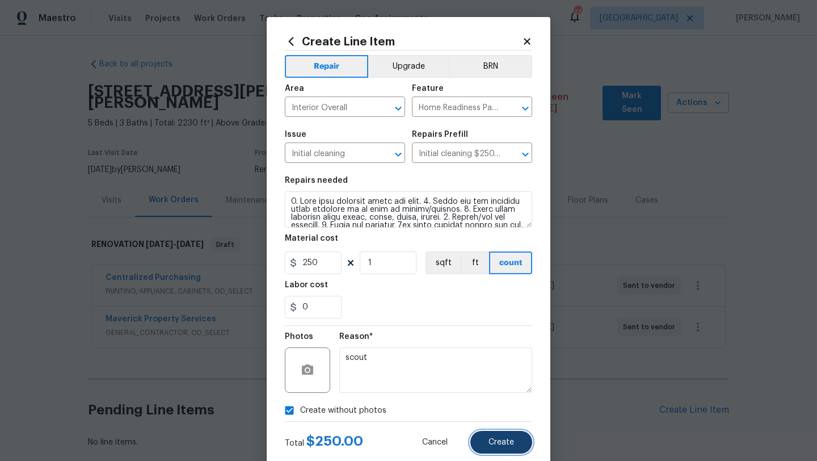
click at [489, 444] on button "Create" at bounding box center [502, 442] width 62 height 23
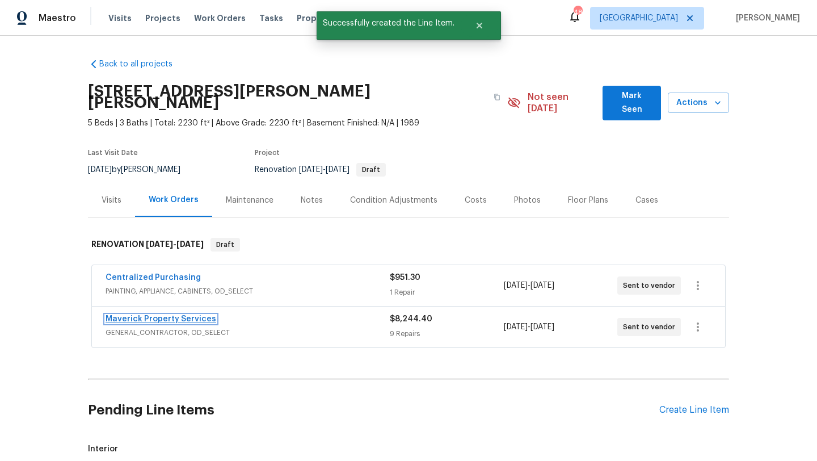
click at [193, 315] on link "Maverick Property Services" at bounding box center [161, 319] width 111 height 8
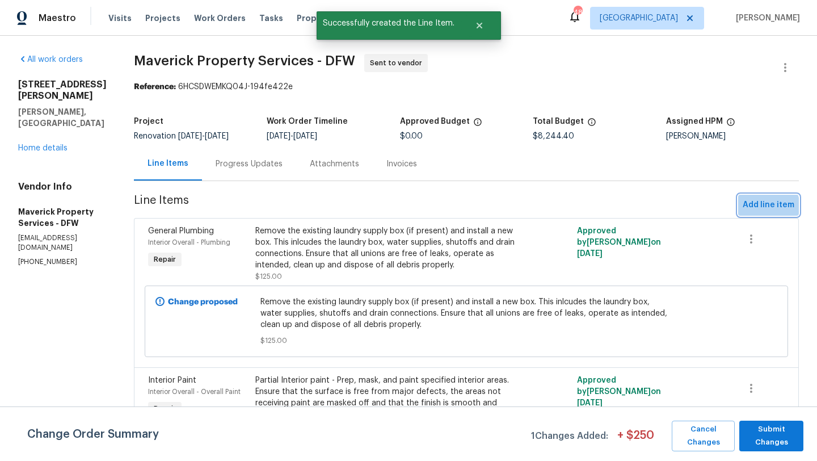
click at [763, 212] on span "Add line item" at bounding box center [769, 205] width 52 height 14
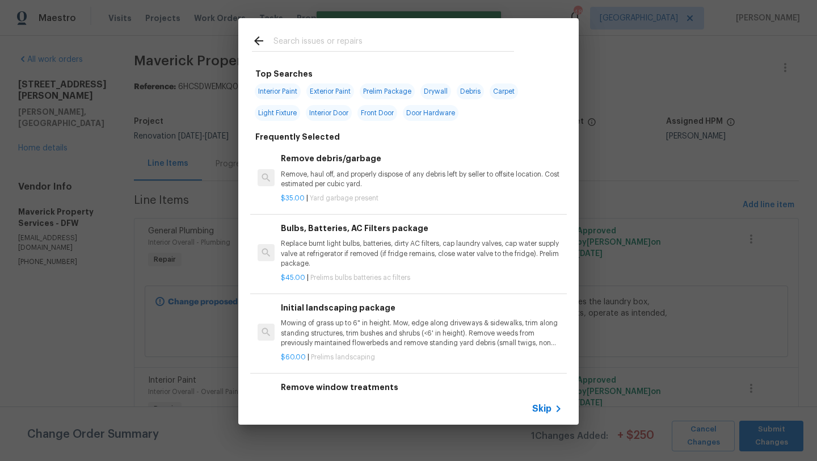
click at [315, 43] on input "text" at bounding box center [394, 42] width 241 height 17
type input "s"
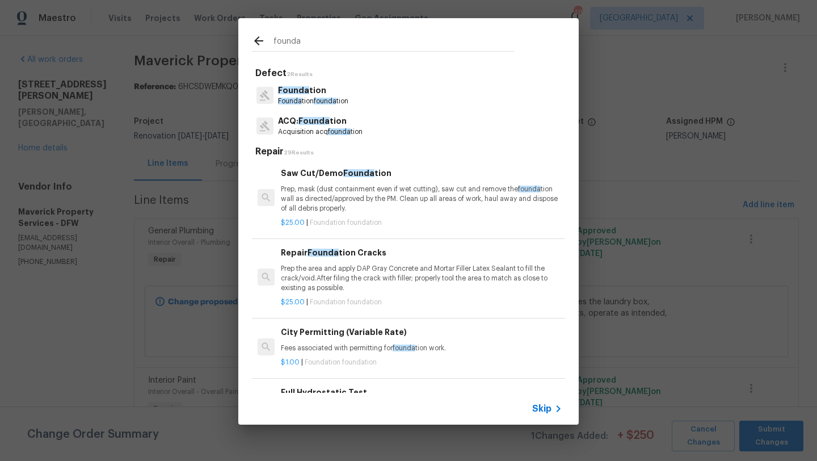
type input "founda"
click at [334, 242] on div "Repair Founda tion Cracks Prep the area and apply DAP Gray Concrete and Mortar …" at bounding box center [408, 277] width 317 height 83
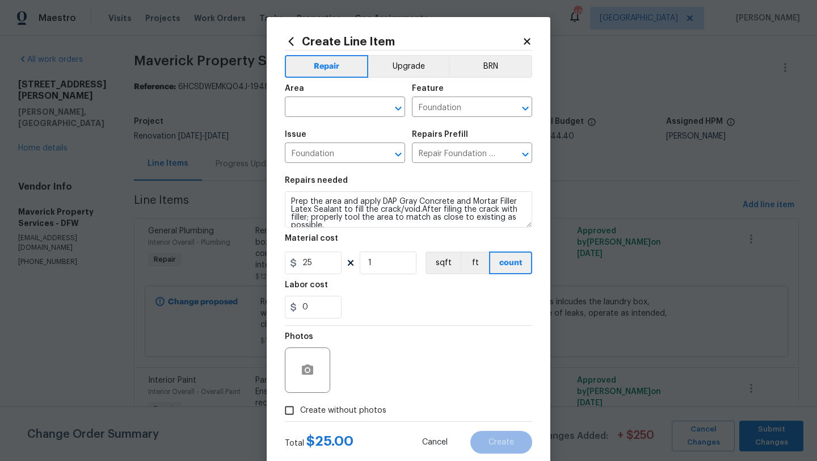
click at [334, 250] on figure "Material cost 25 1 sqft ft count" at bounding box center [408, 254] width 247 height 40
click at [322, 106] on input "text" at bounding box center [329, 108] width 89 height 18
click at [327, 149] on li "Exterior Overall" at bounding box center [345, 152] width 120 height 19
type input "Exterior Overall"
click at [394, 264] on input "1" at bounding box center [388, 262] width 57 height 23
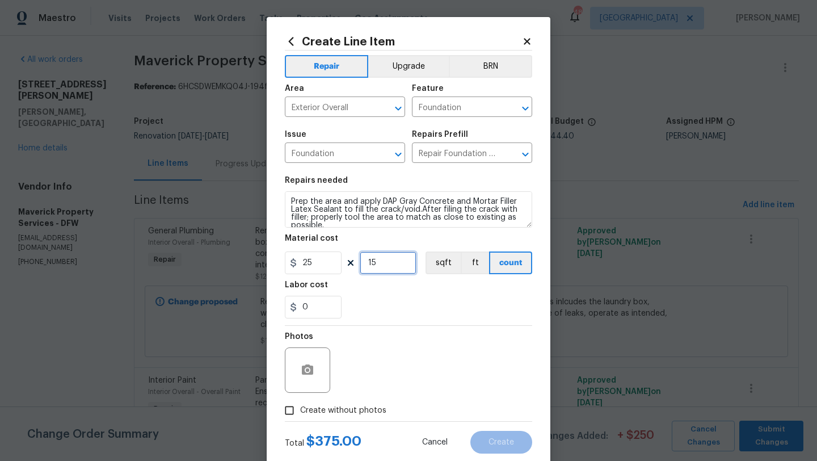
type input "15"
click at [327, 386] on div at bounding box center [307, 369] width 45 height 45
click at [338, 416] on span "Create without photos" at bounding box center [343, 411] width 86 height 12
click at [300, 416] on input "Create without photos" at bounding box center [290, 411] width 22 height 22
checkbox input "true"
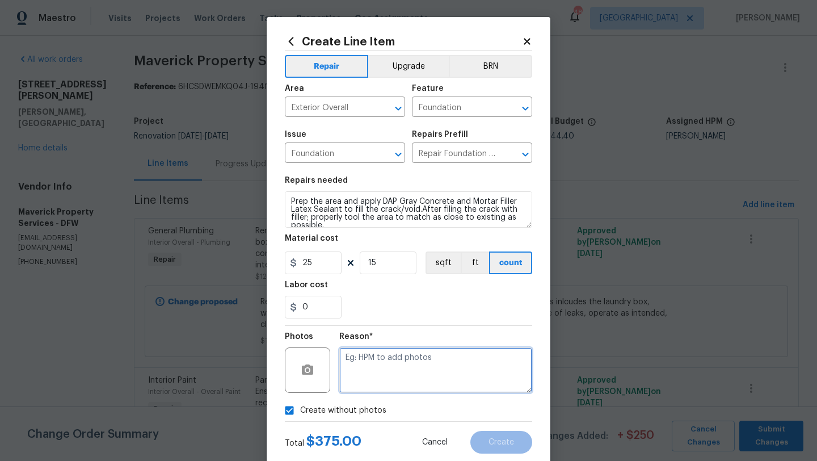
click at [376, 374] on textarea at bounding box center [435, 369] width 193 height 45
type textarea "scout"
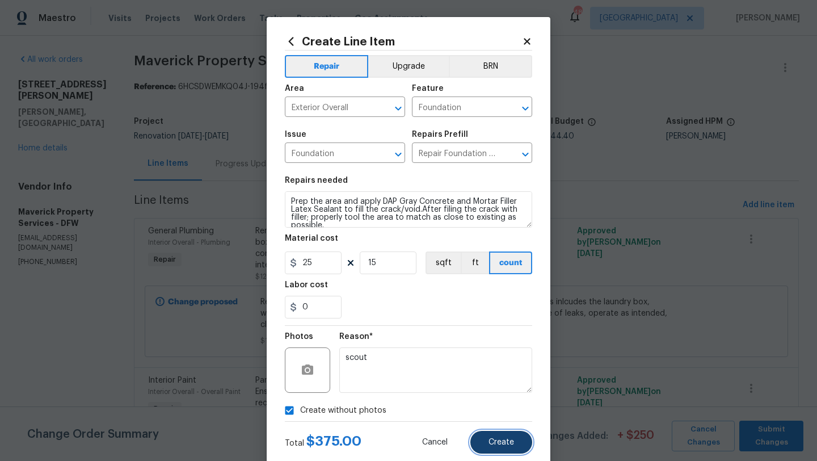
click at [522, 443] on button "Create" at bounding box center [502, 442] width 62 height 23
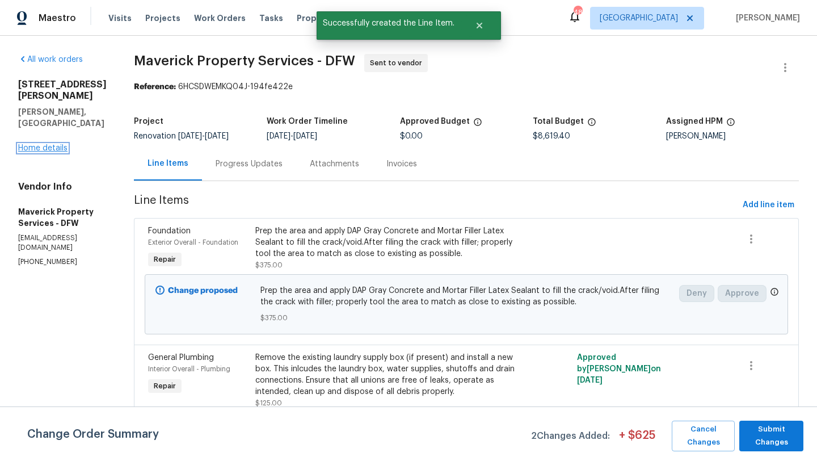
click at [28, 144] on link "Home details" at bounding box center [42, 148] width 49 height 8
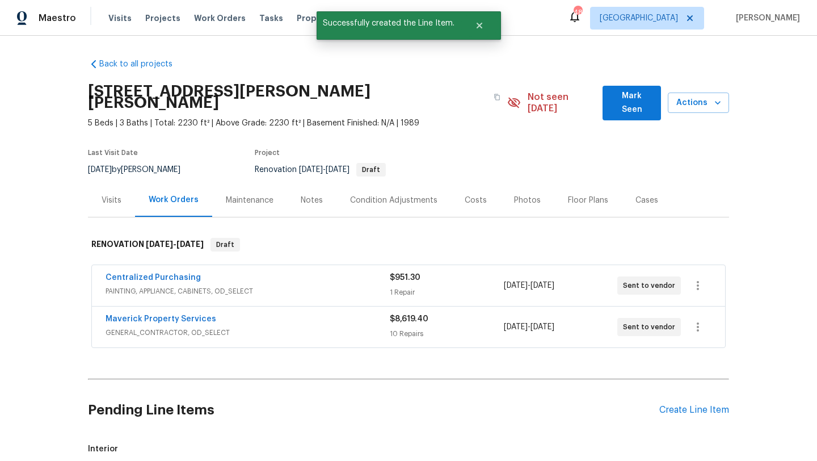
click at [382, 396] on h2 "Pending Line Items" at bounding box center [374, 410] width 572 height 53
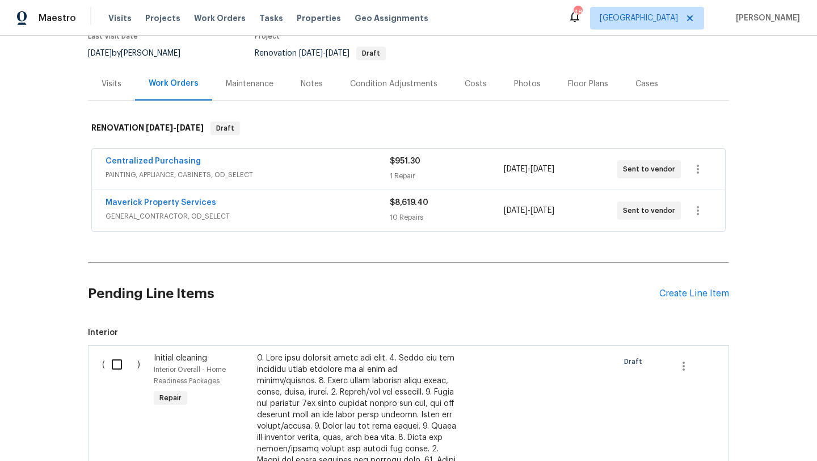
scroll to position [136, 0]
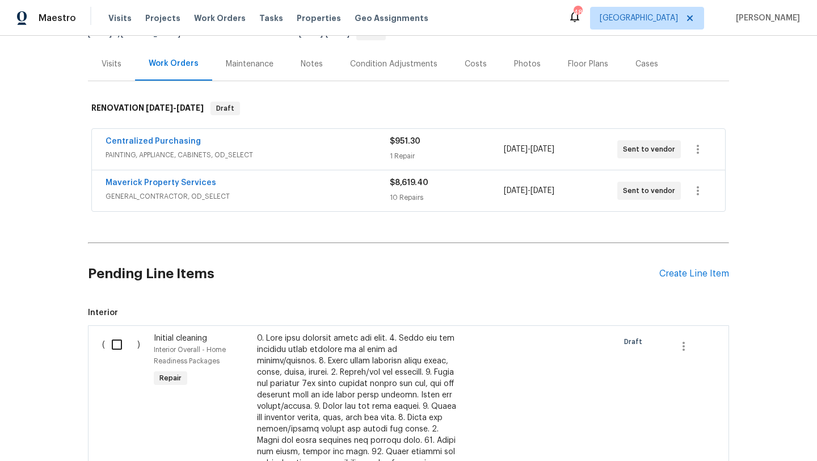
click at [122, 333] on input "checkbox" at bounding box center [121, 345] width 32 height 24
checkbox input "true"
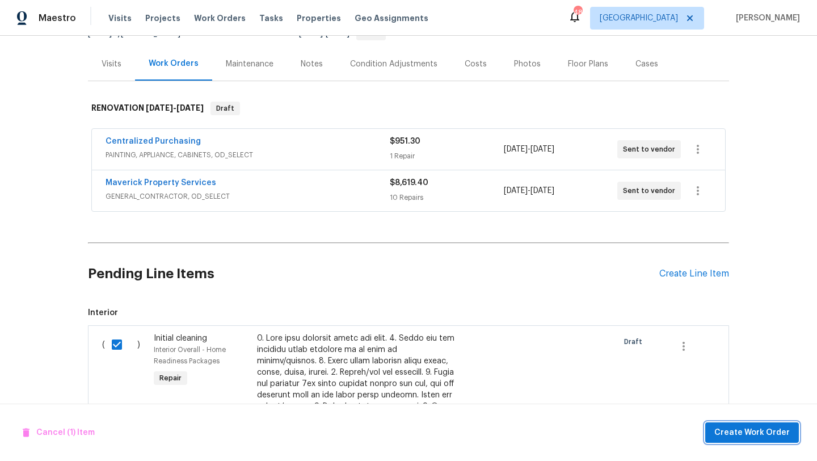
click at [740, 440] on button "Create Work Order" at bounding box center [753, 432] width 94 height 21
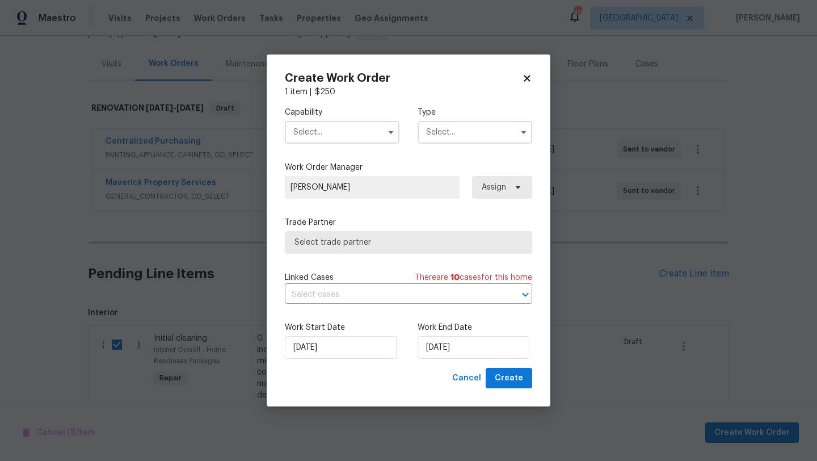
click at [355, 124] on input "text" at bounding box center [342, 132] width 115 height 23
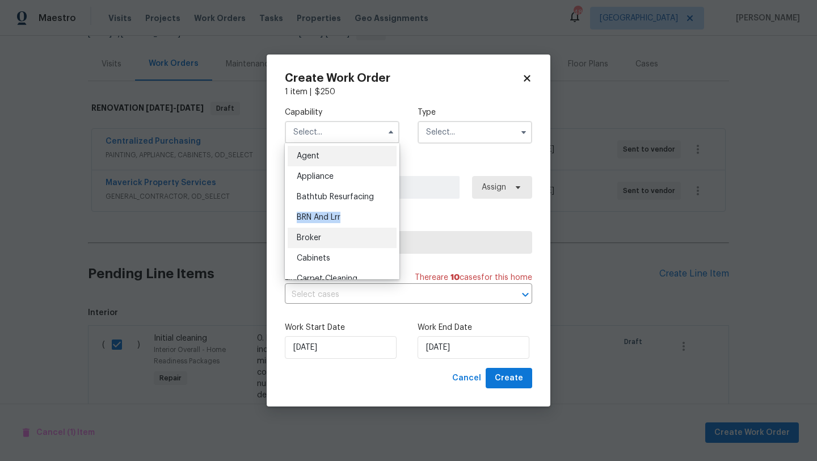
drag, startPoint x: 377, startPoint y: 193, endPoint x: 375, endPoint y: 239, distance: 46.1
click at [375, 239] on ul "Agent Appliance Bathtub Resurfacing BRN And Lrr Broker Cabinets Carpet Cleaning…" at bounding box center [342, 211] width 115 height 136
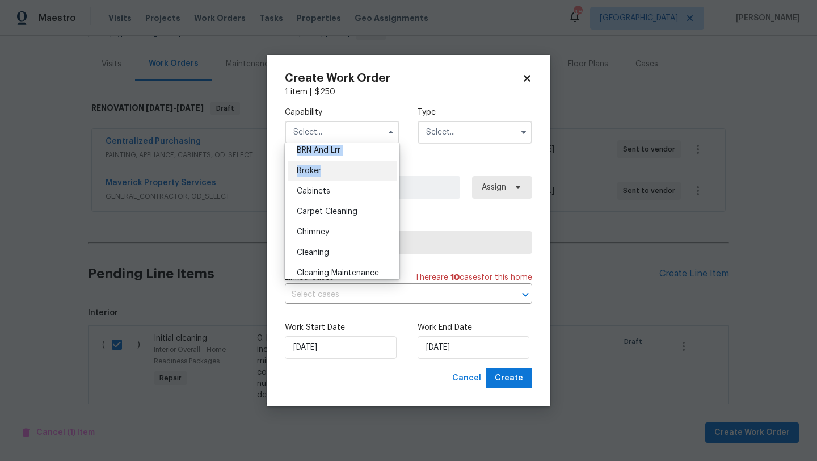
scroll to position [68, 0]
click at [373, 251] on div "Cleaning" at bounding box center [342, 251] width 109 height 20
type input "Cleaning"
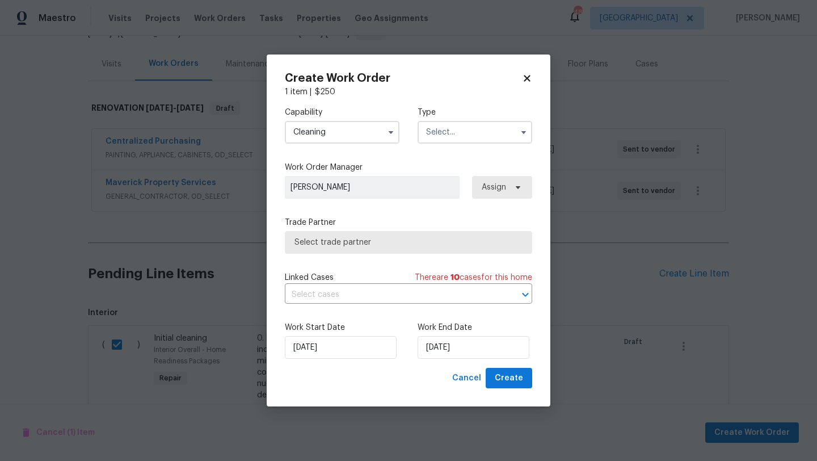
click at [450, 129] on input "text" at bounding box center [475, 132] width 115 height 23
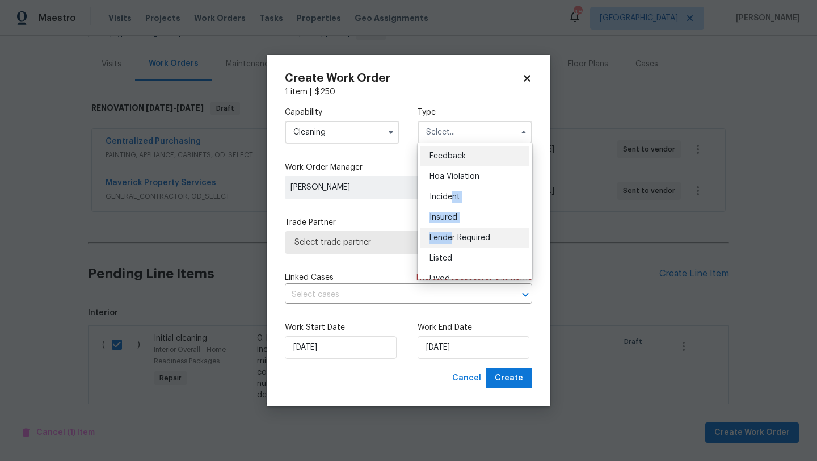
drag, startPoint x: 451, startPoint y: 193, endPoint x: 452, endPoint y: 242, distance: 48.8
click at [452, 242] on ul "Feedback Hoa Violation Incident Insured Lender Required Listed Lwod Other Reit …" at bounding box center [475, 211] width 115 height 136
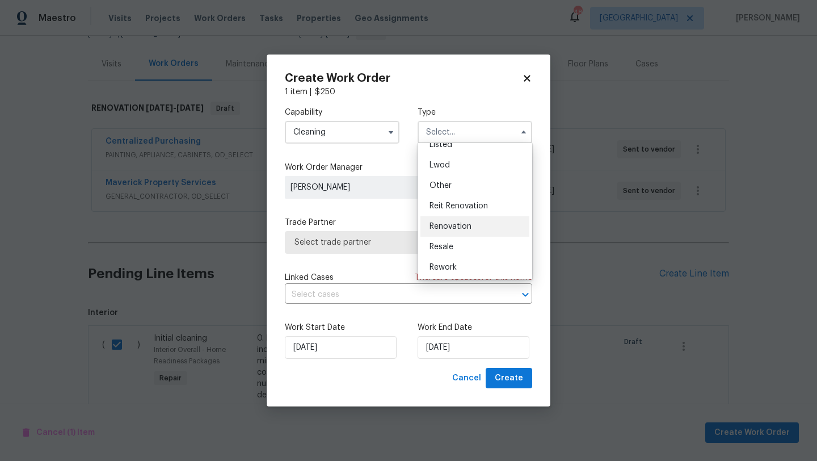
click at [463, 228] on span "Renovation" at bounding box center [451, 227] width 42 height 8
type input "Renovation"
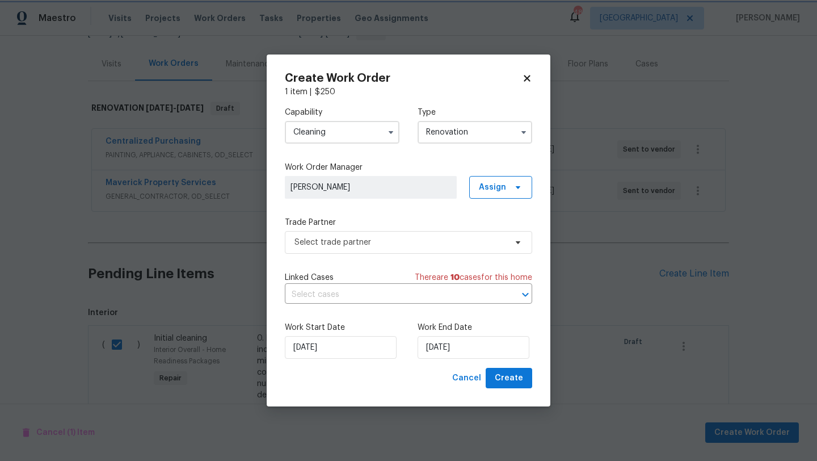
scroll to position [0, 0]
click at [424, 254] on div "Capability Cleaning Type Renovation Work Order Manager [PERSON_NAME] Assign Tra…" at bounding box center [408, 233] width 247 height 270
click at [424, 251] on span "Select trade partner" at bounding box center [408, 242] width 247 height 23
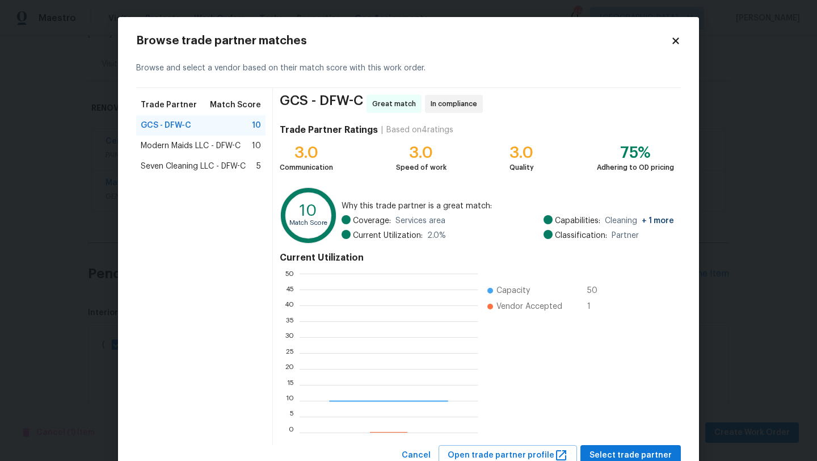
scroll to position [159, 178]
click at [195, 140] on span "Modern Maids LLC - DFW-C" at bounding box center [191, 145] width 100 height 11
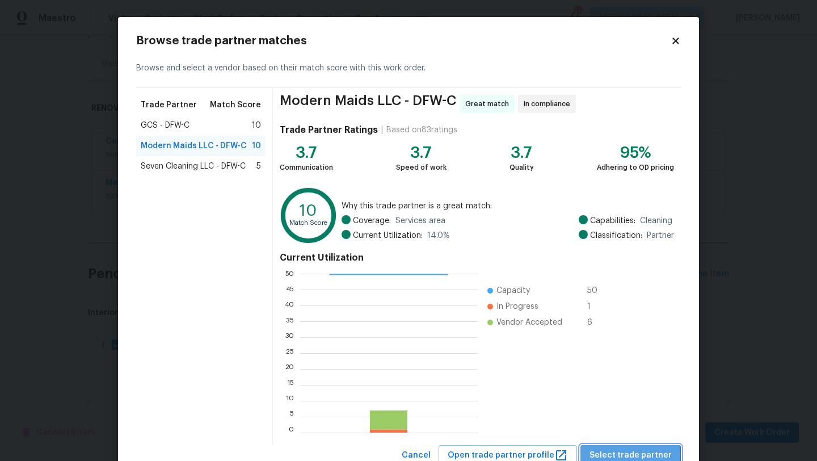
click at [636, 454] on span "Select trade partner" at bounding box center [631, 455] width 82 height 14
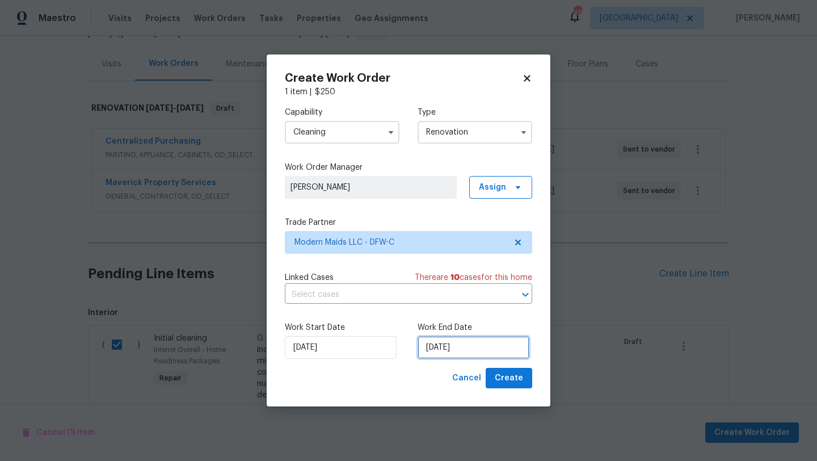
click at [482, 350] on input "[DATE]" at bounding box center [474, 347] width 112 height 23
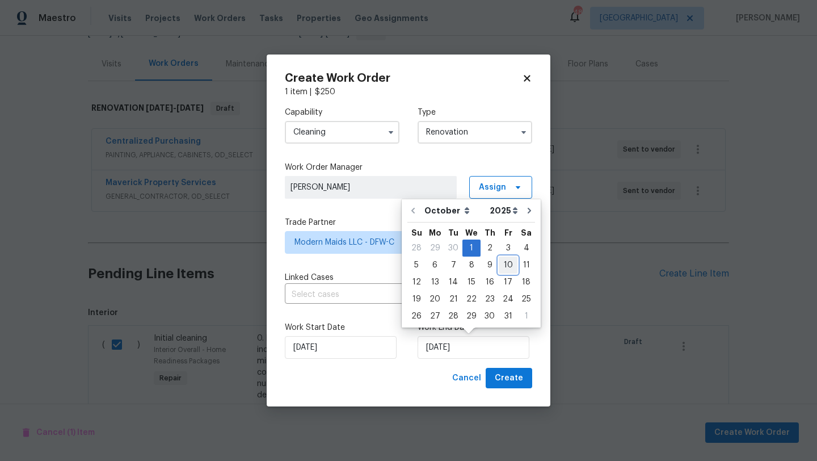
click at [503, 267] on div "10" at bounding box center [508, 265] width 19 height 16
type input "[DATE]"
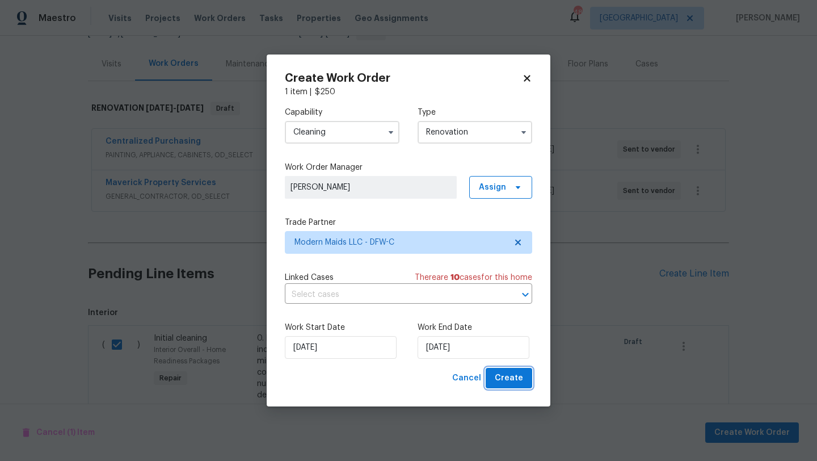
click at [507, 386] on button "Create" at bounding box center [509, 378] width 47 height 21
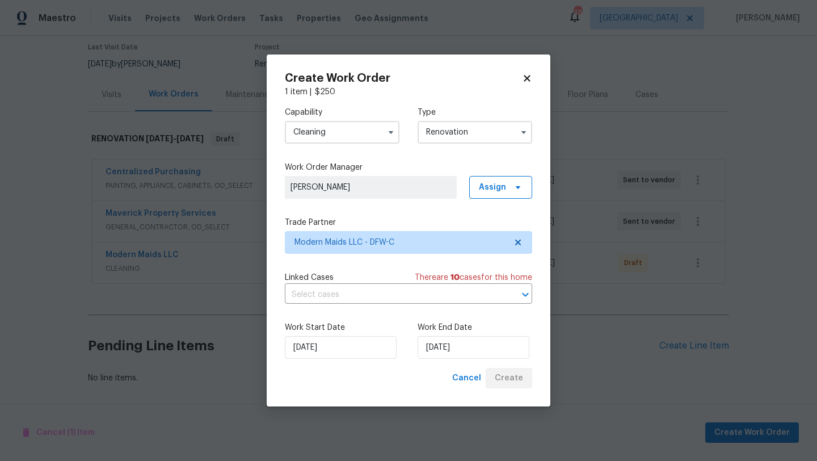
scroll to position [94, 0]
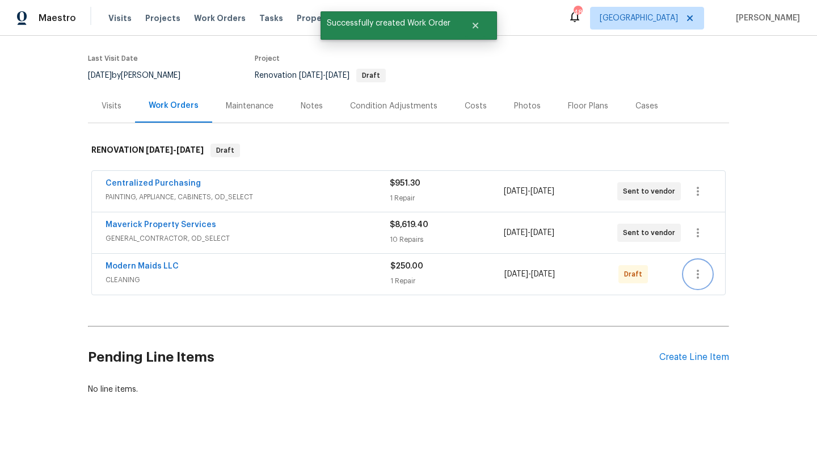
click at [706, 261] on button "button" at bounding box center [698, 274] width 27 height 27
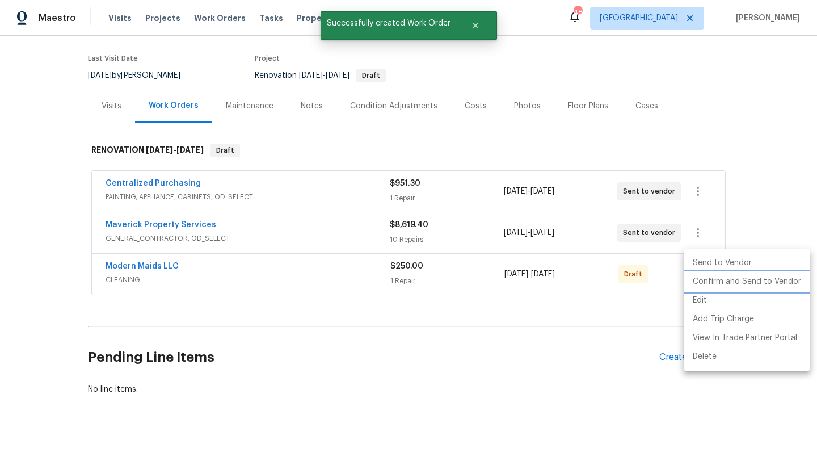
click at [713, 283] on li "Confirm and Send to Vendor" at bounding box center [747, 281] width 127 height 19
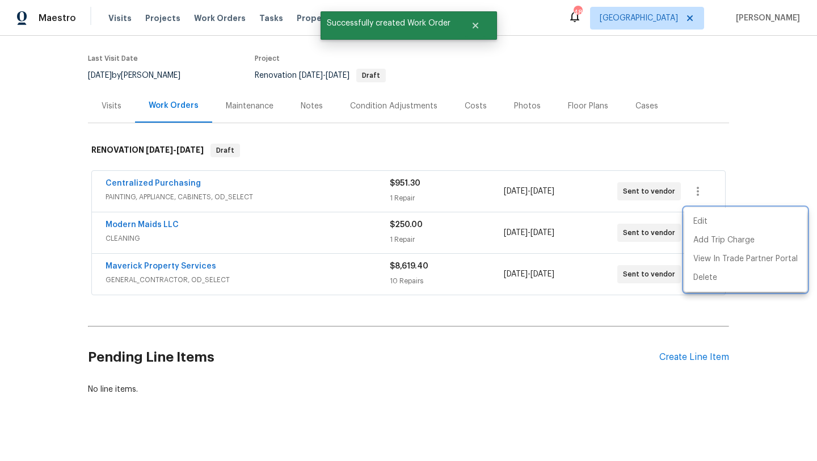
click at [415, 392] on div at bounding box center [408, 230] width 817 height 461
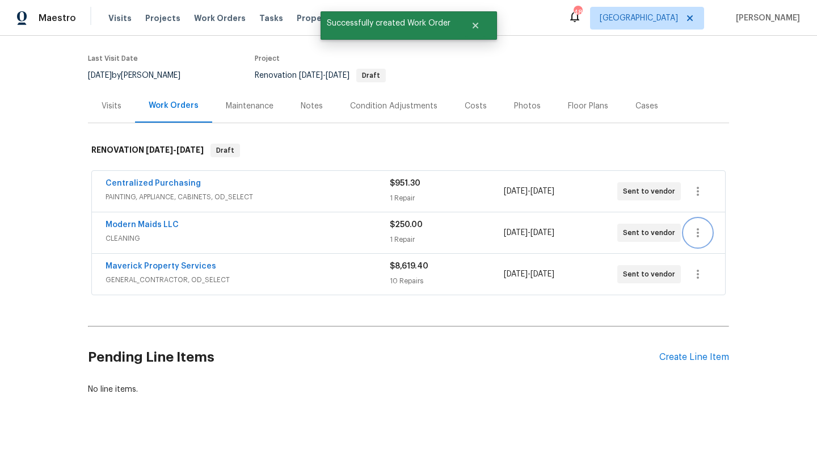
scroll to position [72, 0]
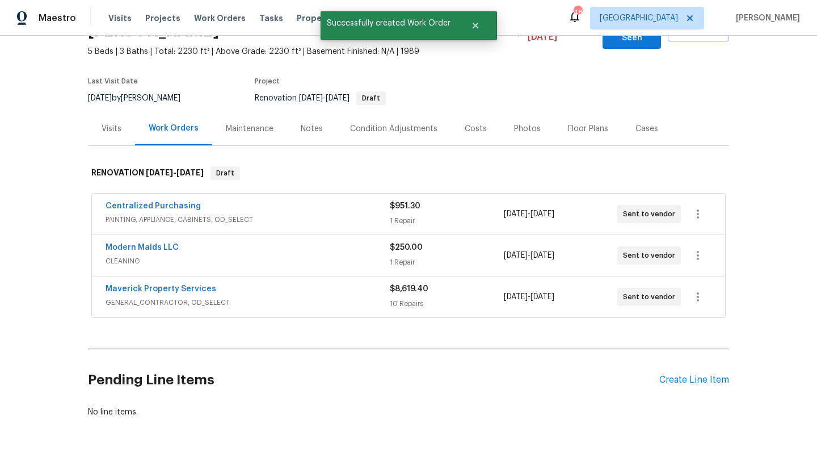
click at [306, 123] on div "Notes" at bounding box center [312, 128] width 22 height 11
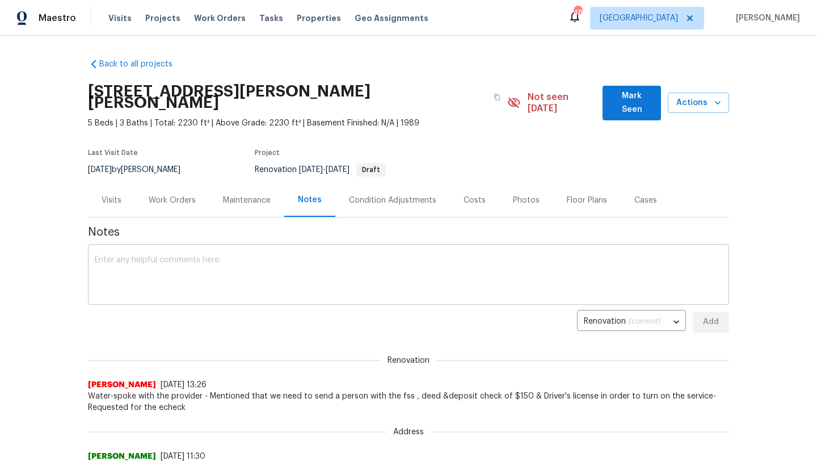
click at [295, 261] on textarea at bounding box center [409, 276] width 628 height 40
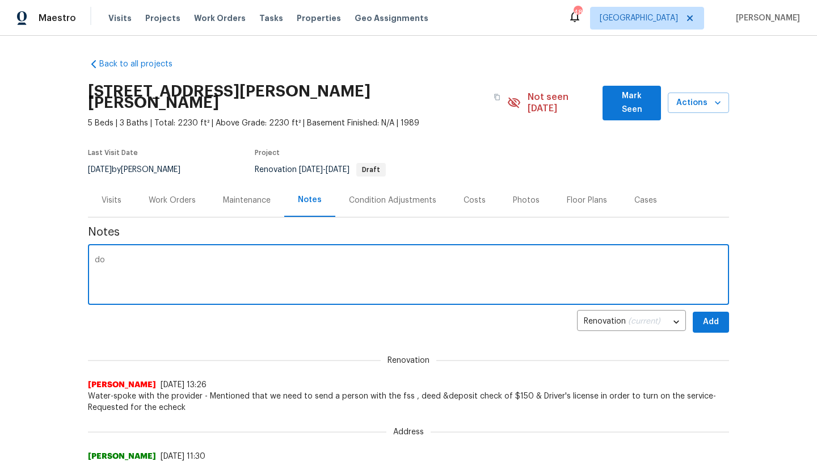
type textarea "d"
type textarea "D0 - minor cracking throughout - full paint, drywall repairs - exterior landsca…"
click at [706, 316] on span "Add" at bounding box center [711, 322] width 18 height 14
